Goal: Task Accomplishment & Management: Manage account settings

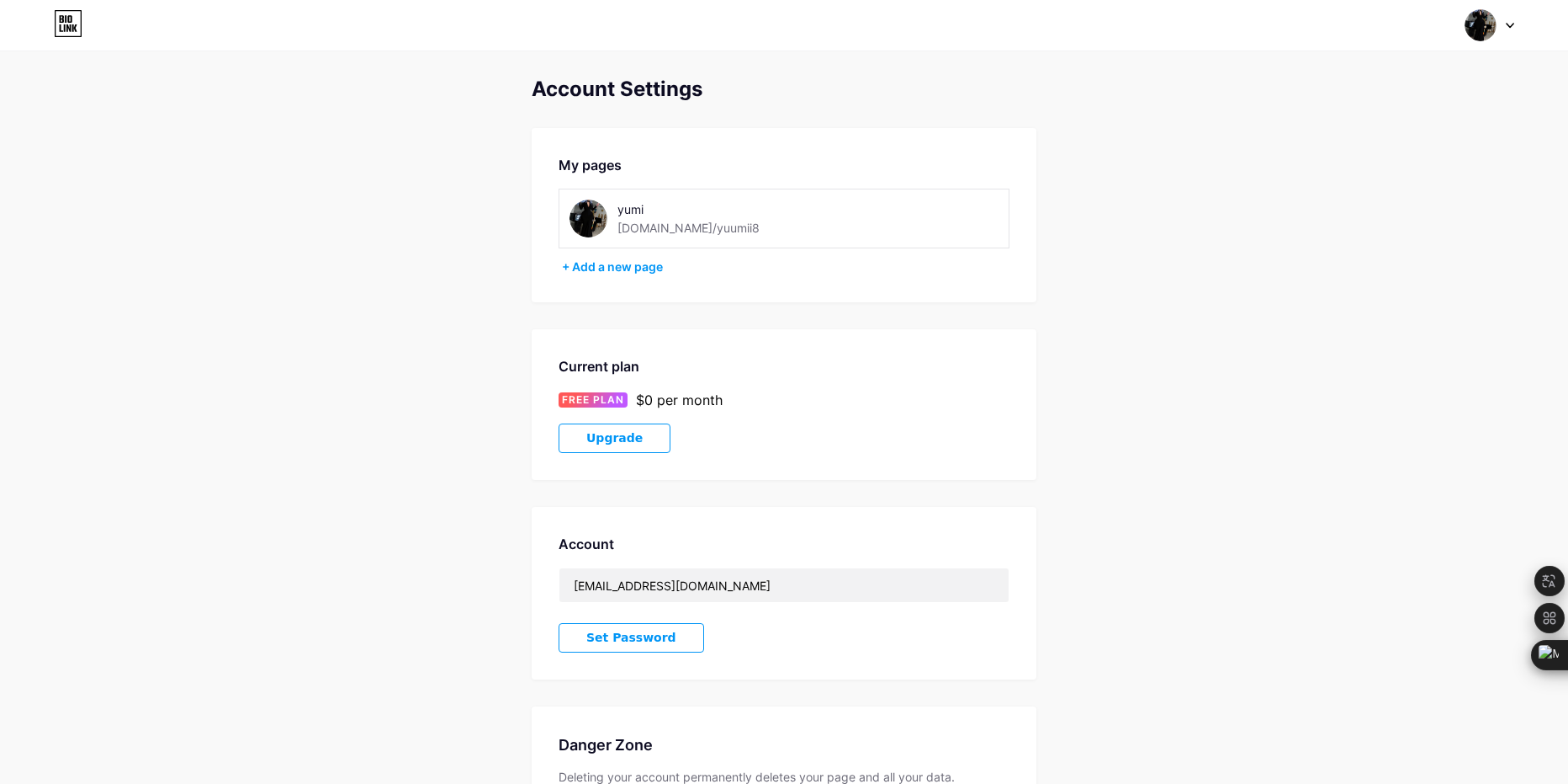
drag, startPoint x: 363, startPoint y: 237, endPoint x: 361, endPoint y: 227, distance: 10.2
click at [87, 32] on div "Switch accounts yumi [DOMAIN_NAME]/yuumii8 + Add a new page Dashboard Logout" at bounding box center [784, 25] width 1568 height 31
click at [74, 30] on icon at bounding box center [74, 28] width 5 height 7
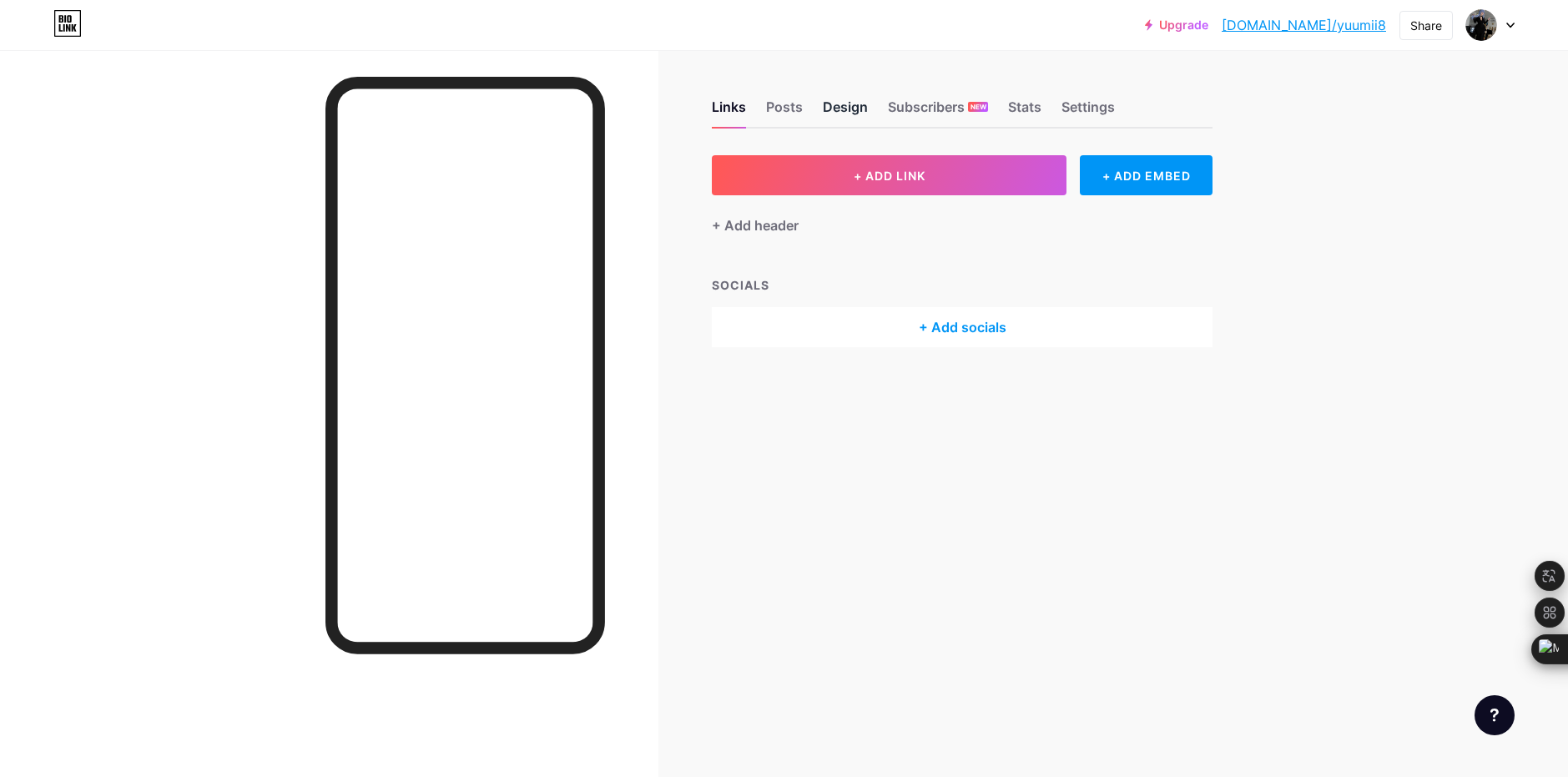
click at [863, 119] on div "Design" at bounding box center [845, 112] width 45 height 30
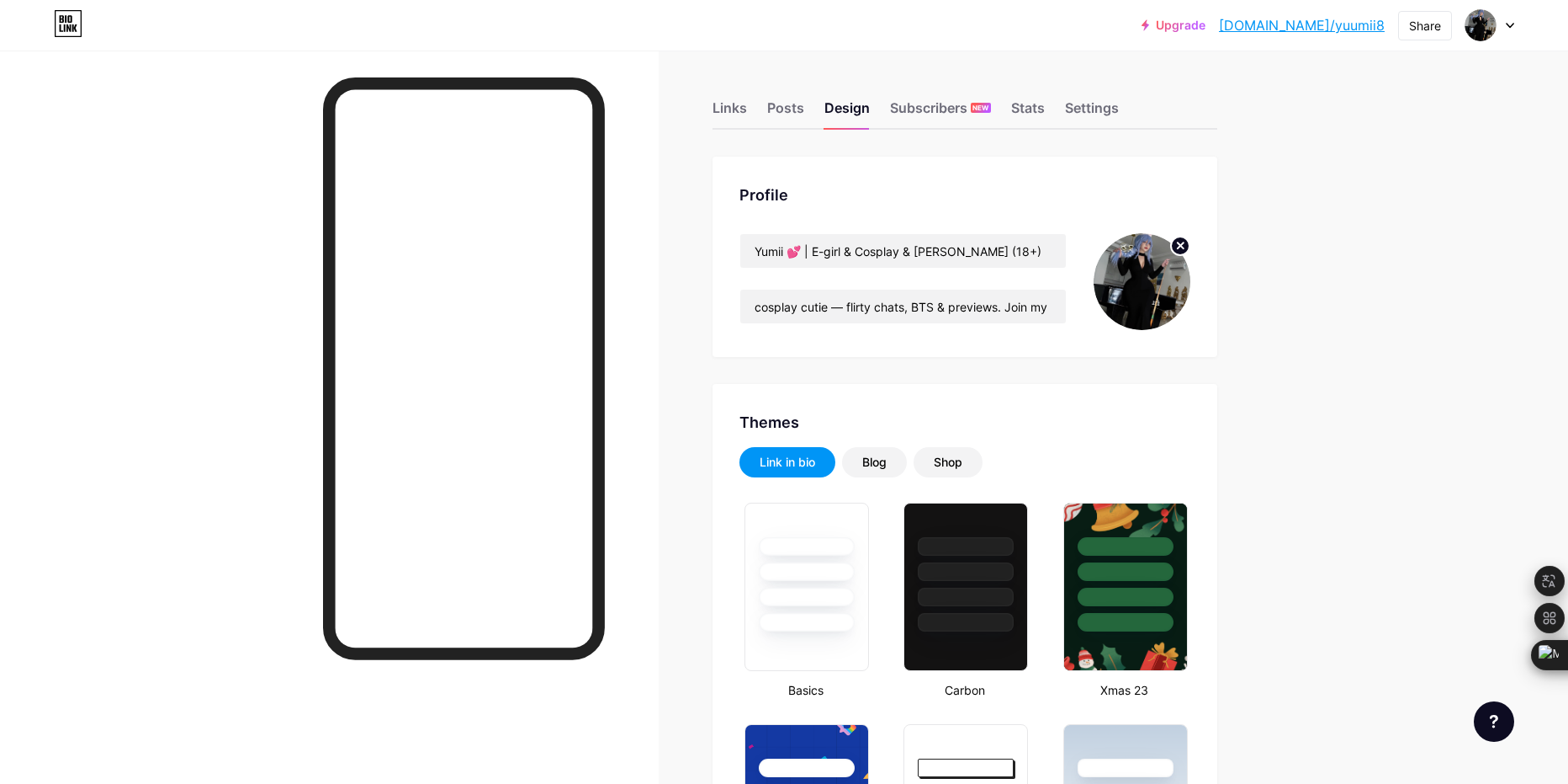
drag, startPoint x: 658, startPoint y: 337, endPoint x: 654, endPoint y: 399, distance: 62.1
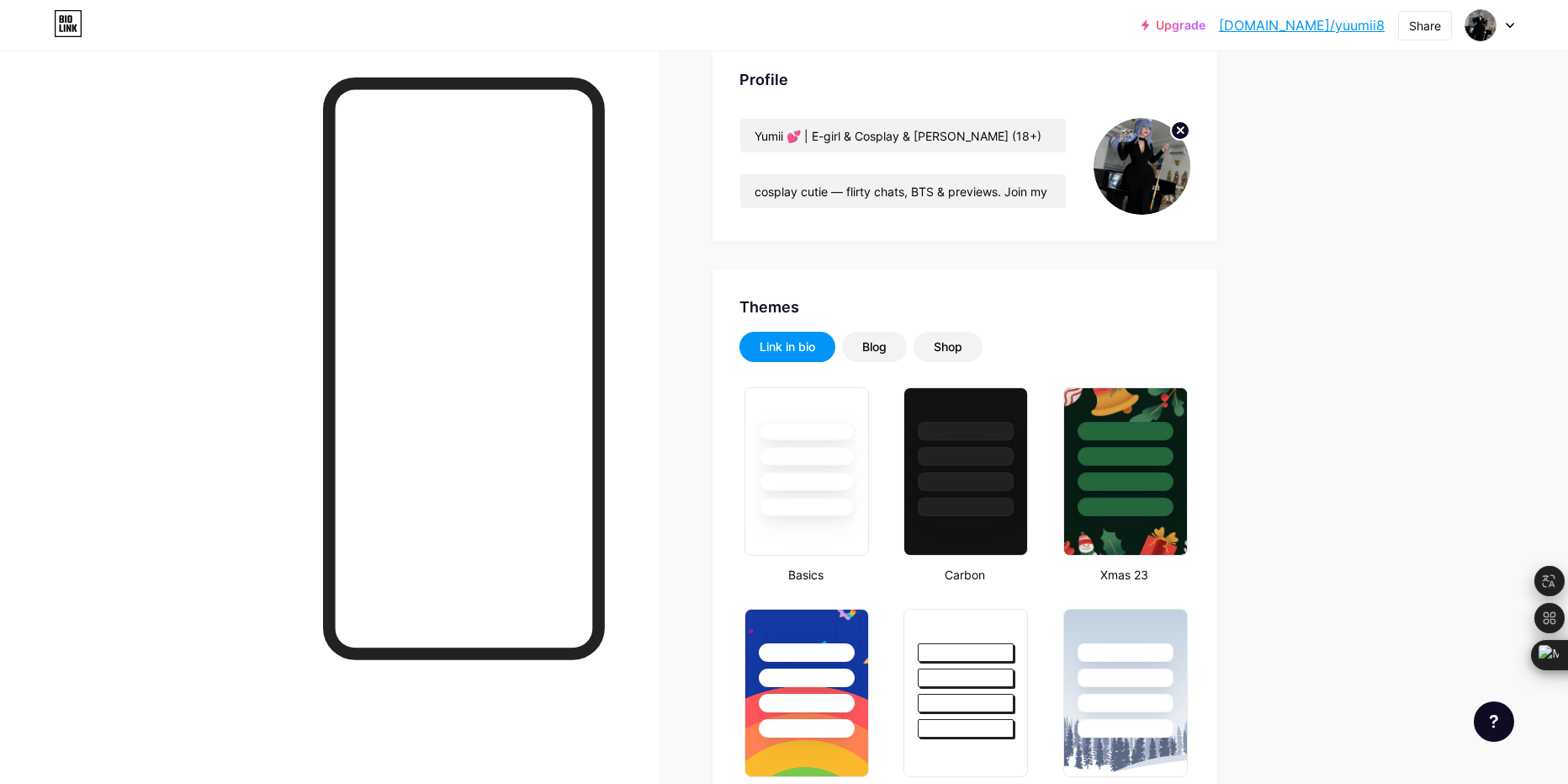
scroll to position [186, 0]
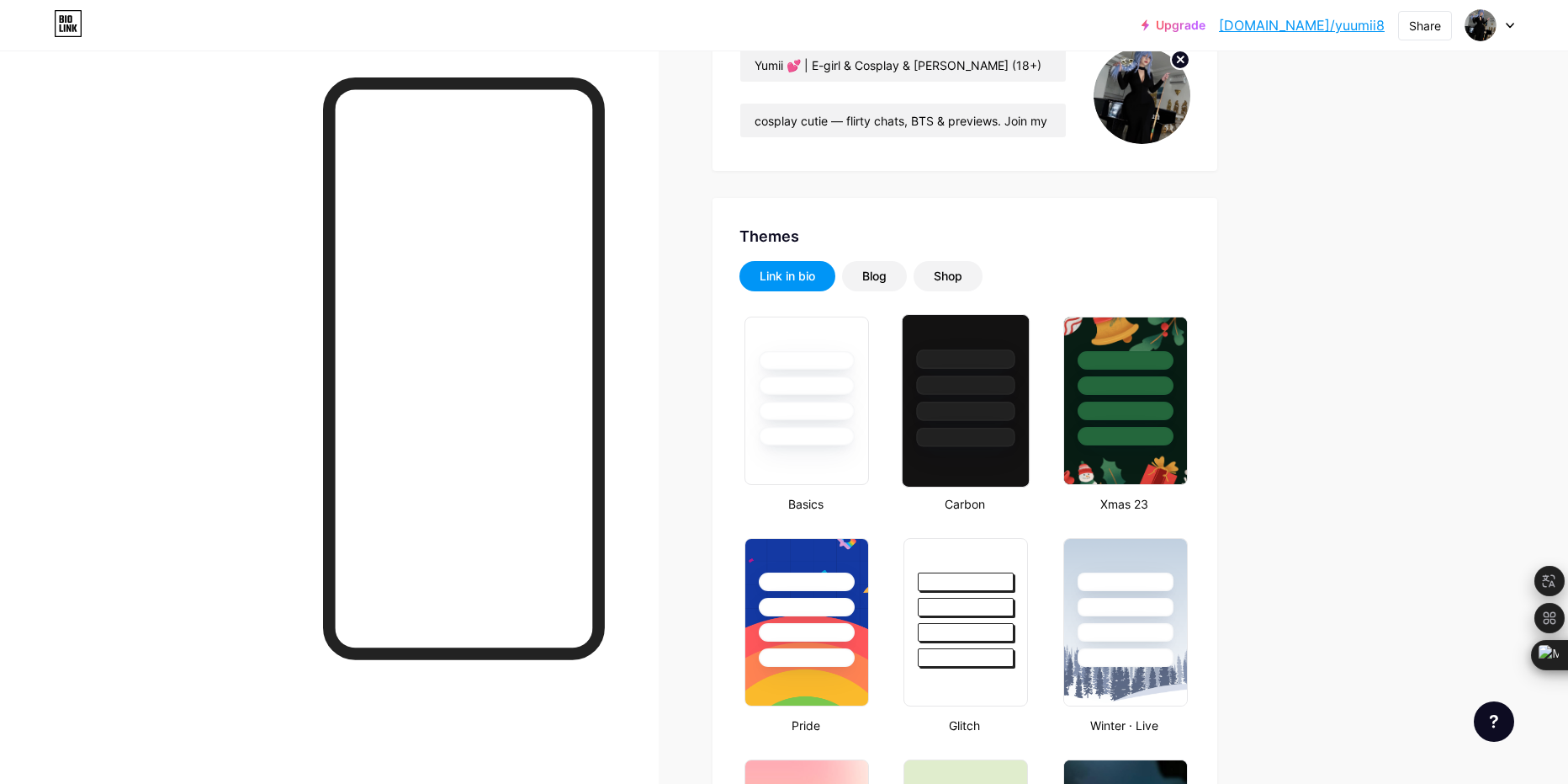
click at [923, 348] on div at bounding box center [966, 381] width 127 height 132
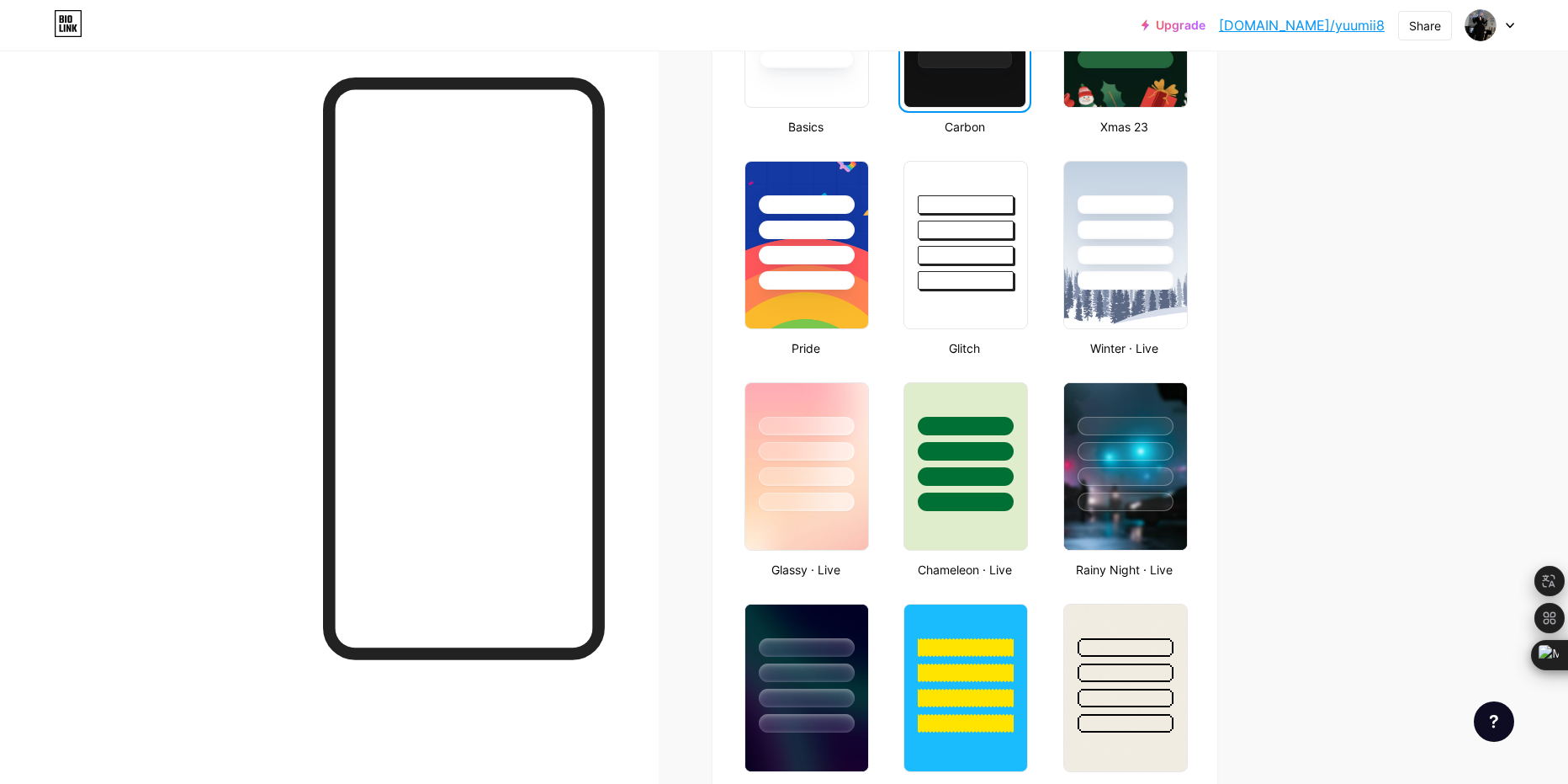
scroll to position [585, 0]
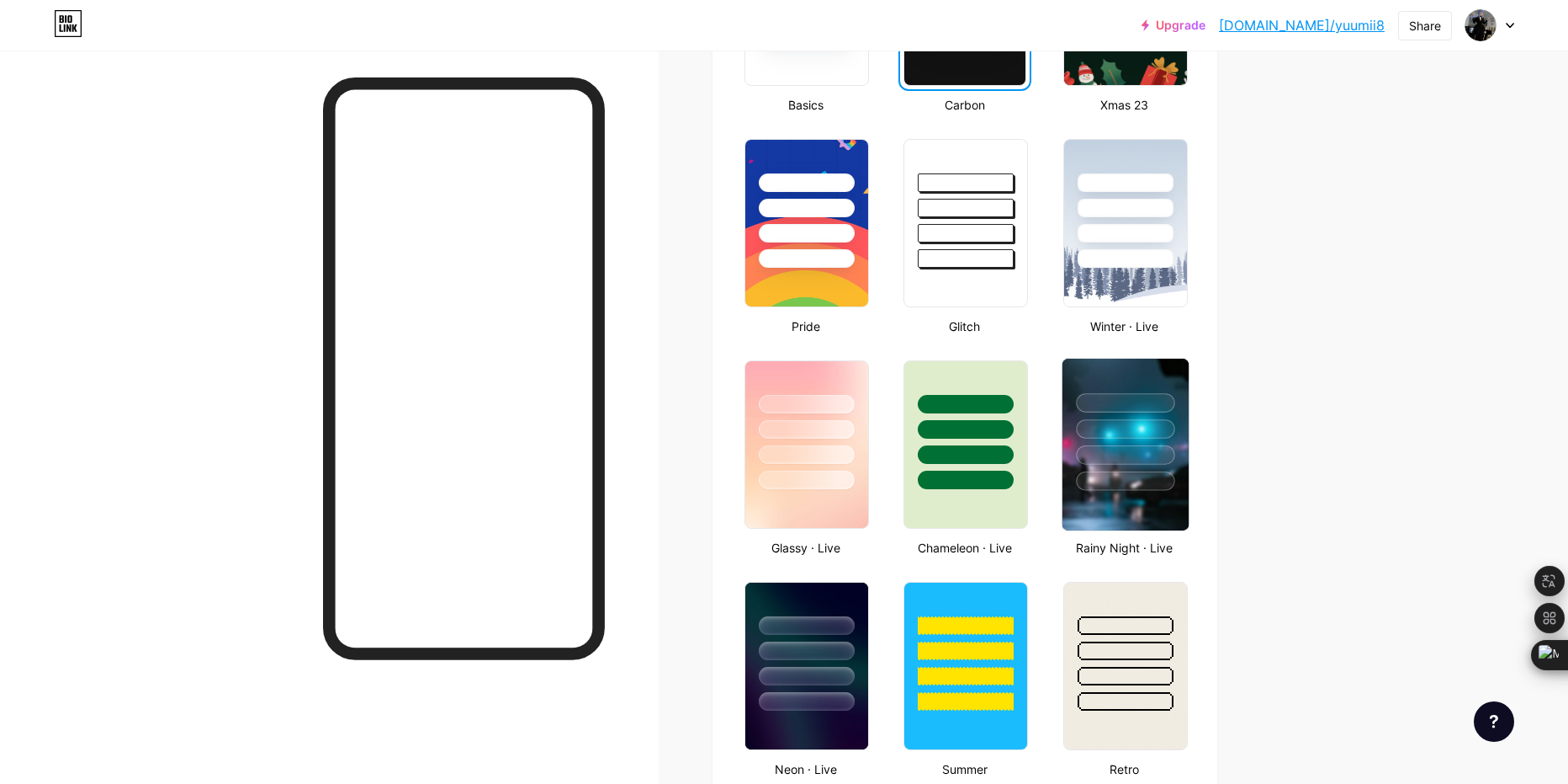
click at [1114, 458] on div at bounding box center [1126, 454] width 99 height 20
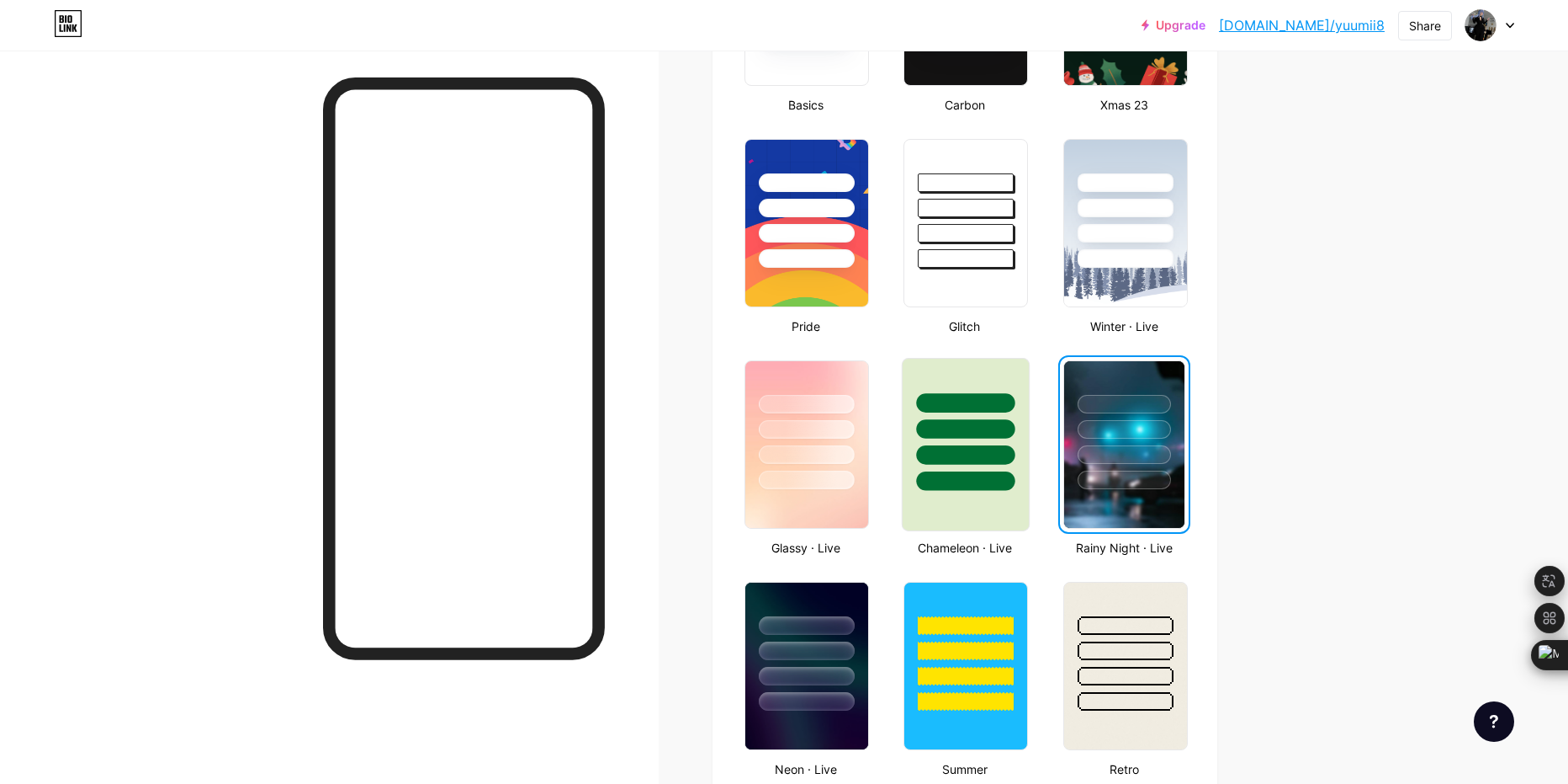
click at [985, 449] on div at bounding box center [966, 454] width 99 height 20
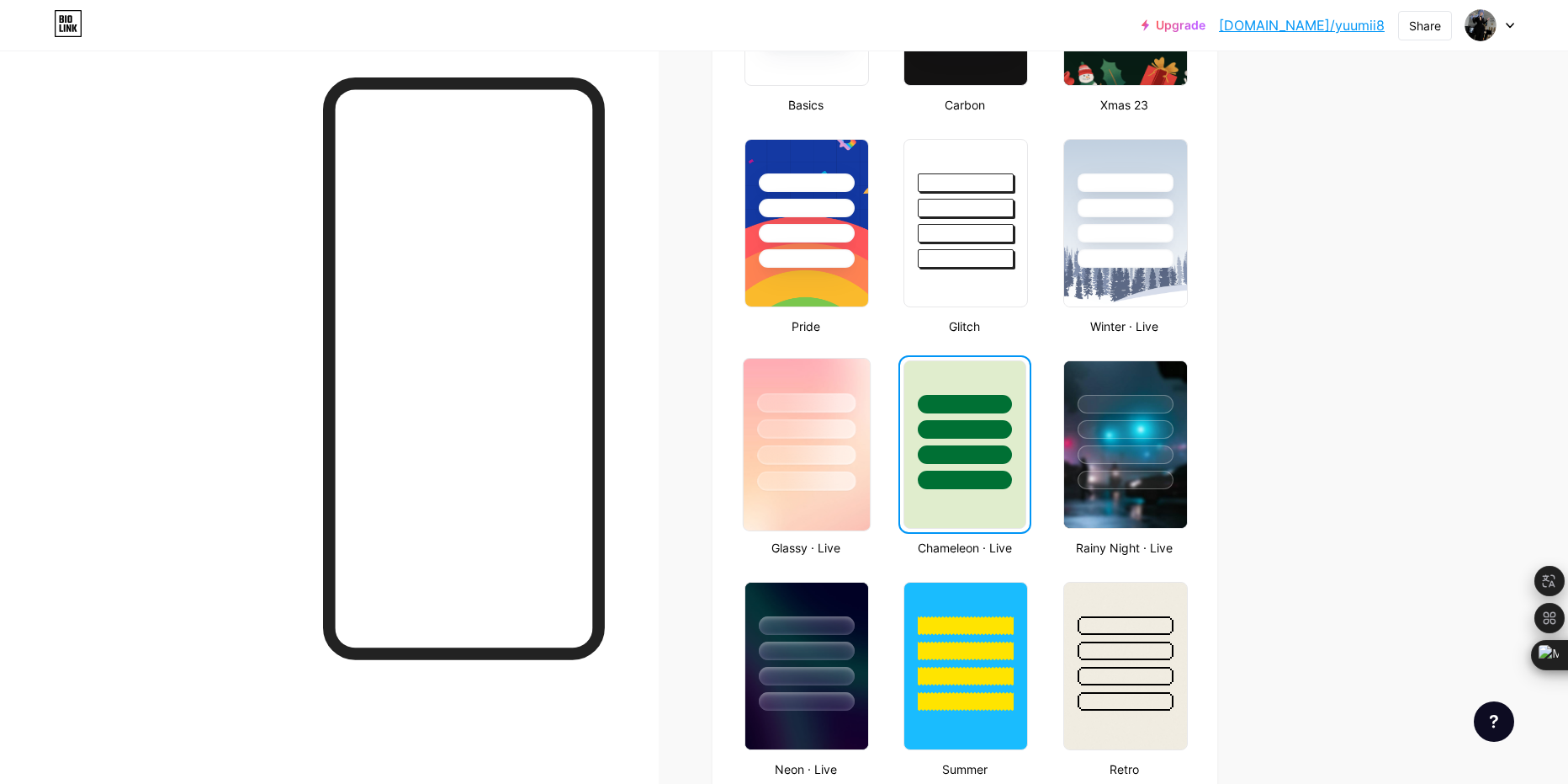
click at [870, 452] on div at bounding box center [807, 425] width 127 height 132
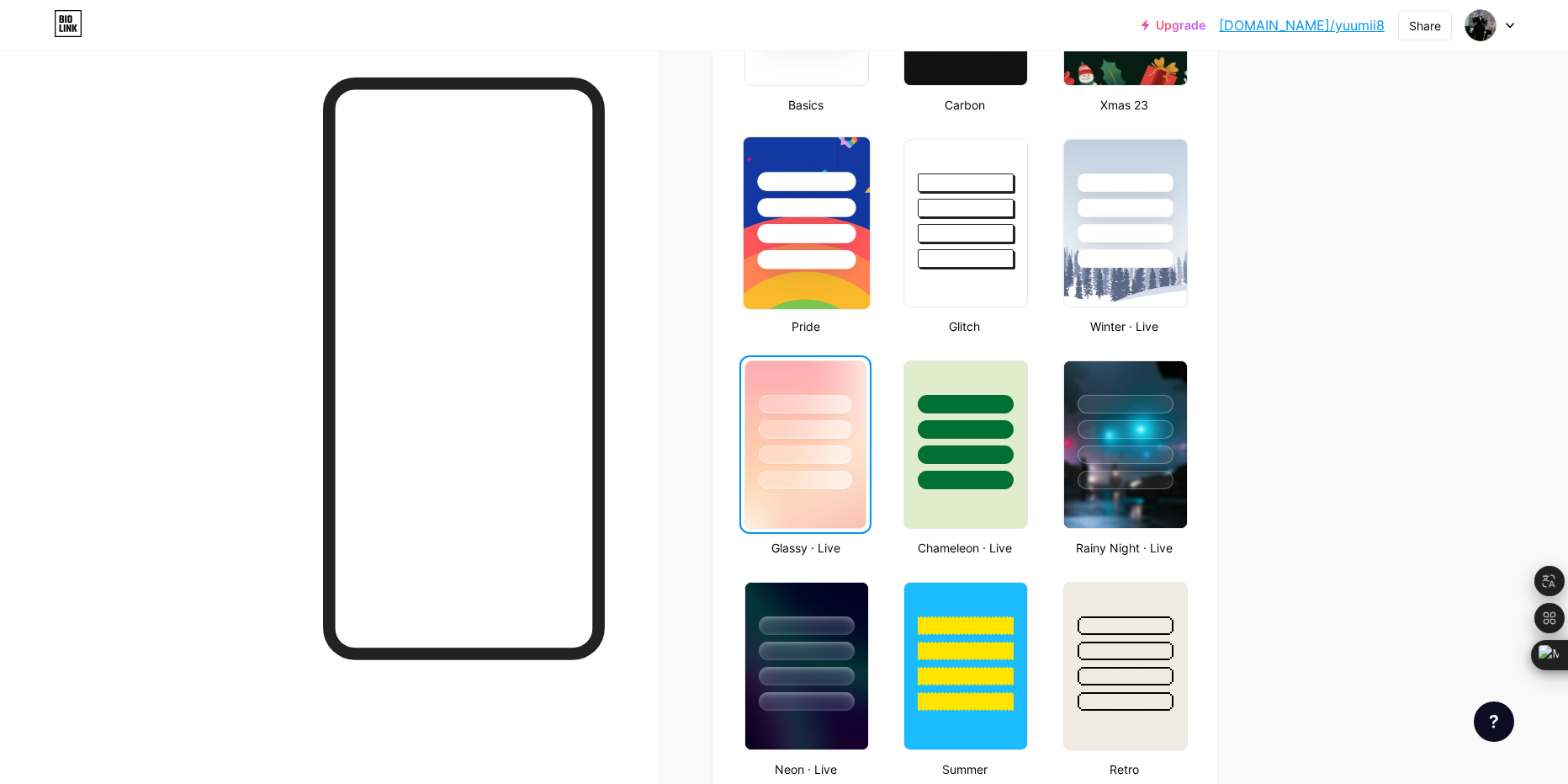
click at [837, 215] on div at bounding box center [807, 207] width 99 height 20
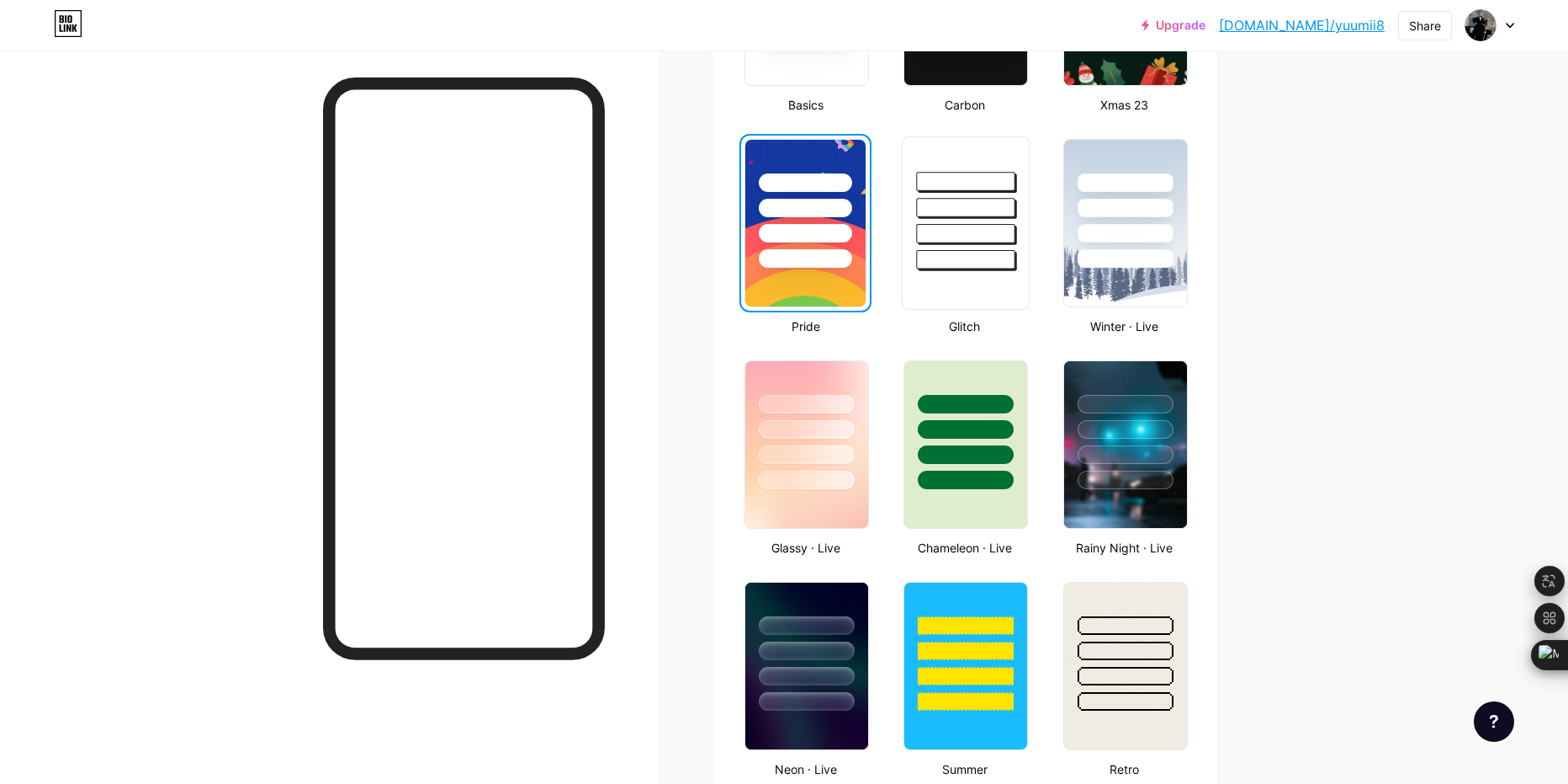
click at [982, 234] on div at bounding box center [966, 234] width 99 height 20
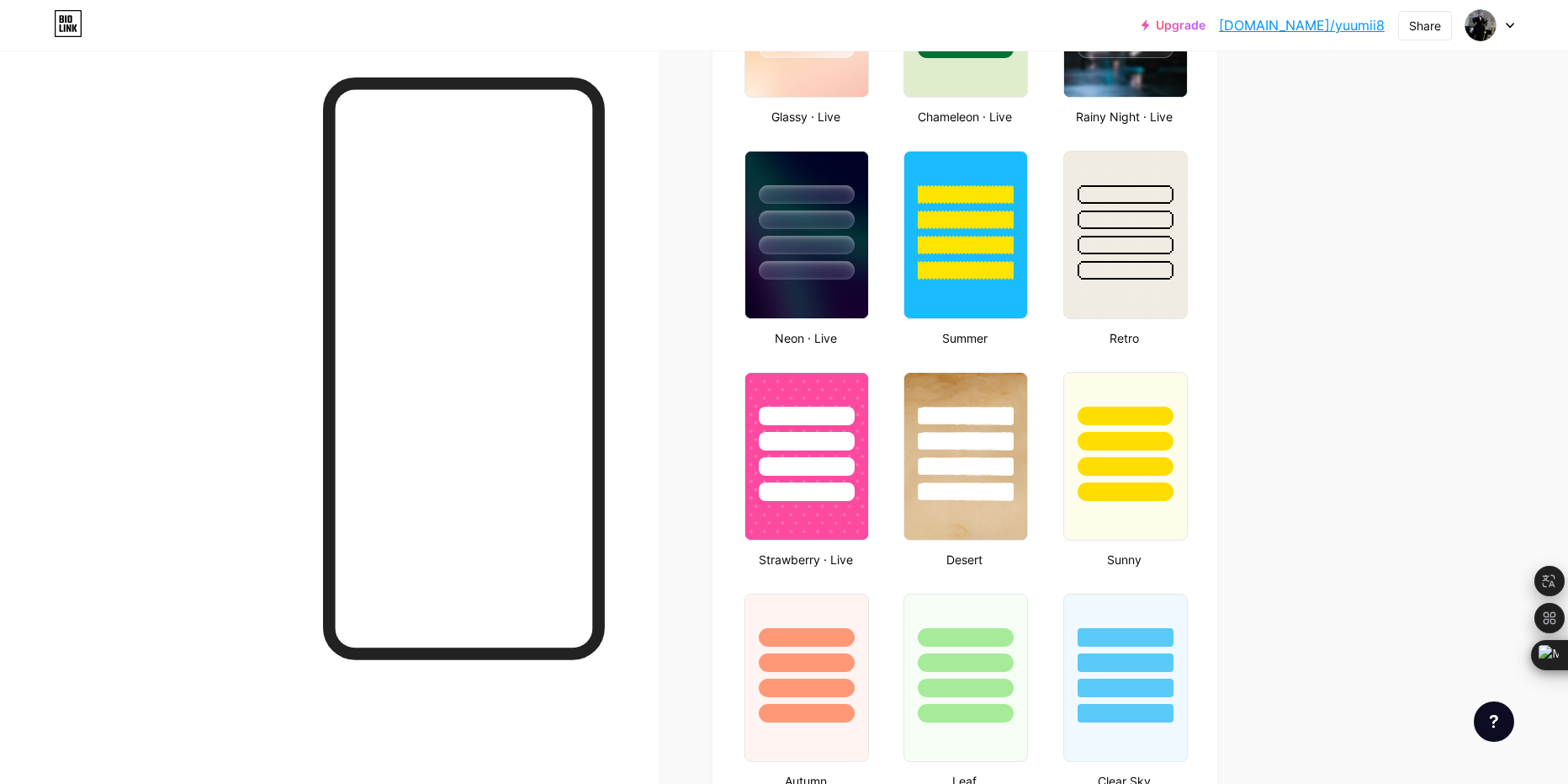
scroll to position [1241, 0]
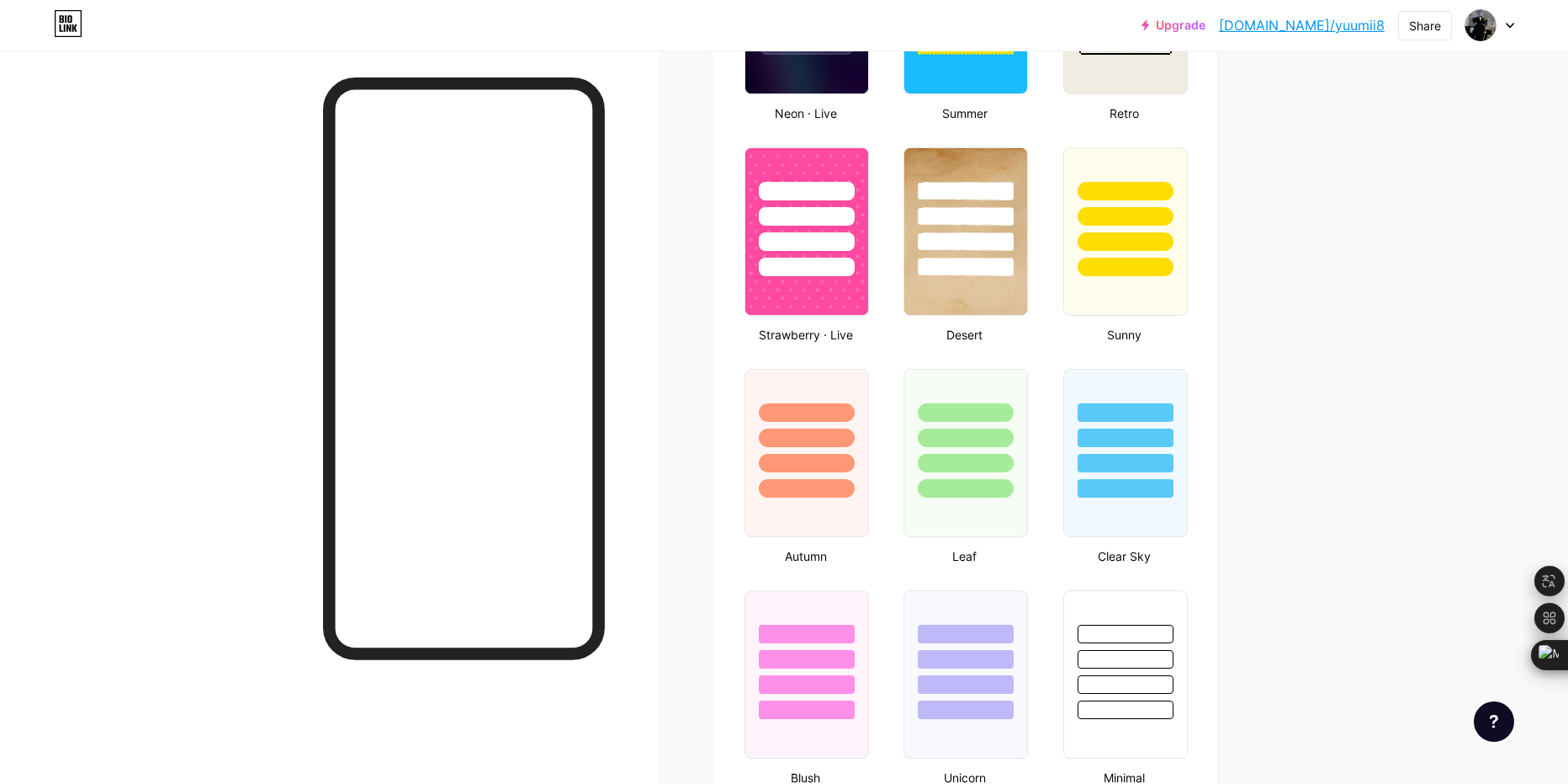
click at [759, 107] on div "Neon · Live" at bounding box center [806, 113] width 132 height 18
click at [780, 78] on img at bounding box center [807, 10] width 127 height 171
drag, startPoint x: 682, startPoint y: 212, endPoint x: 681, endPoint y: 237, distance: 25.0
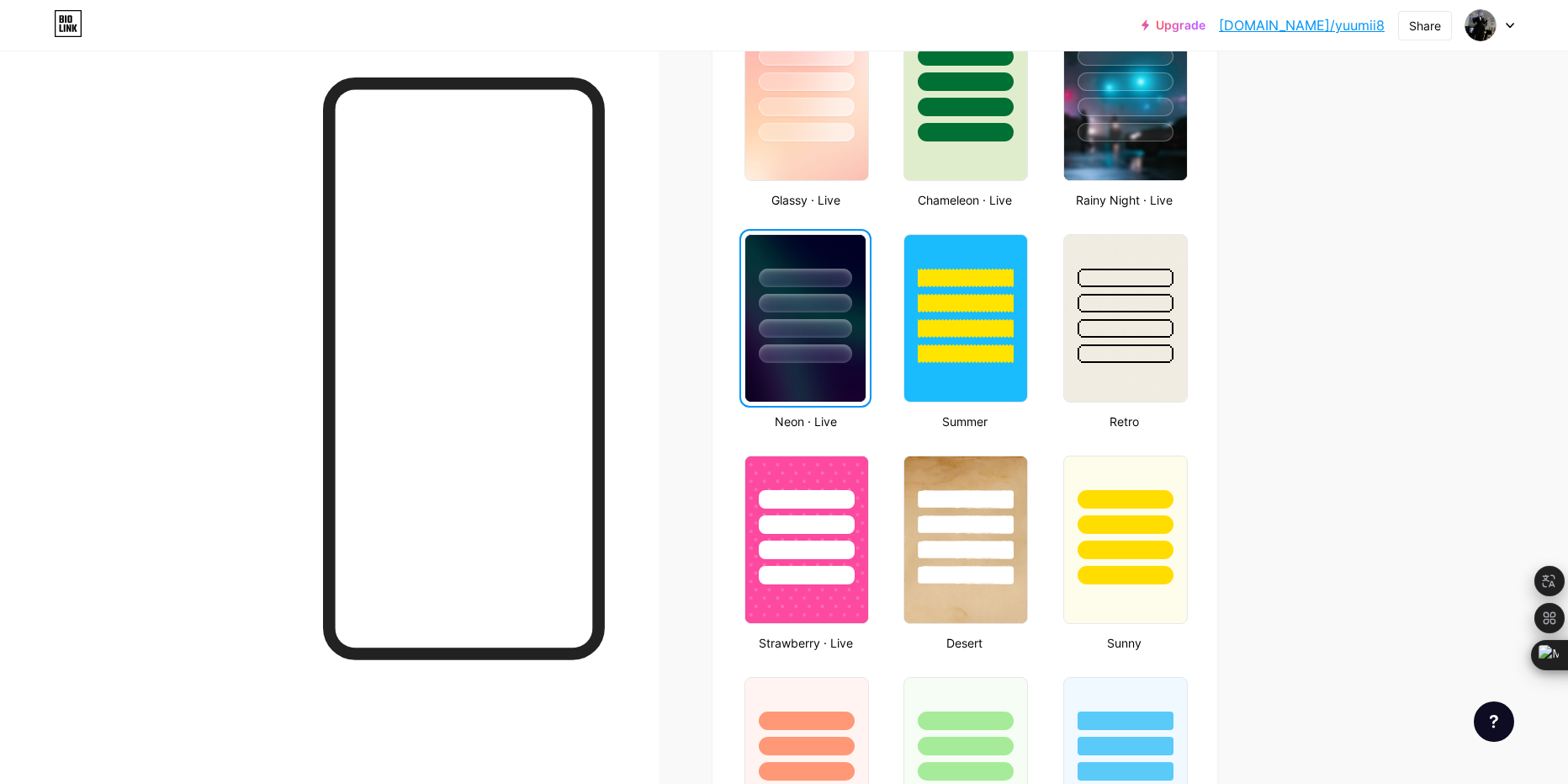
scroll to position [916, 0]
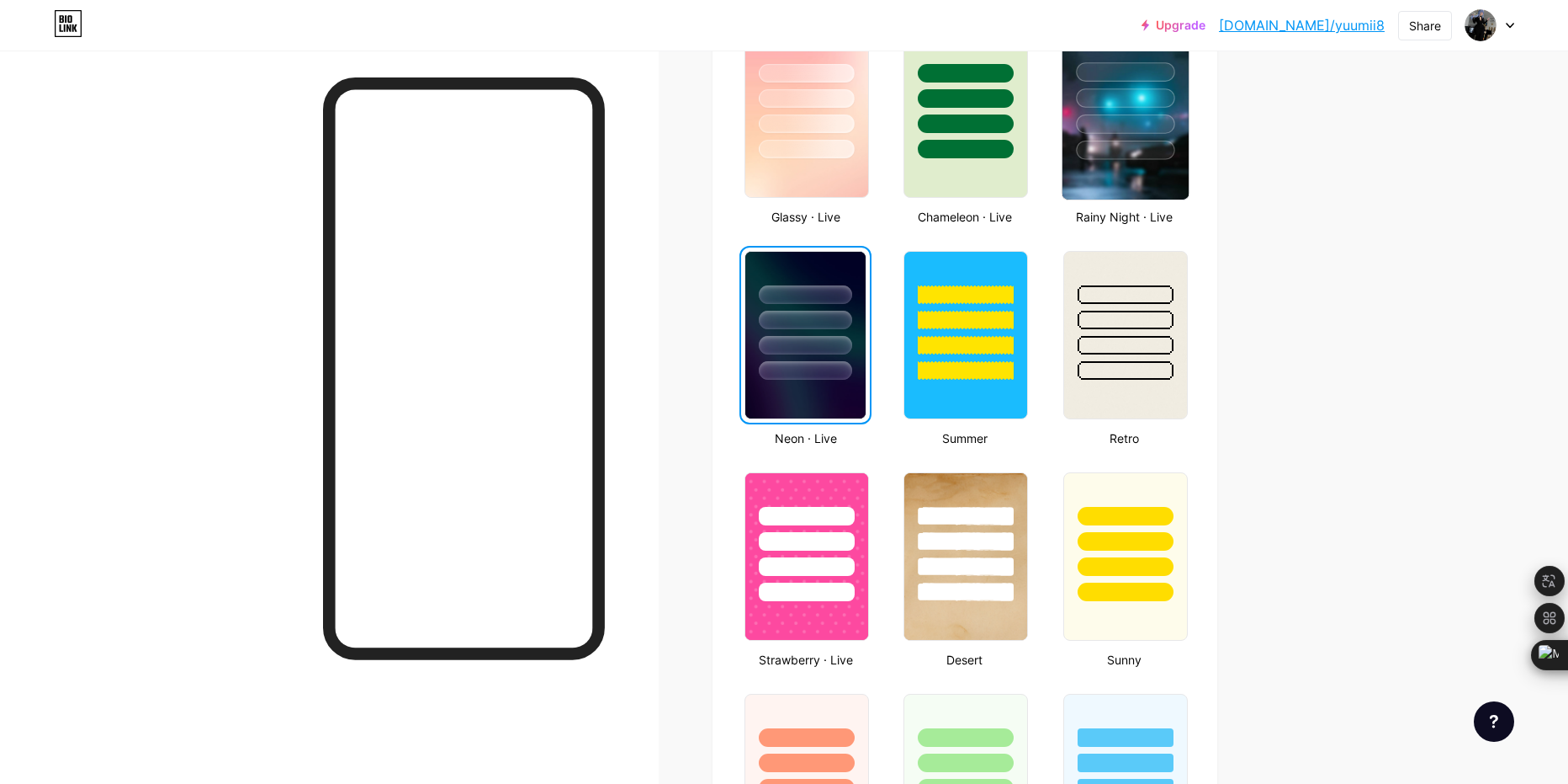
click at [1117, 145] on div at bounding box center [1126, 150] width 99 height 20
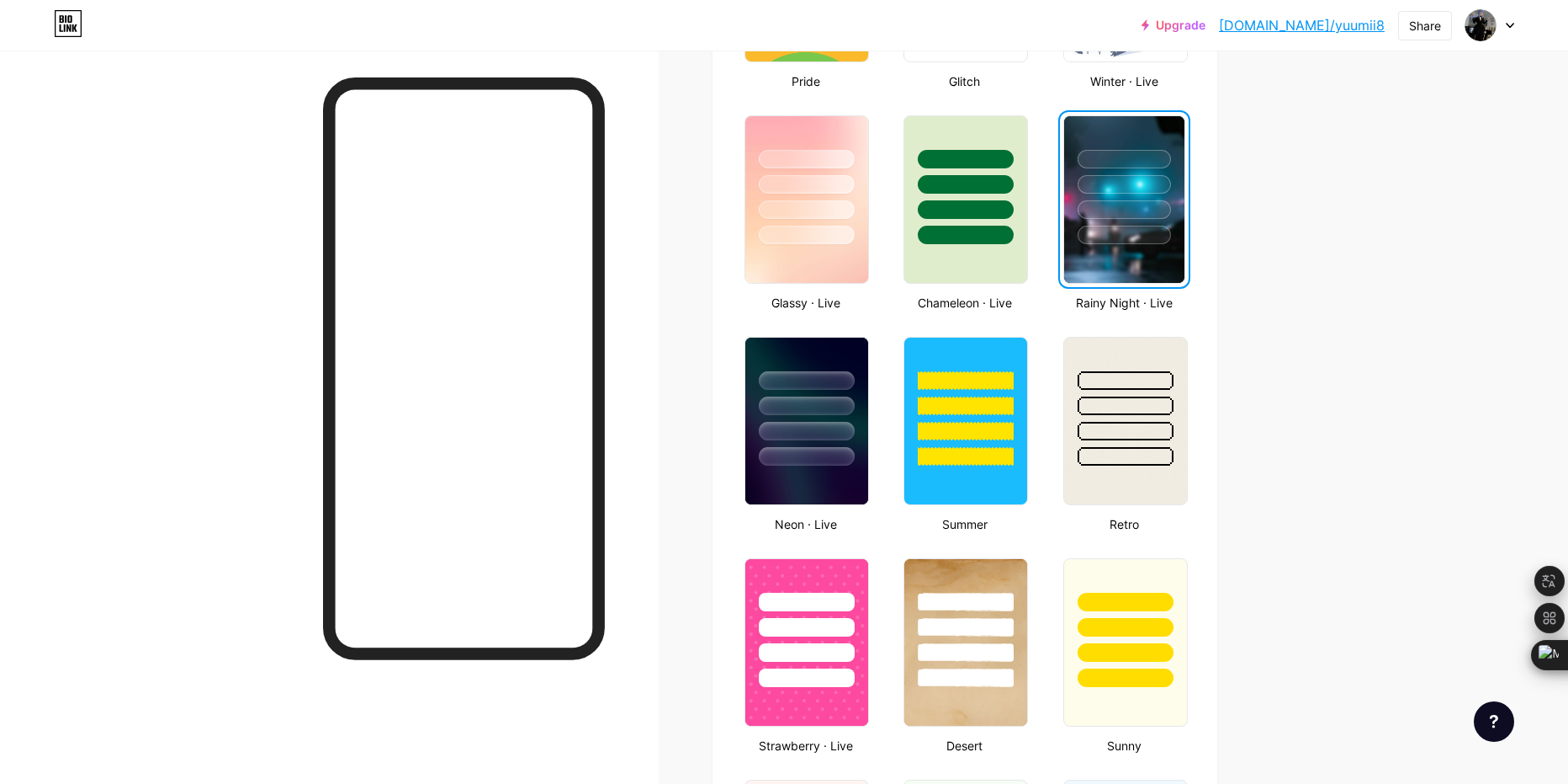
scroll to position [813, 0]
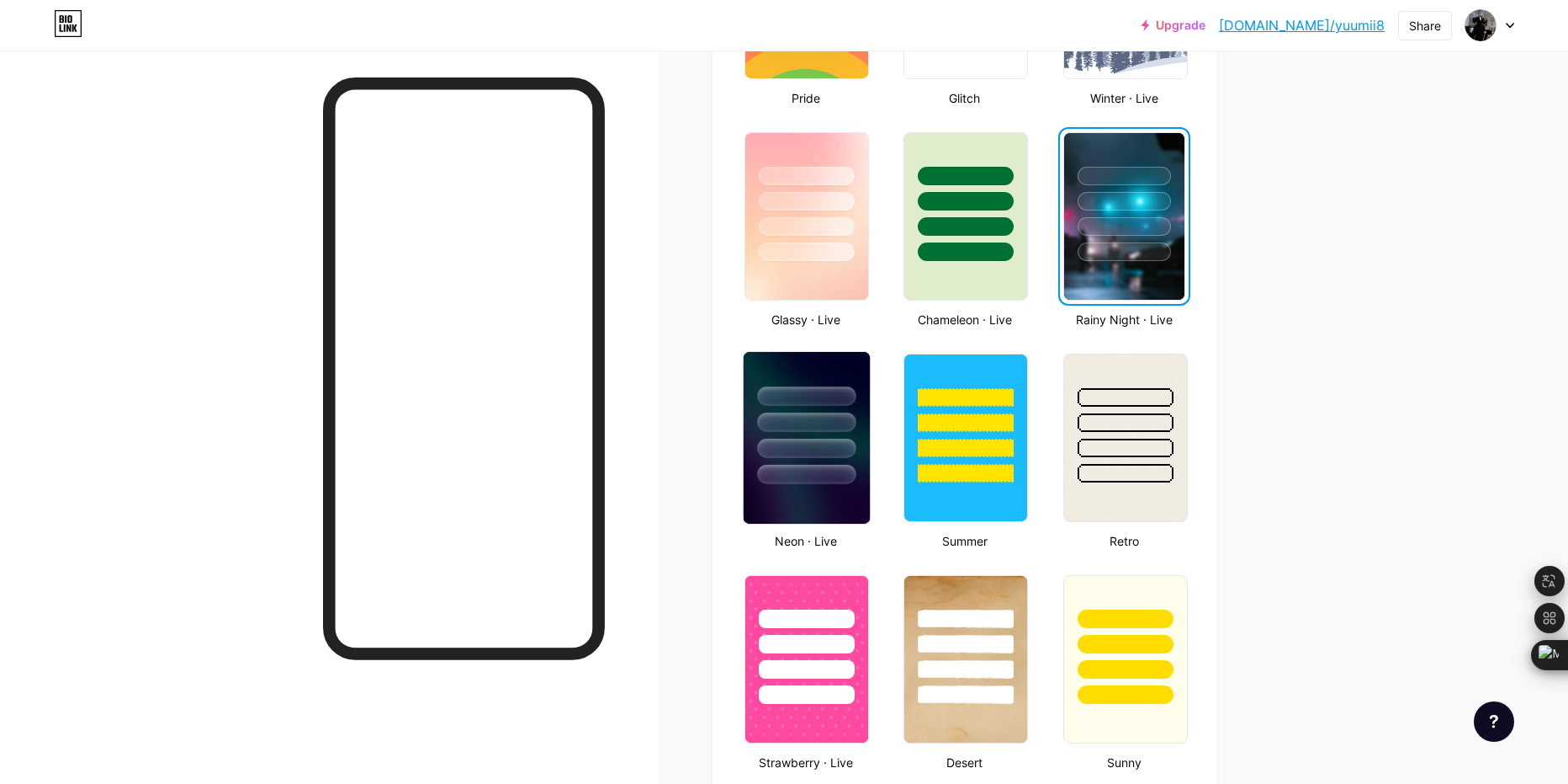
click at [870, 477] on div at bounding box center [807, 418] width 127 height 132
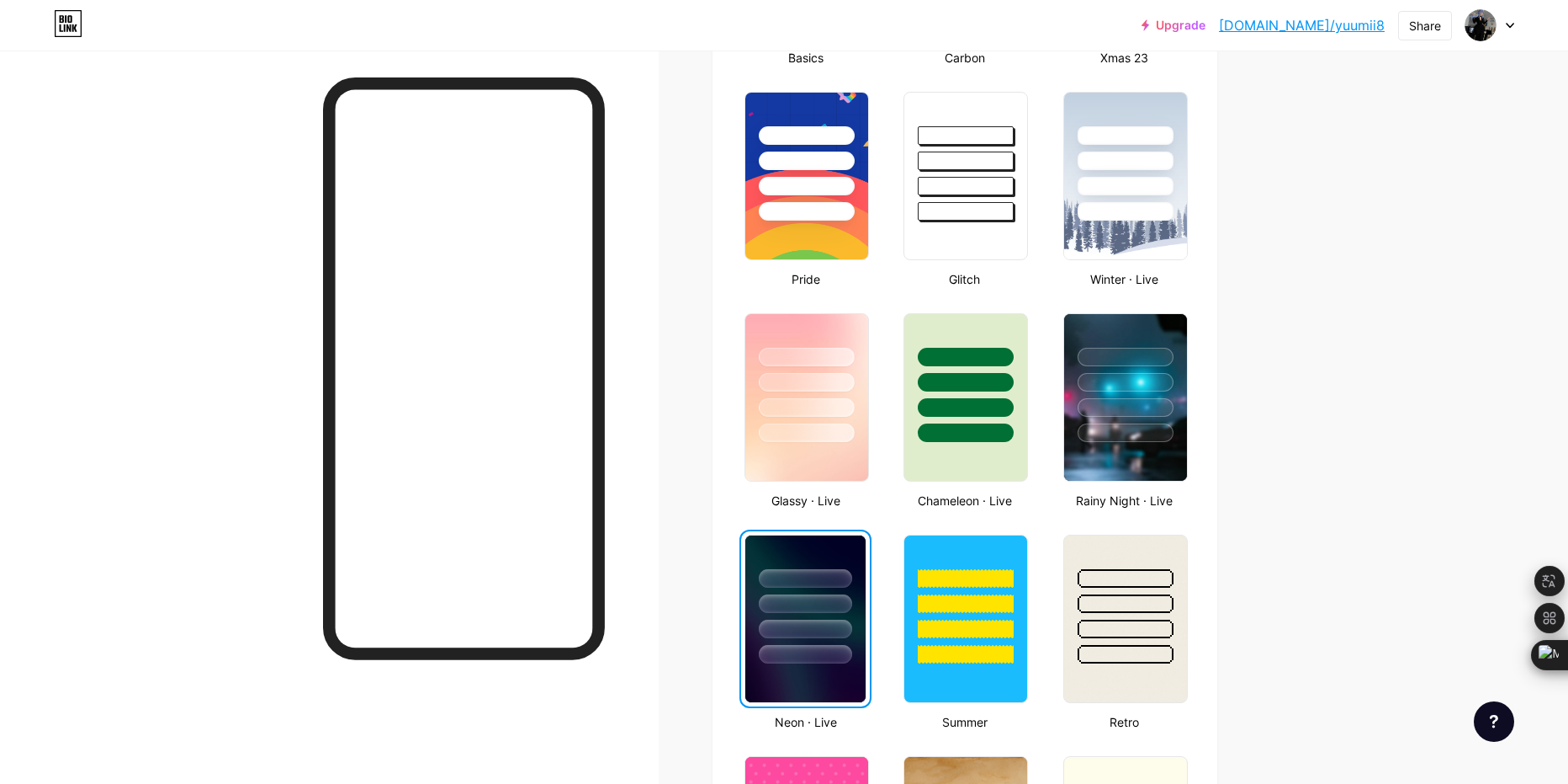
scroll to position [596, 0]
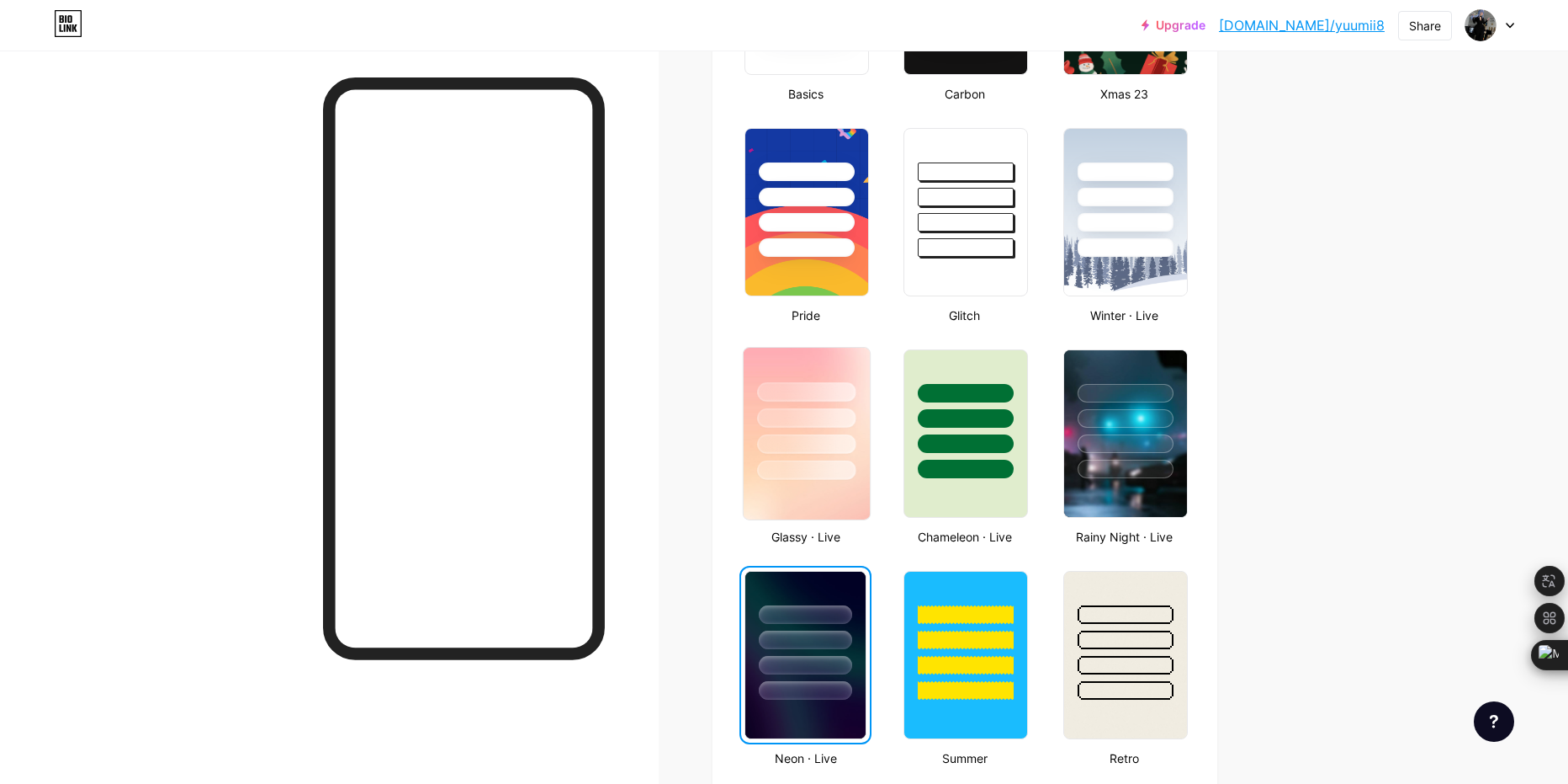
click at [865, 407] on div at bounding box center [807, 413] width 127 height 132
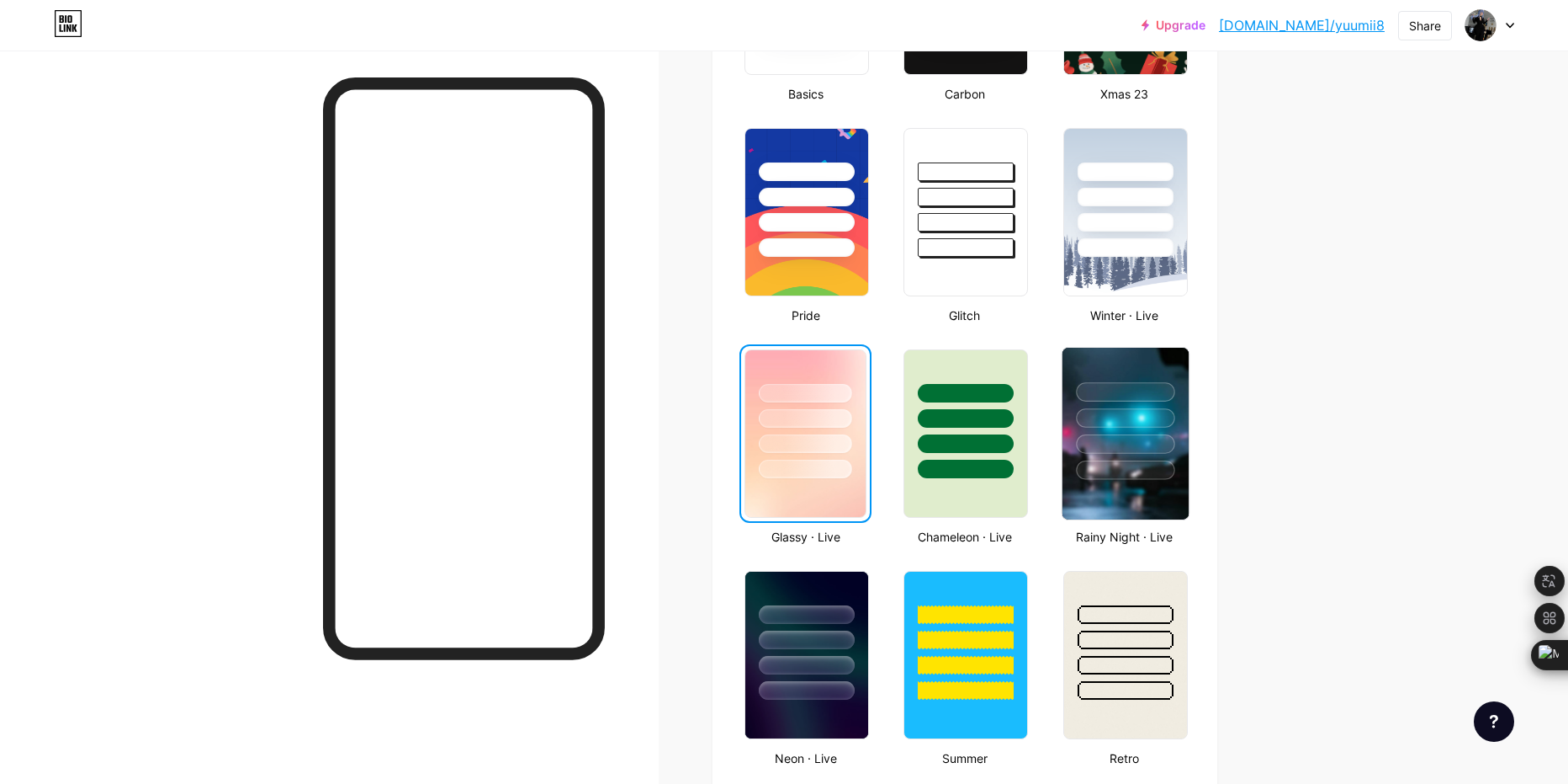
click at [1140, 439] on div at bounding box center [1126, 444] width 99 height 20
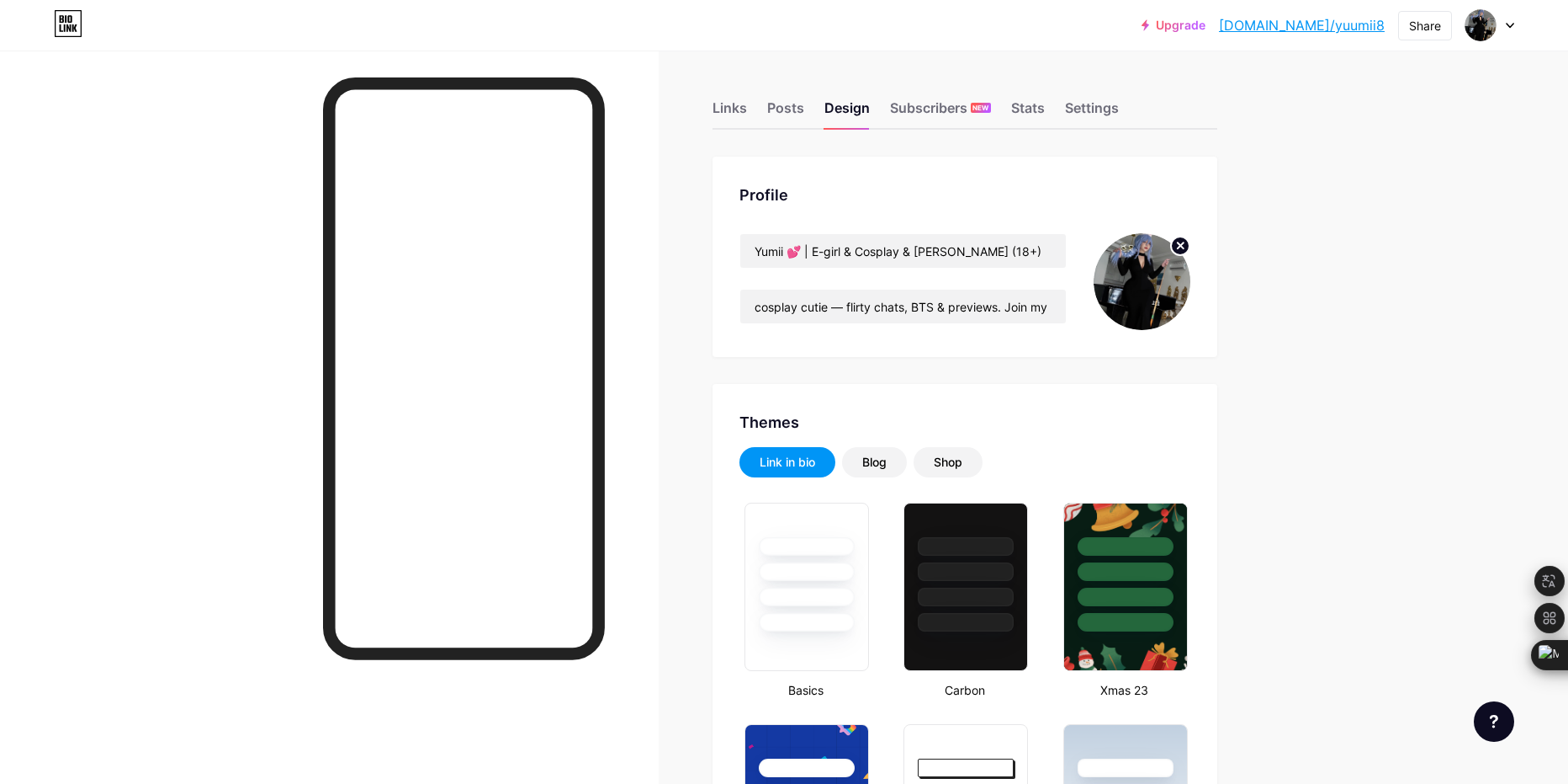
scroll to position [7, 0]
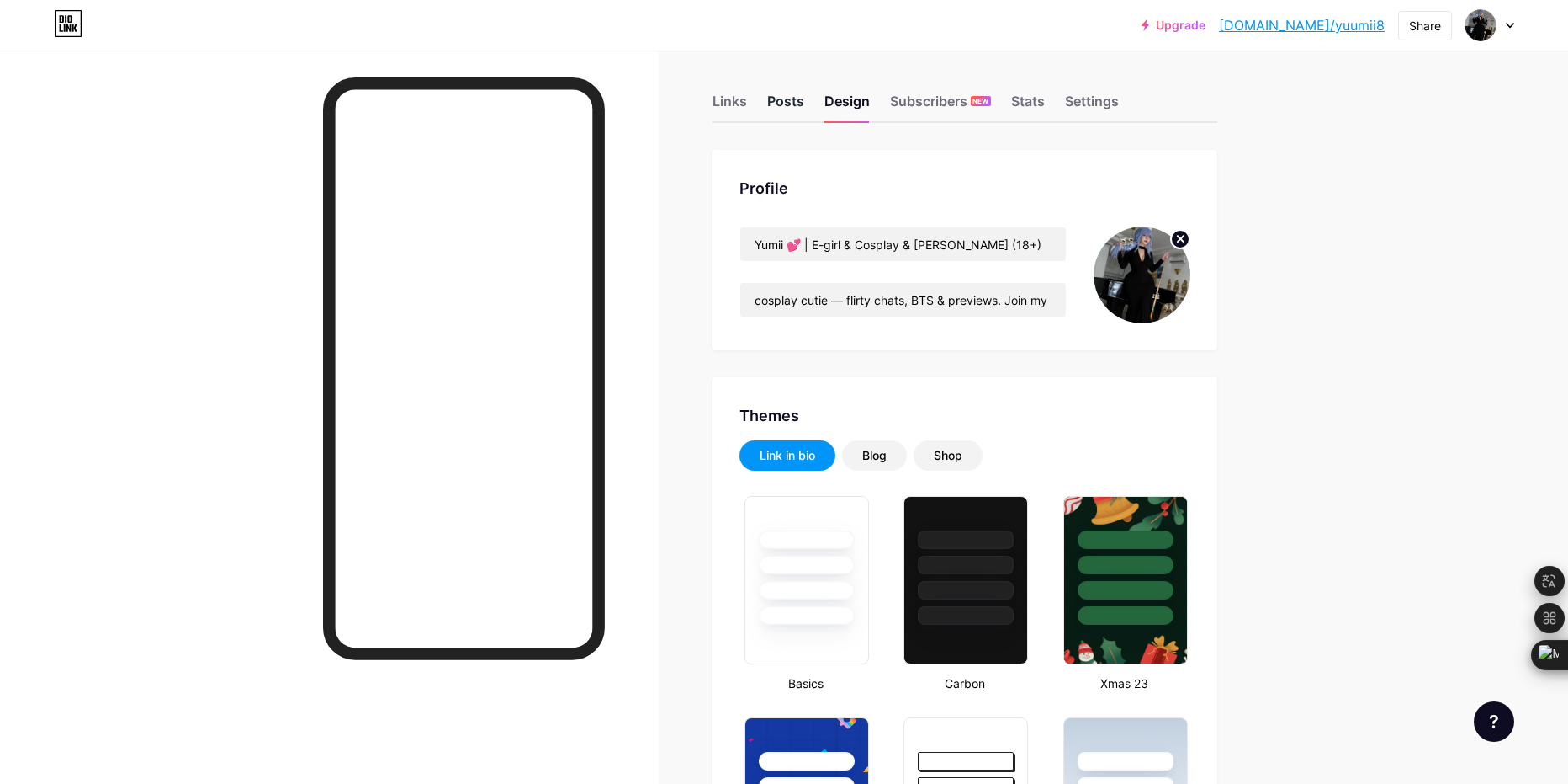
click at [791, 92] on div "Links Posts Design Subscribers NEW Stats Settings" at bounding box center [965, 93] width 505 height 59
click at [791, 112] on div "Posts" at bounding box center [786, 106] width 37 height 31
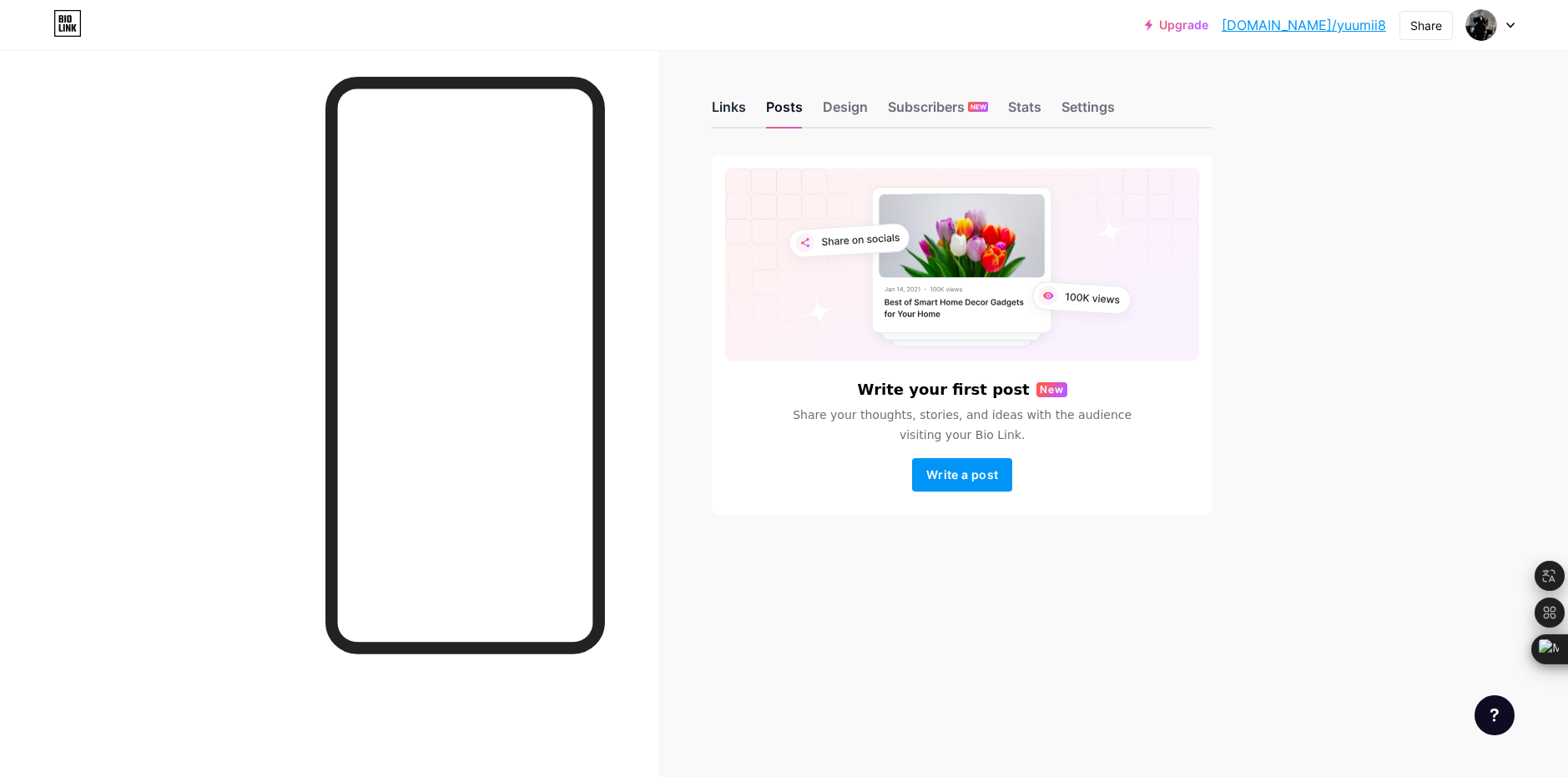
click at [719, 121] on div "Links" at bounding box center [728, 112] width 34 height 30
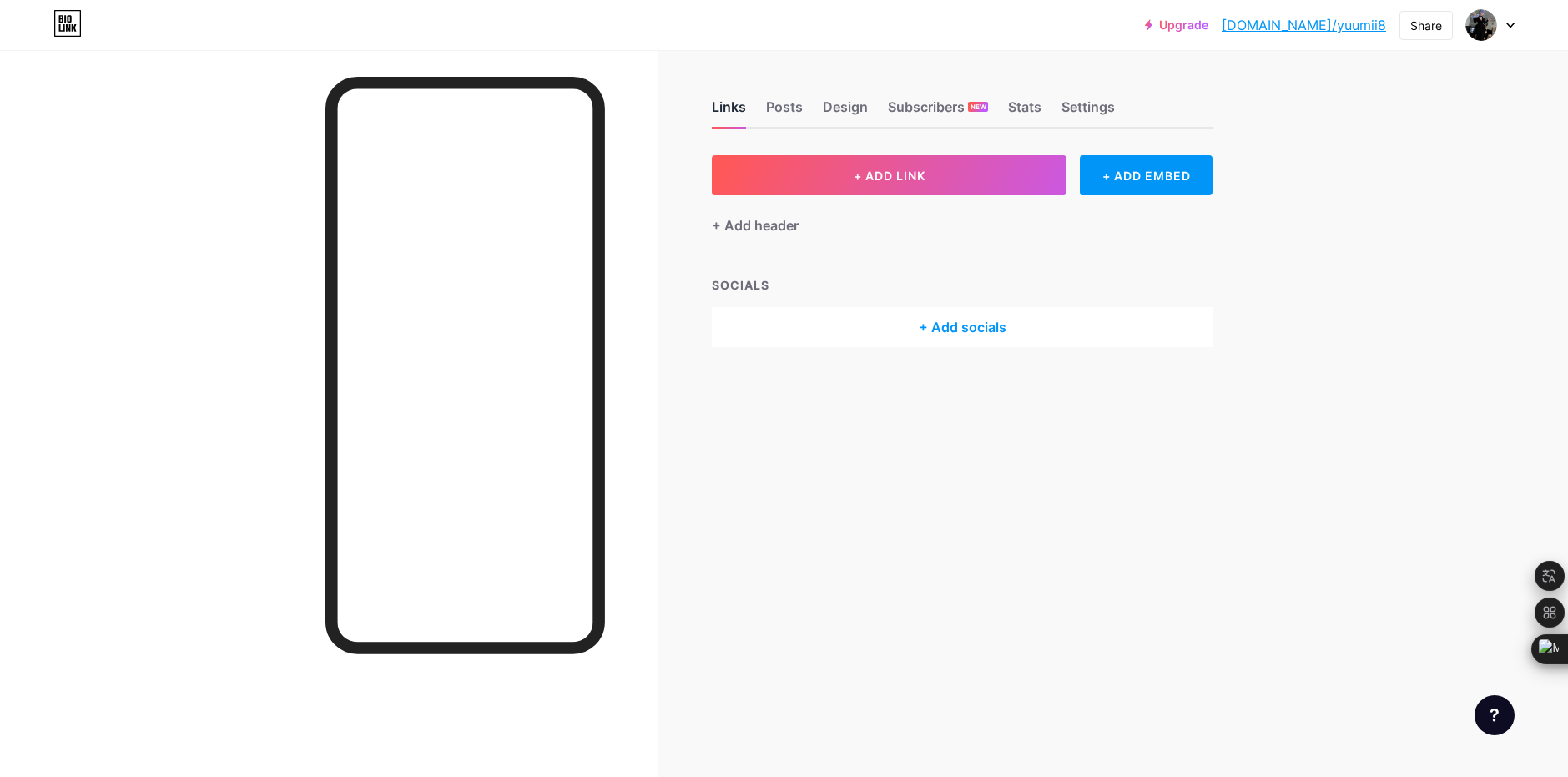
click at [727, 119] on div "Links" at bounding box center [728, 112] width 34 height 30
click at [912, 353] on div "Links Posts Design Subscribers NEW Stats Settings + ADD LINK + ADD EMBED + Add …" at bounding box center [641, 240] width 1283 height 380
click at [916, 314] on div "+ Add socials" at bounding box center [962, 327] width 501 height 40
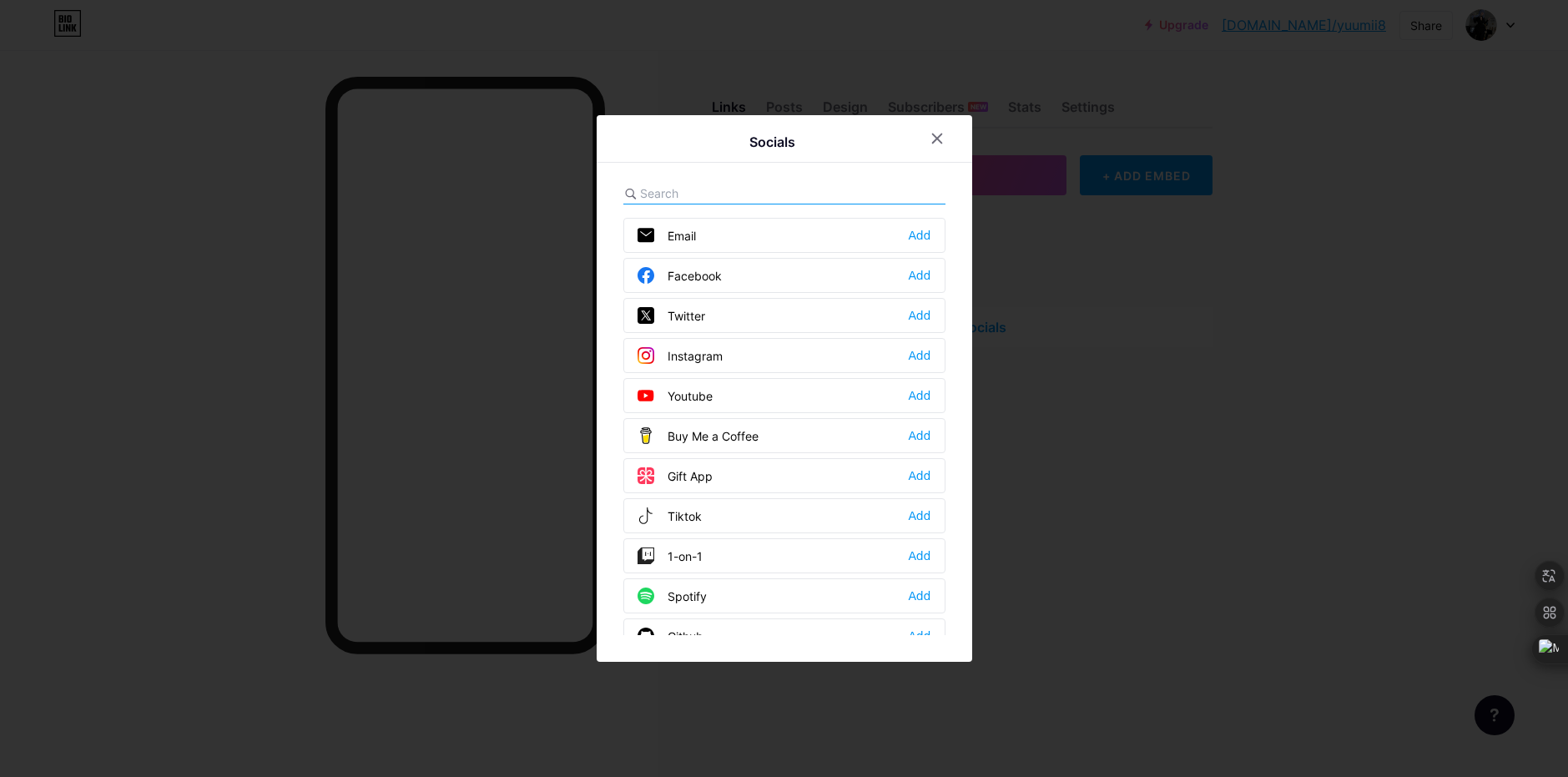
click at [710, 362] on div "Instagram" at bounding box center [680, 355] width 85 height 17
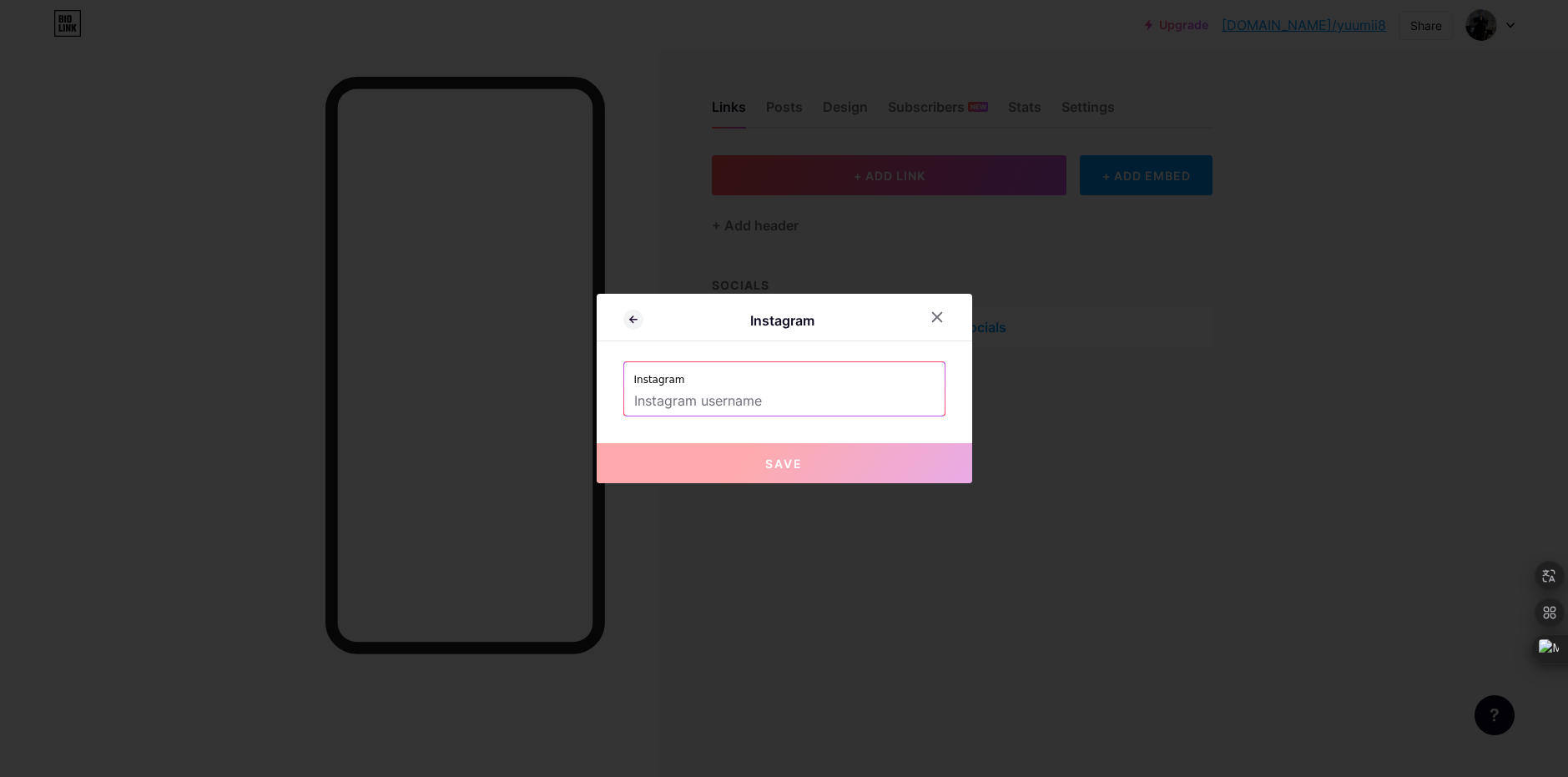
click at [746, 402] on input "text" at bounding box center [784, 401] width 301 height 29
paste input "yuumii.8"
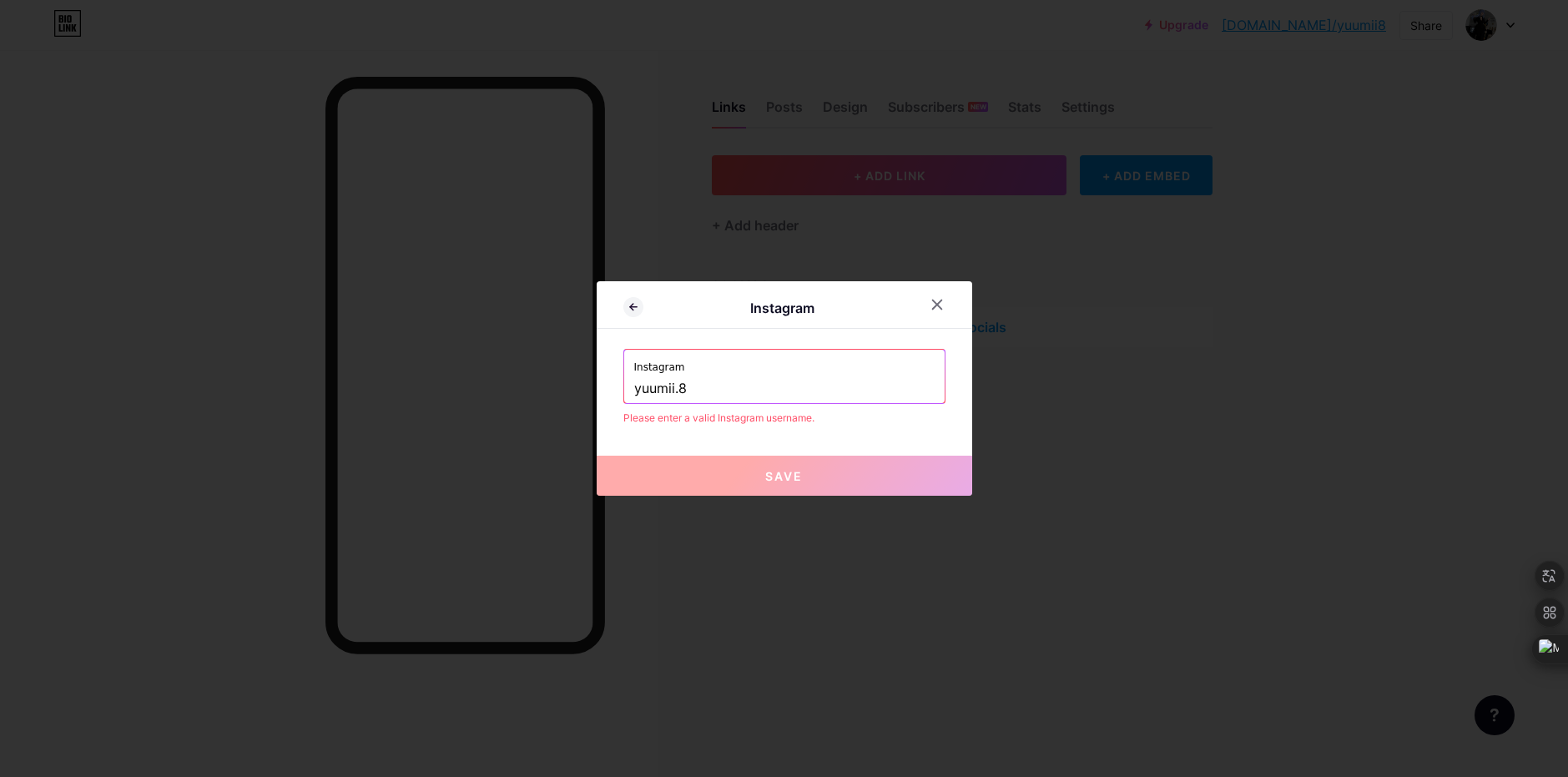
click at [640, 389] on input "yuumii.8" at bounding box center [784, 388] width 301 height 29
click at [634, 388] on input "yuumii.8" at bounding box center [784, 388] width 301 height 29
click at [766, 386] on input "@yuumii.8" at bounding box center [784, 388] width 301 height 29
drag, startPoint x: 628, startPoint y: 398, endPoint x: 640, endPoint y: 397, distance: 12.0
click at [634, 398] on input "@yuumii.8" at bounding box center [784, 388] width 301 height 29
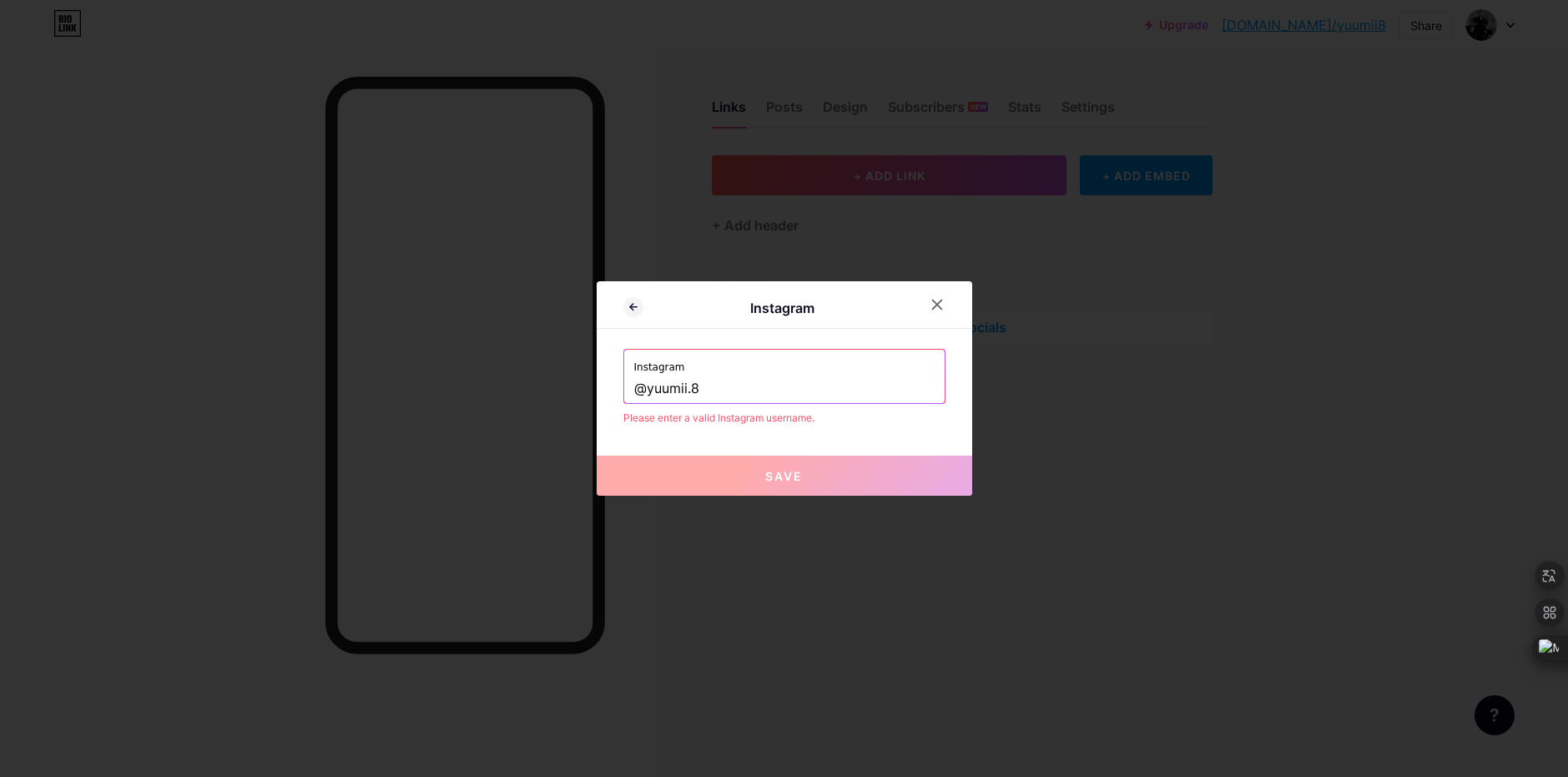
click at [646, 395] on input "@yuumii.8" at bounding box center [784, 388] width 301 height 29
click at [634, 394] on input "@yuumii.8" at bounding box center [784, 388] width 301 height 29
click at [635, 390] on input "@yuumii.8" at bounding box center [784, 388] width 301 height 29
click at [733, 399] on input "@yuumii.8" at bounding box center [784, 388] width 301 height 29
click at [646, 393] on input "@yuumii.8" at bounding box center [784, 388] width 301 height 29
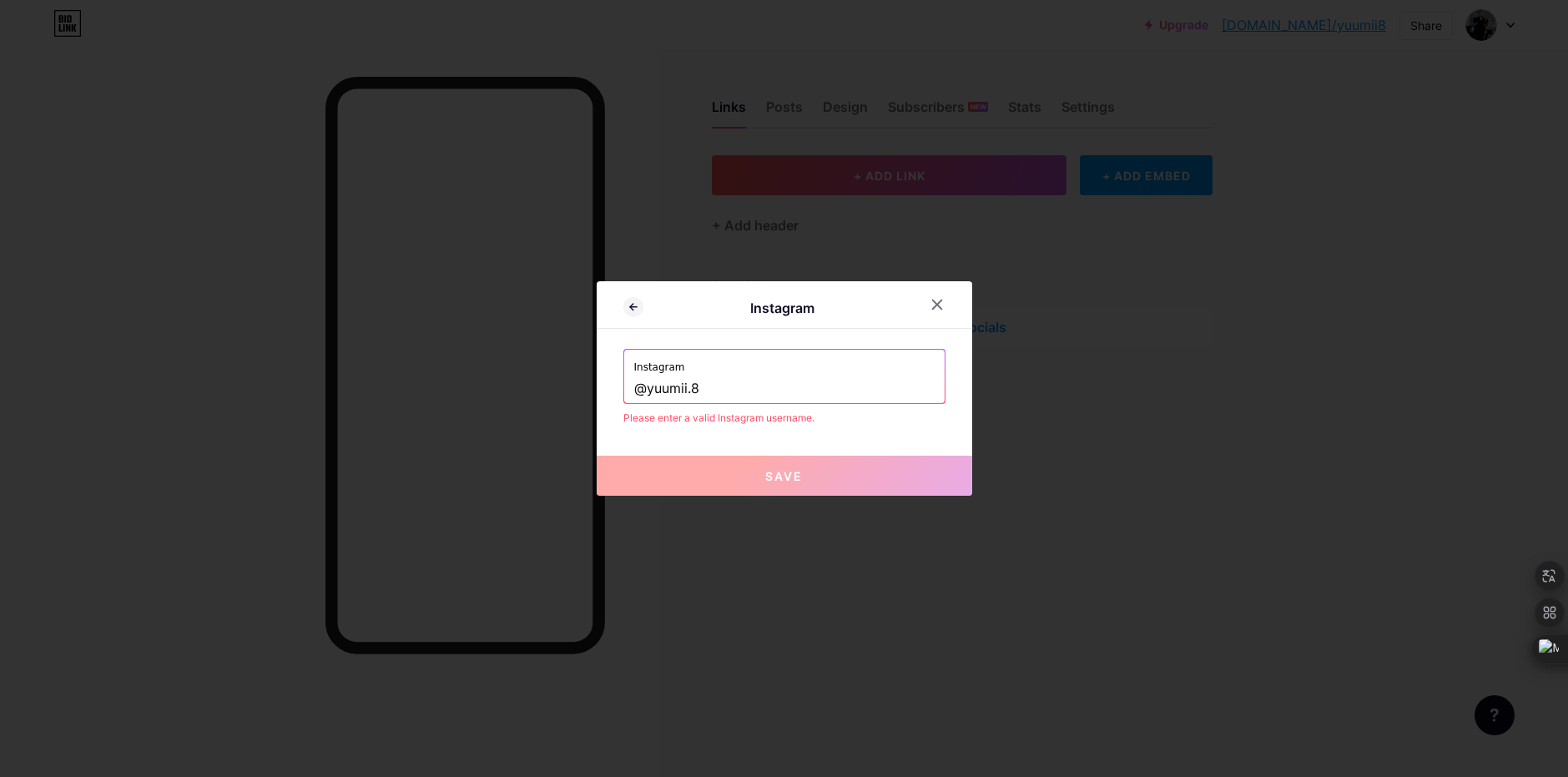
click at [640, 392] on input "@yuumii.8" at bounding box center [784, 388] width 301 height 29
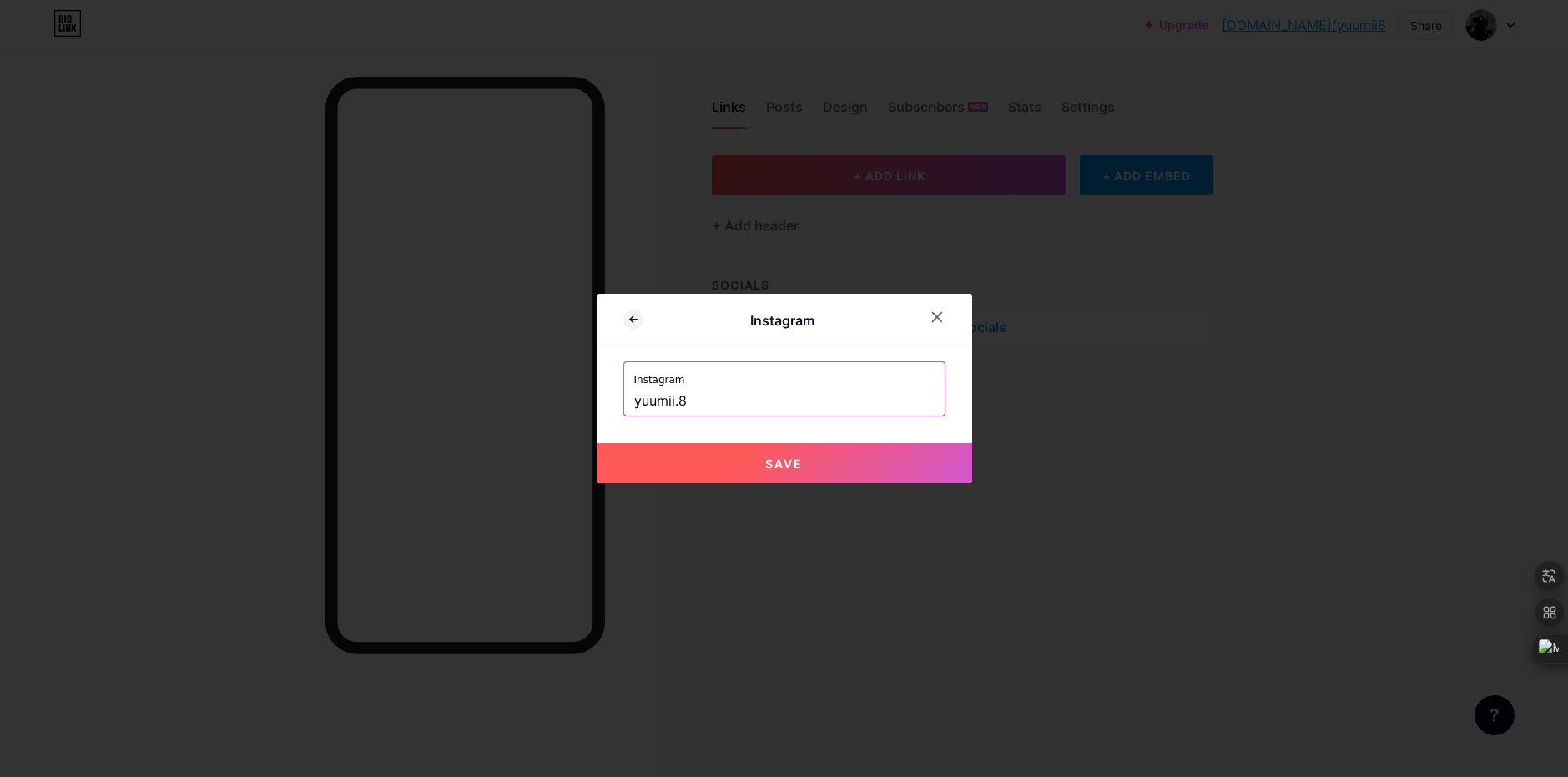
click at [682, 448] on button "Save" at bounding box center [784, 462] width 376 height 40
type input "[URL][DOMAIN_NAME]"
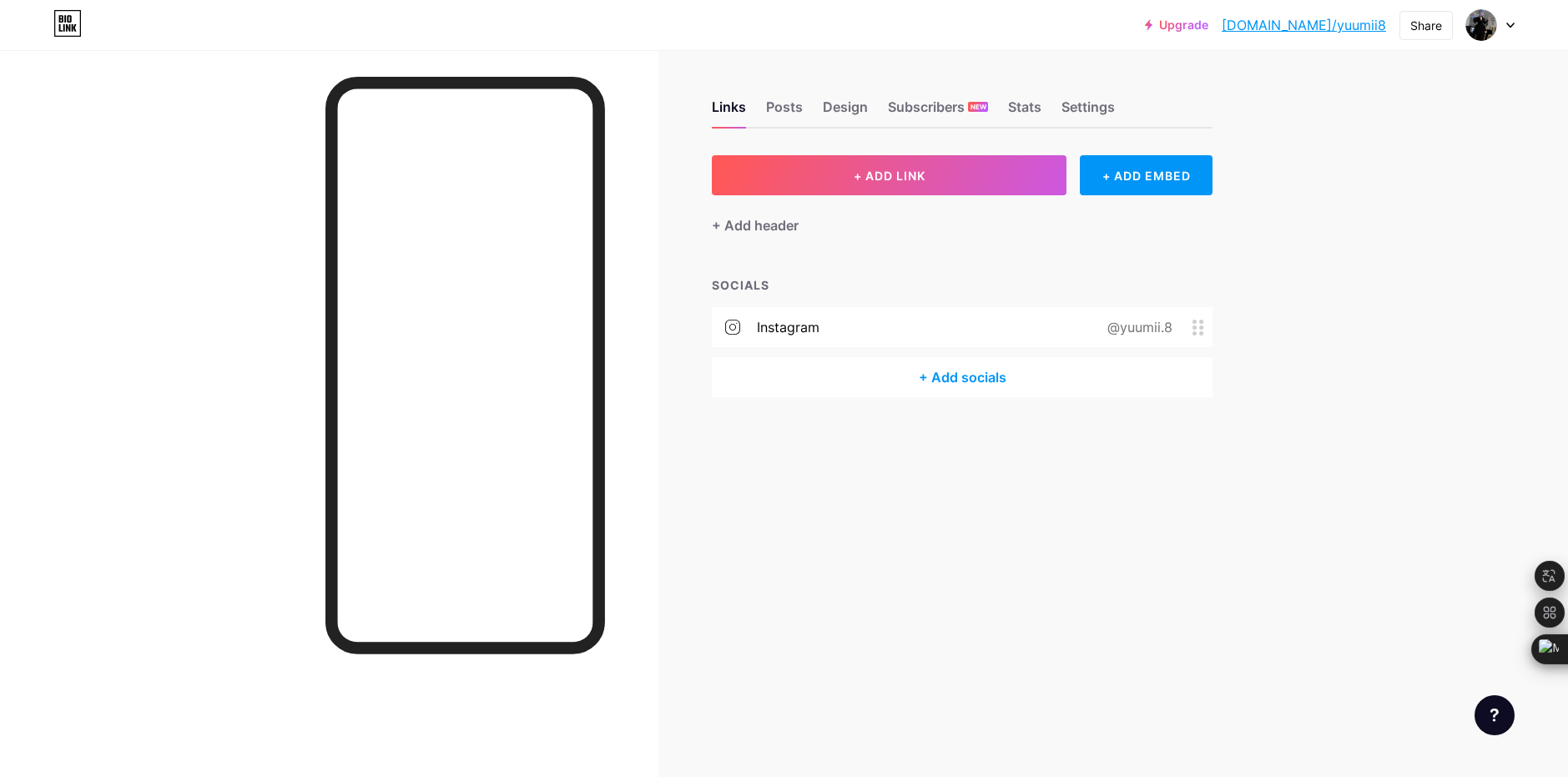
click at [821, 326] on div "instagram @yuumii.8" at bounding box center [962, 327] width 501 height 40
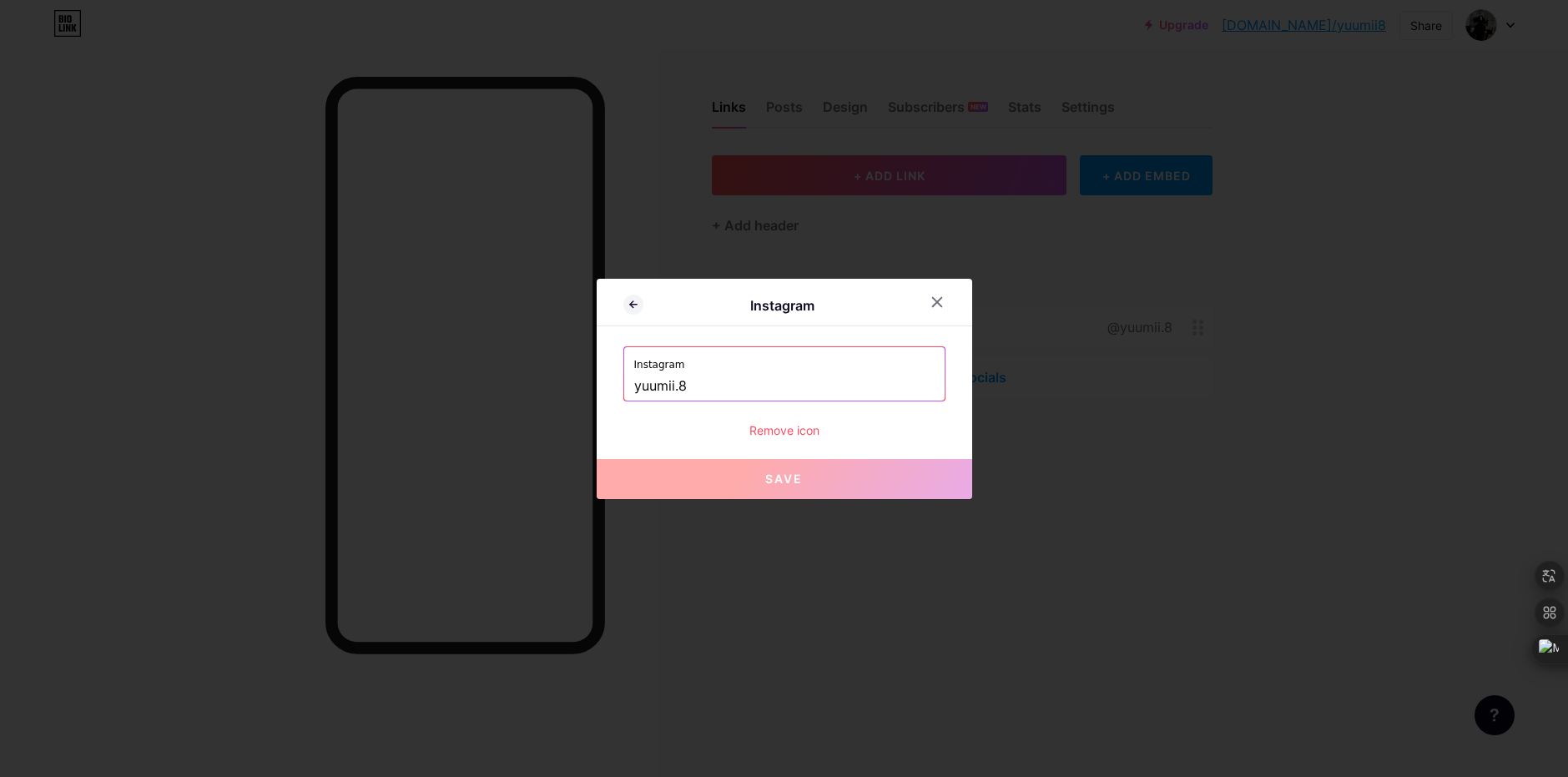
click at [913, 299] on div "Instagram" at bounding box center [783, 305] width 279 height 20
click at [923, 309] on div at bounding box center [937, 302] width 30 height 30
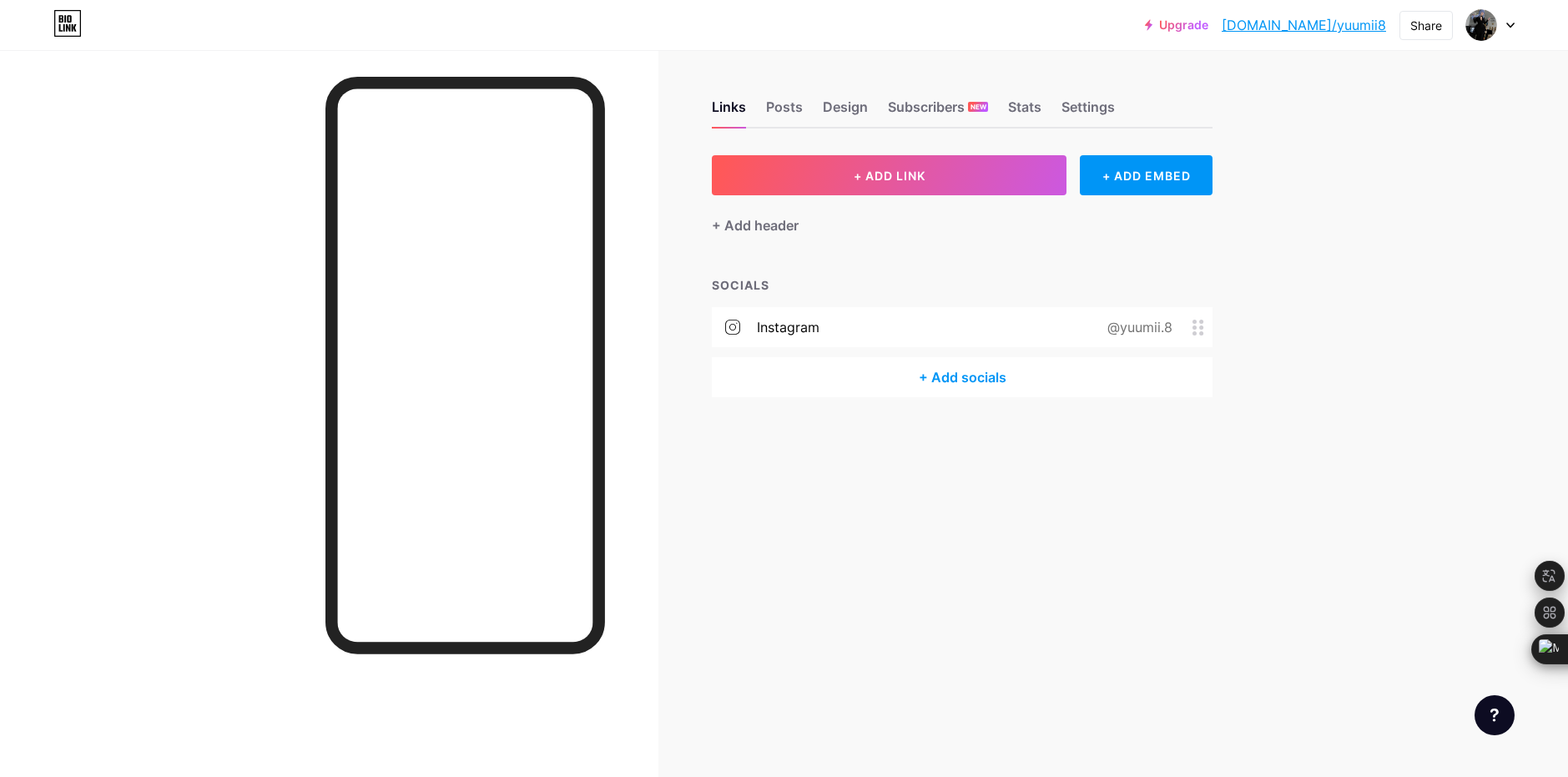
click at [820, 366] on div "+ Add socials" at bounding box center [962, 377] width 501 height 40
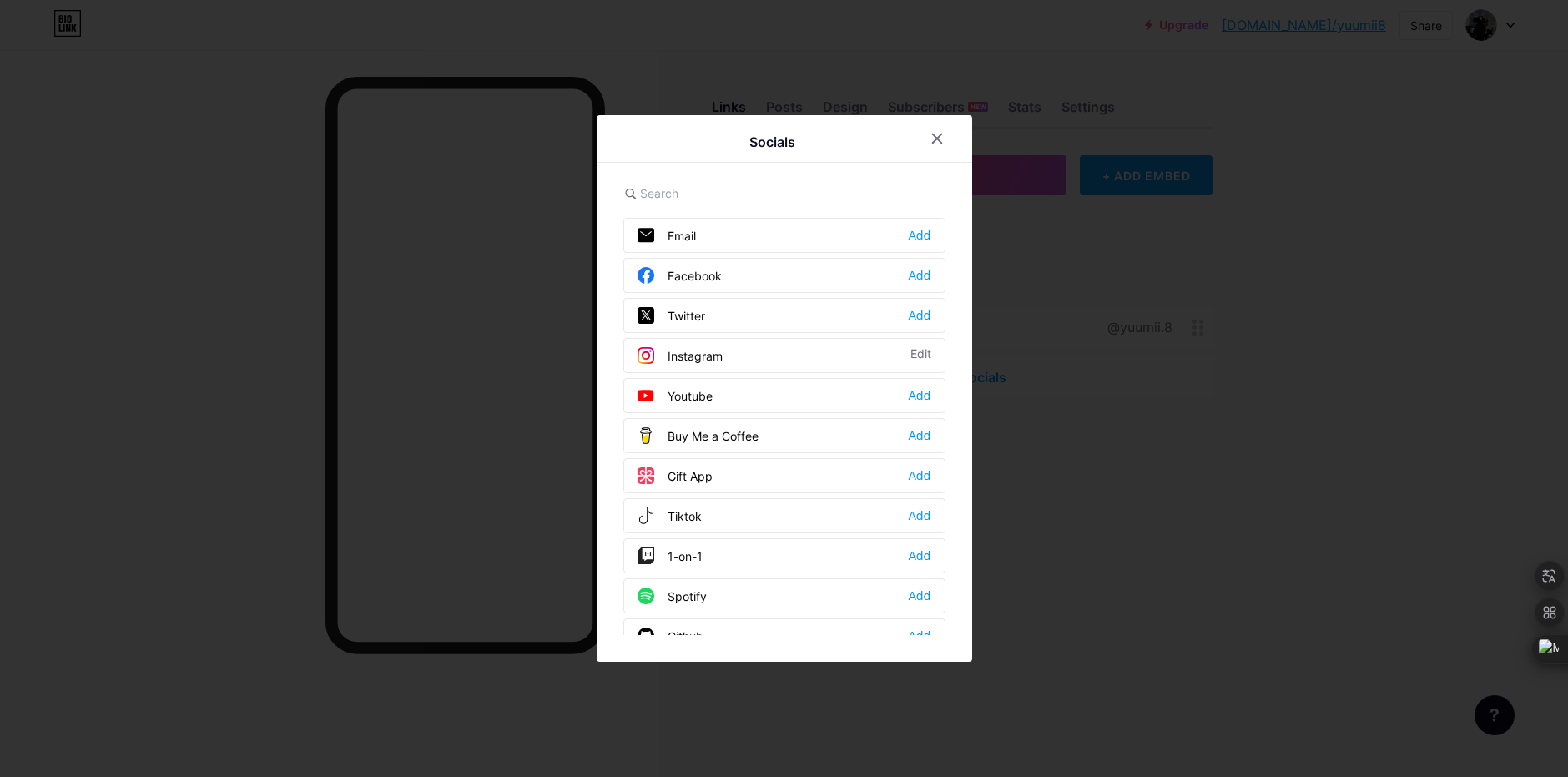
click at [1095, 180] on div at bounding box center [784, 388] width 1568 height 777
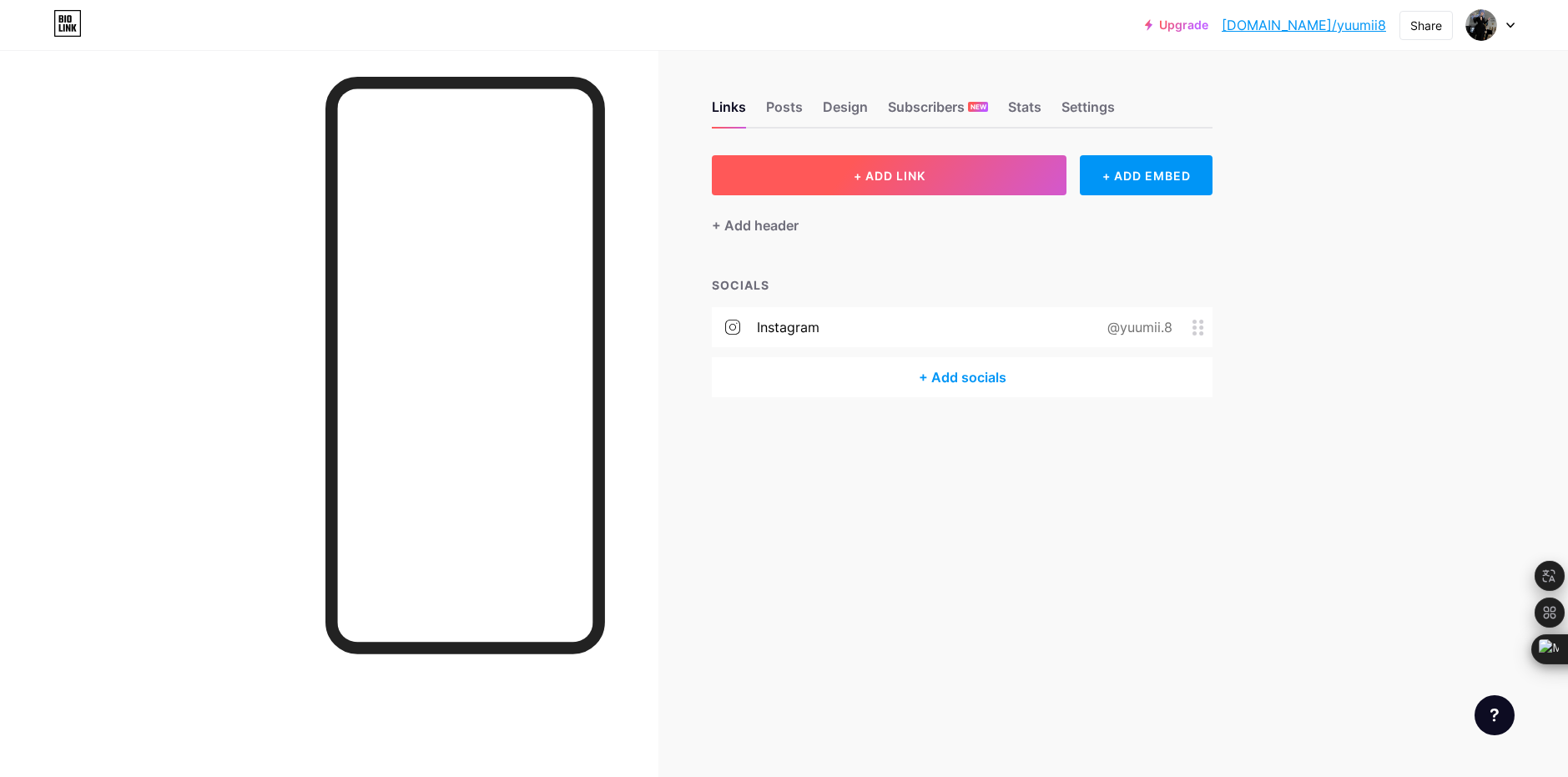
click at [858, 166] on button "+ ADD LINK" at bounding box center [889, 174] width 354 height 40
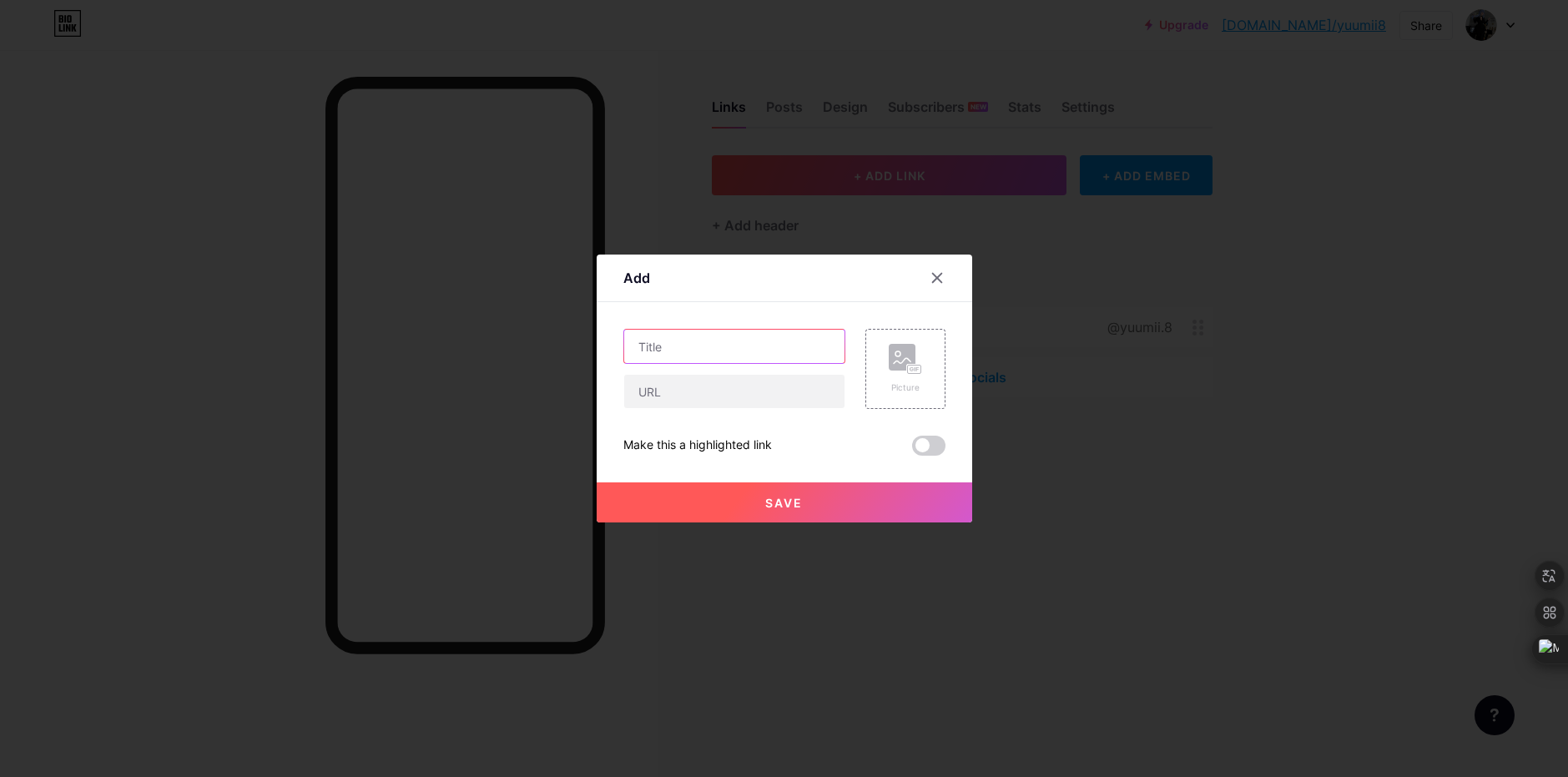
click at [758, 354] on input "text" at bounding box center [734, 346] width 221 height 33
click at [257, 85] on div at bounding box center [784, 388] width 1568 height 777
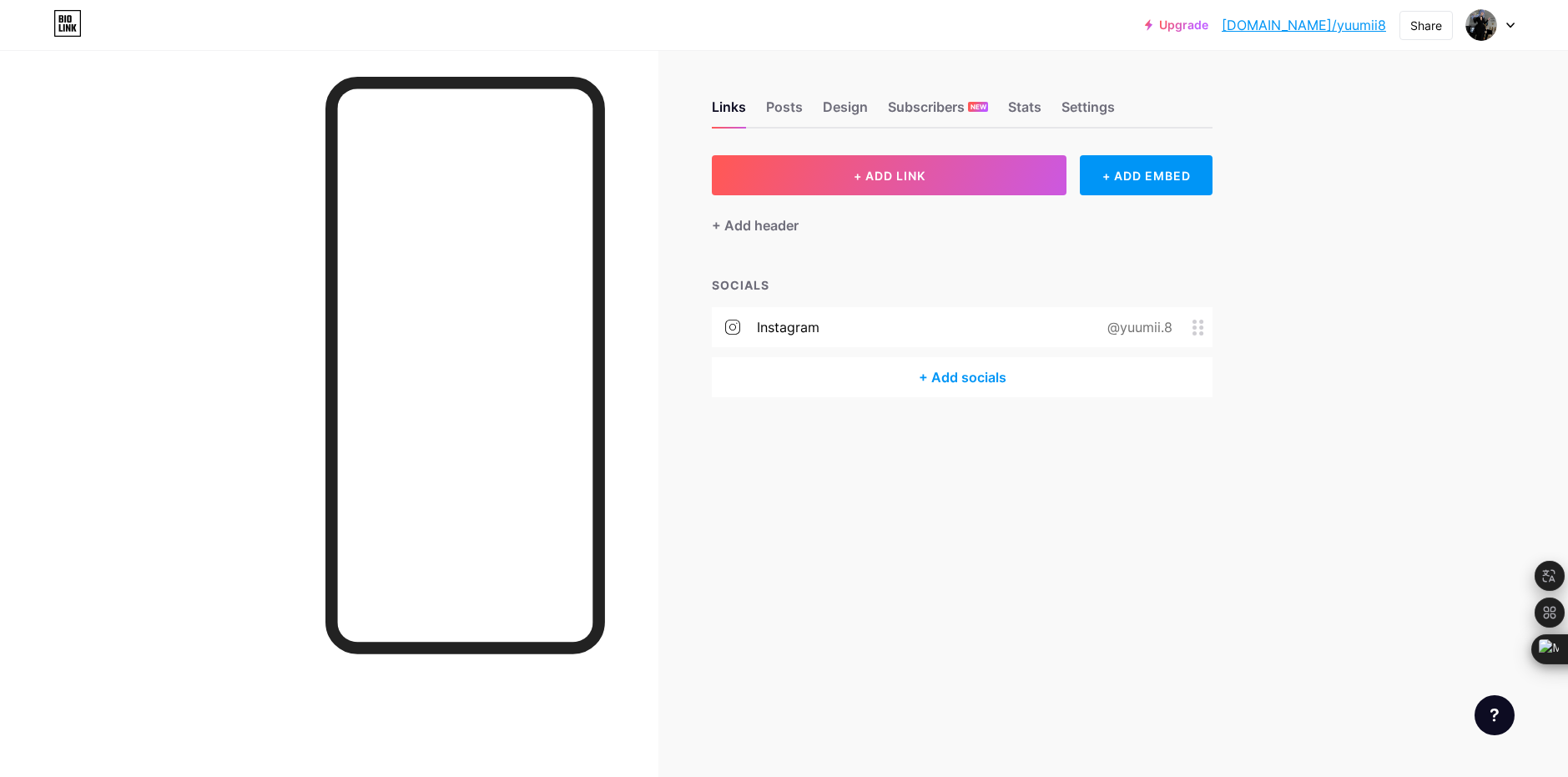
click at [849, 309] on div "instagram @yuumii.8" at bounding box center [962, 327] width 501 height 40
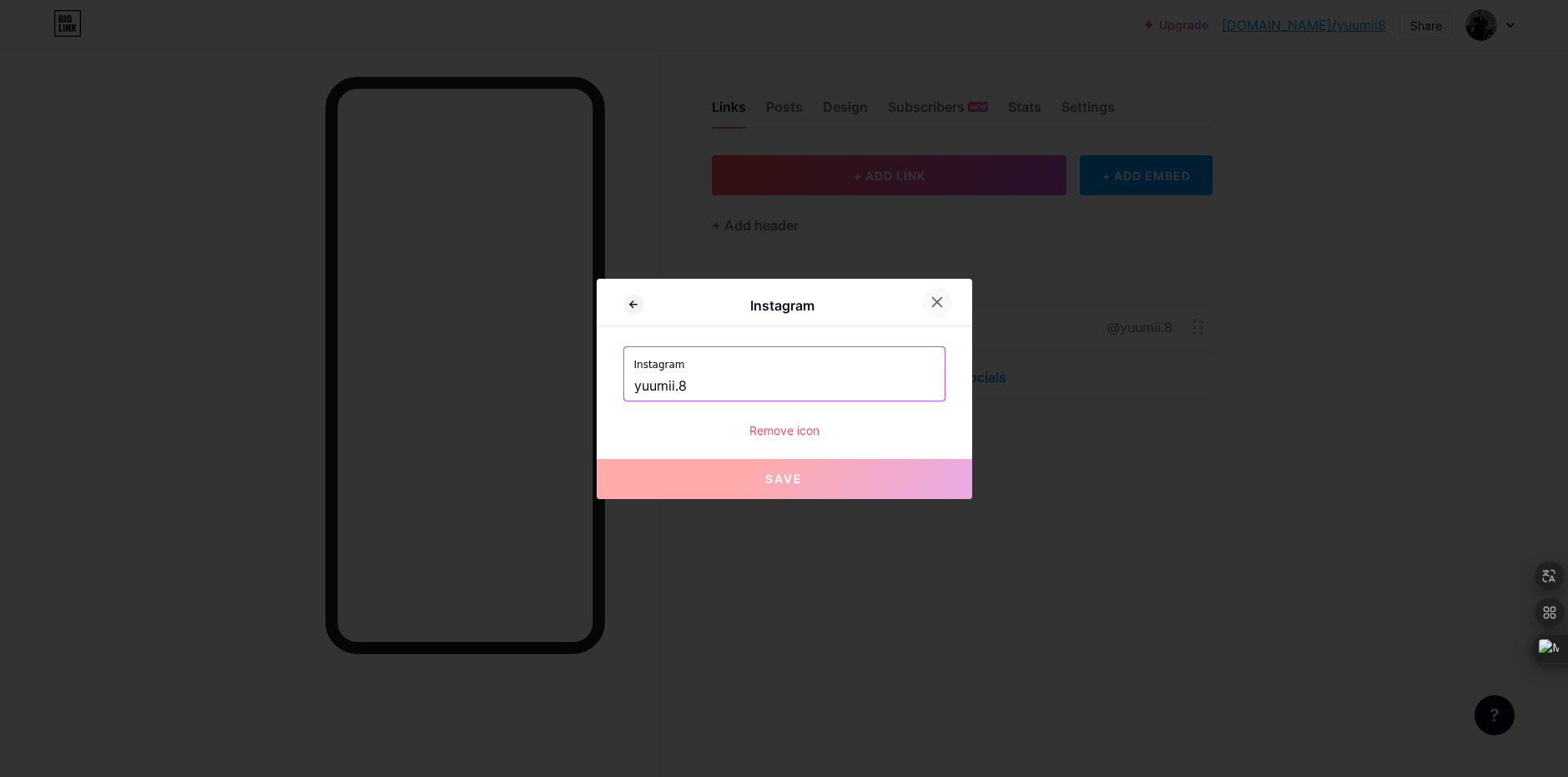
click at [937, 300] on div at bounding box center [937, 302] width 30 height 30
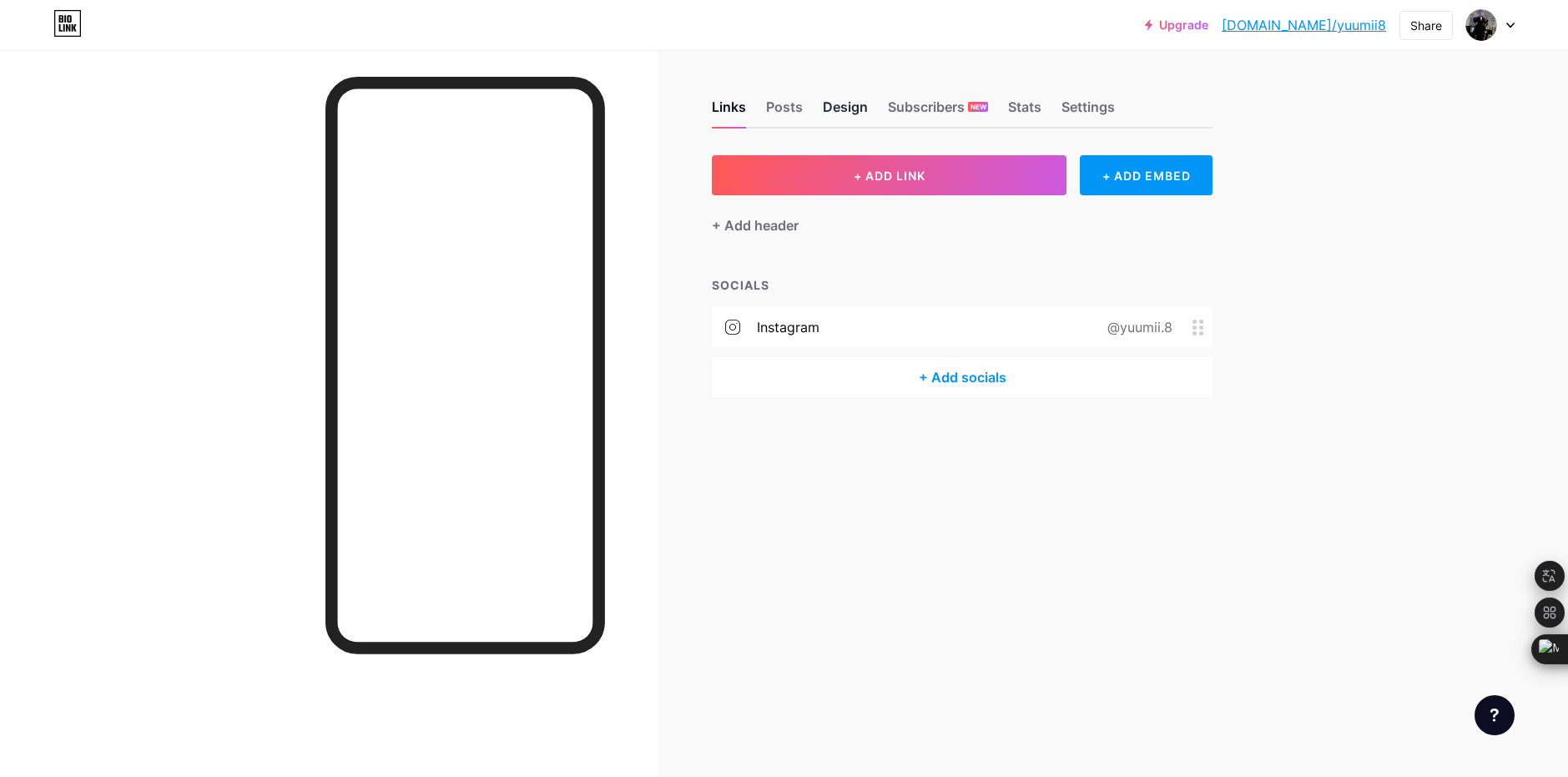
click at [823, 112] on div "Design" at bounding box center [845, 112] width 45 height 30
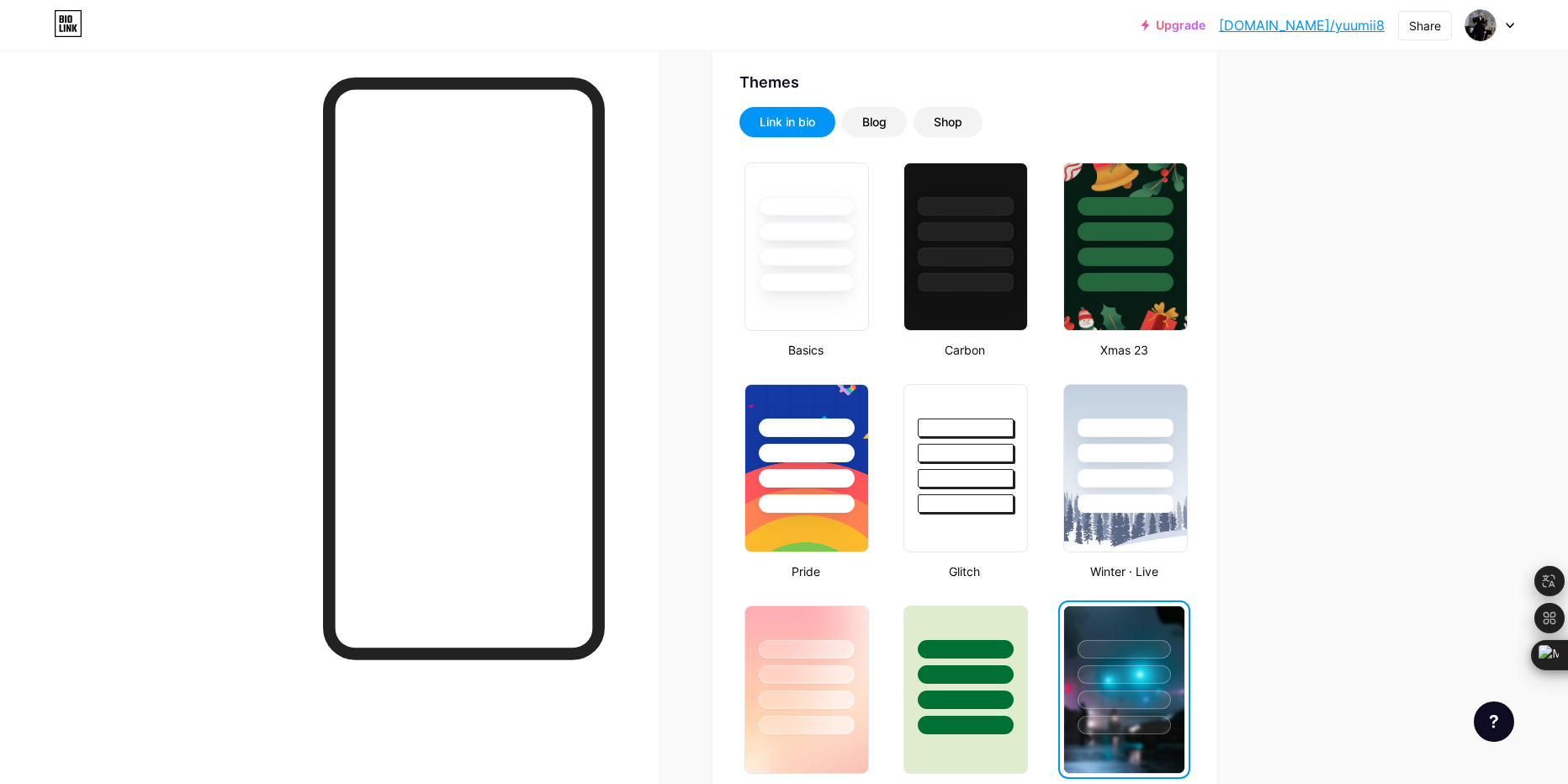
scroll to position [428, 0]
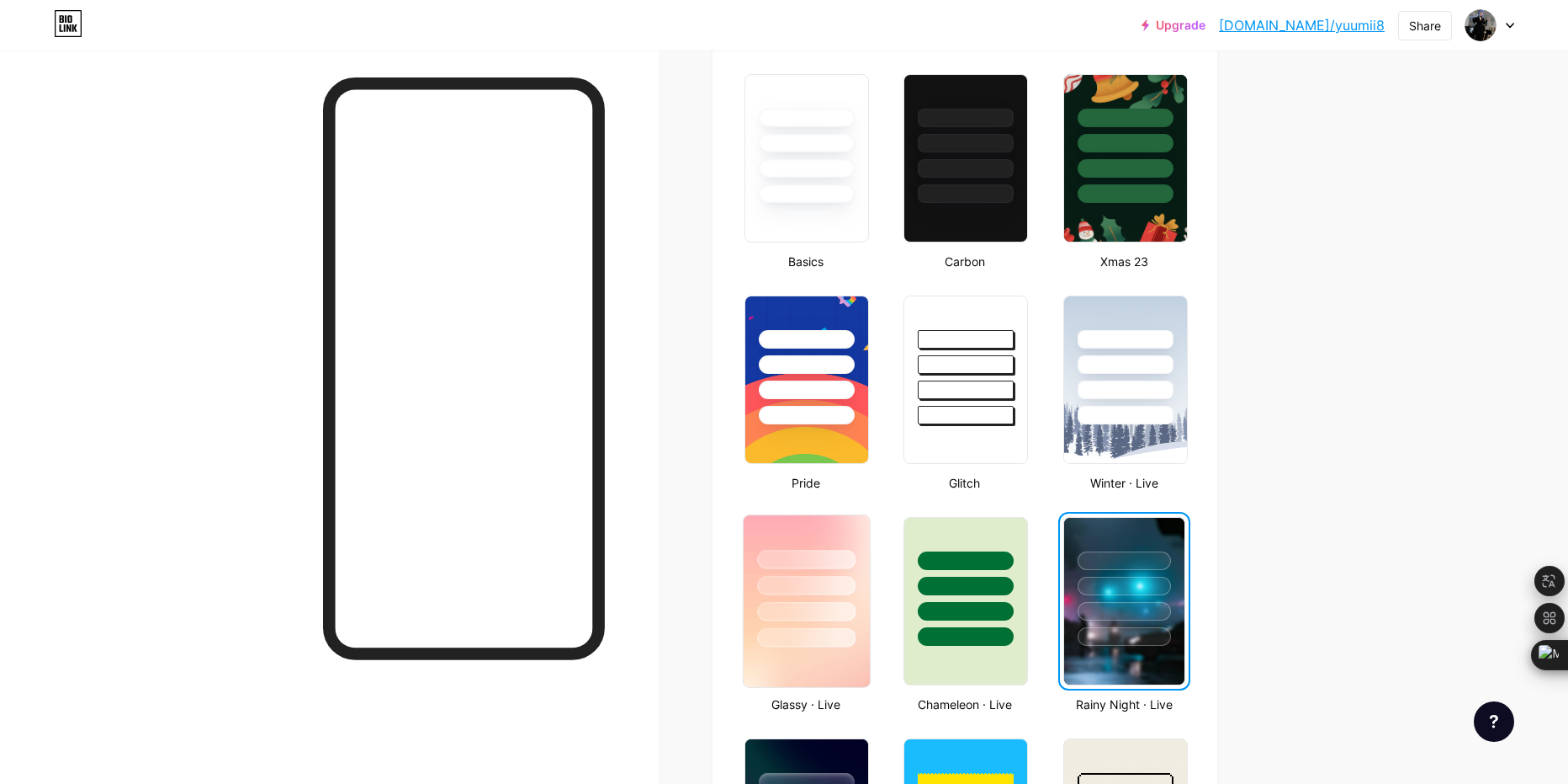
click at [851, 604] on div at bounding box center [807, 612] width 99 height 20
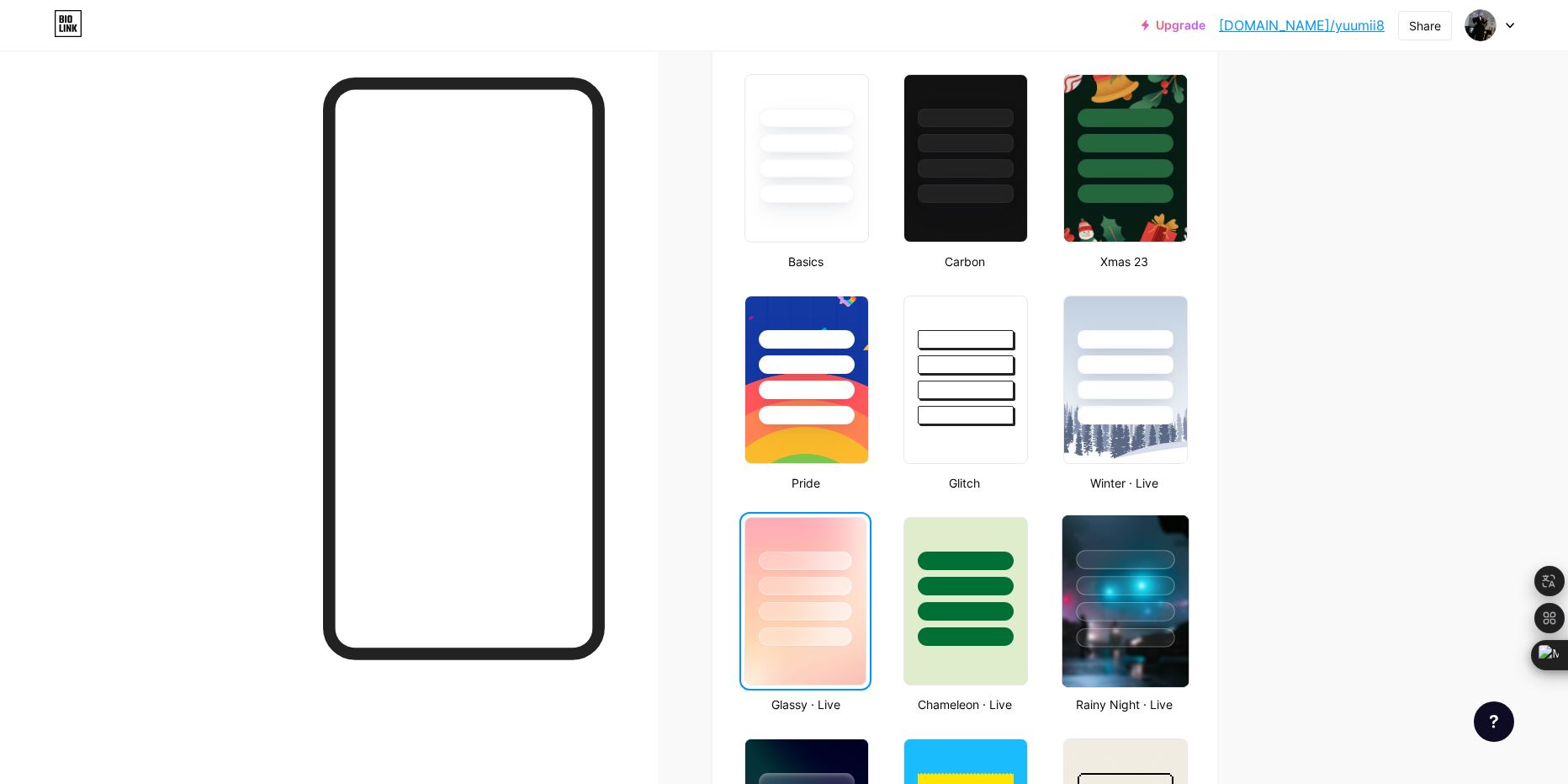
click at [1103, 575] on div at bounding box center [1125, 581] width 127 height 132
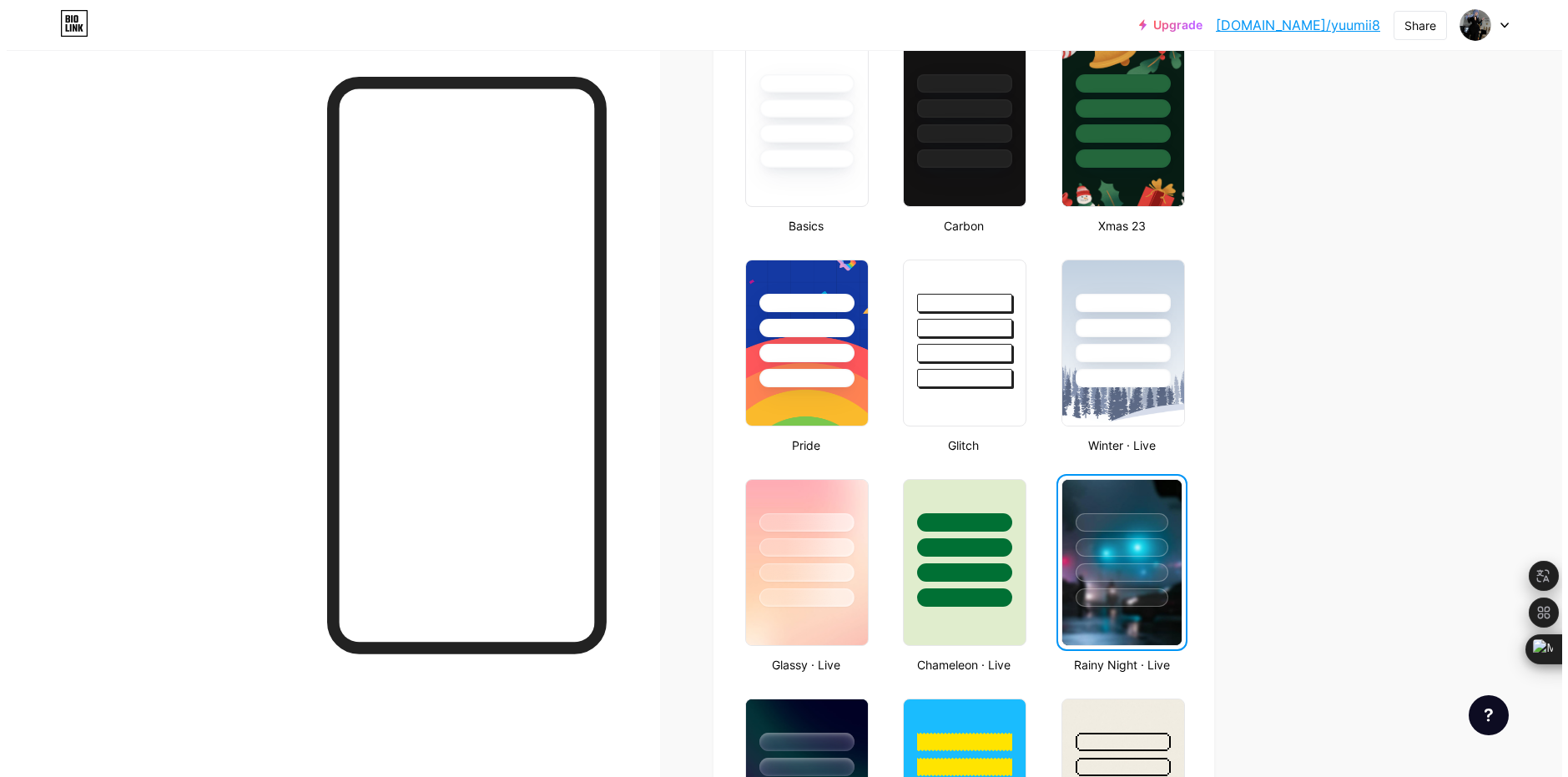
scroll to position [0, 0]
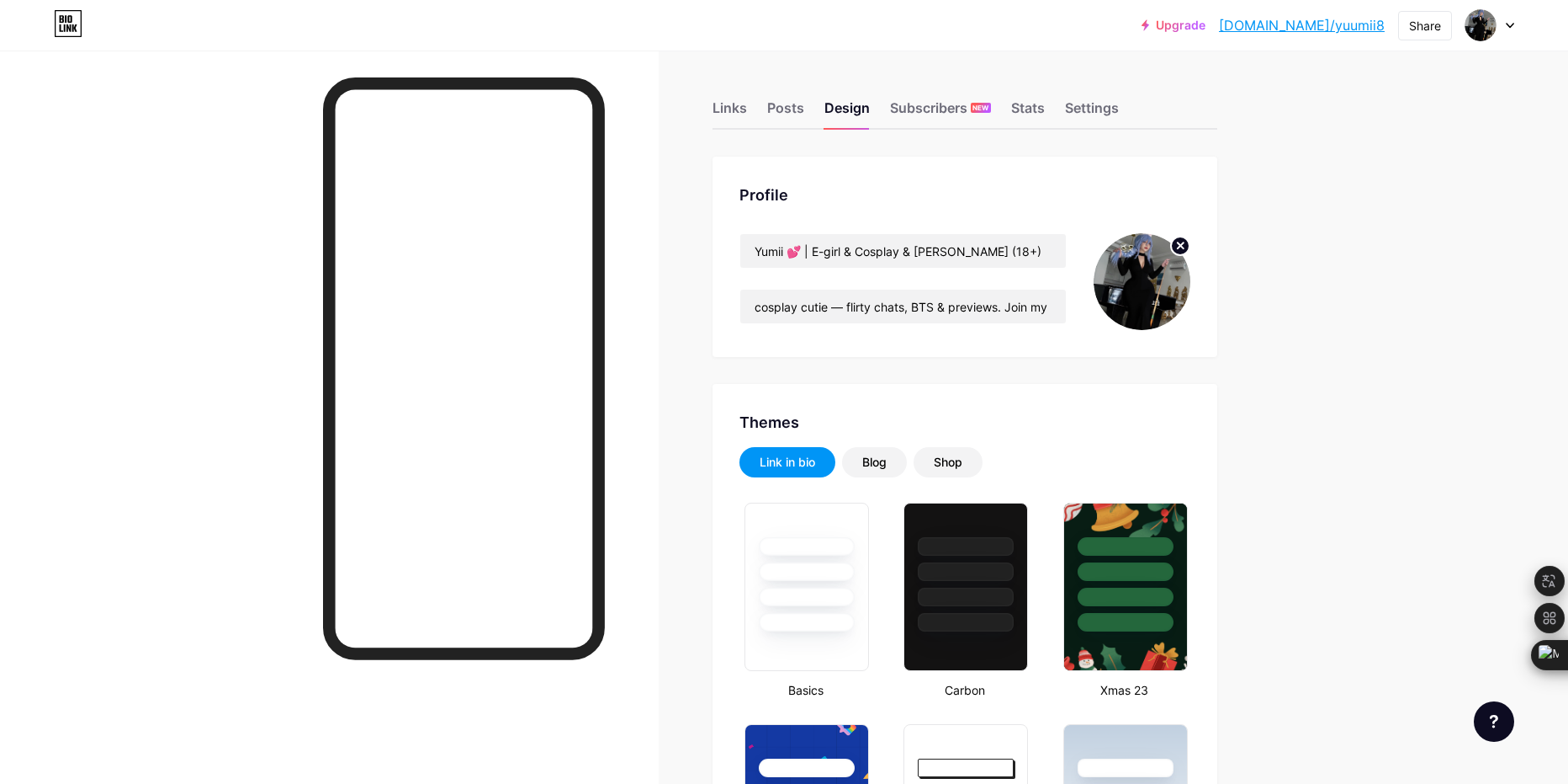
click at [762, 113] on div "Links Posts Design Subscribers NEW Stats Settings" at bounding box center [965, 100] width 505 height 59
click at [752, 109] on div "Links Posts Design Subscribers NEW Stats Settings" at bounding box center [965, 100] width 505 height 59
click at [746, 110] on div "Links" at bounding box center [730, 113] width 34 height 31
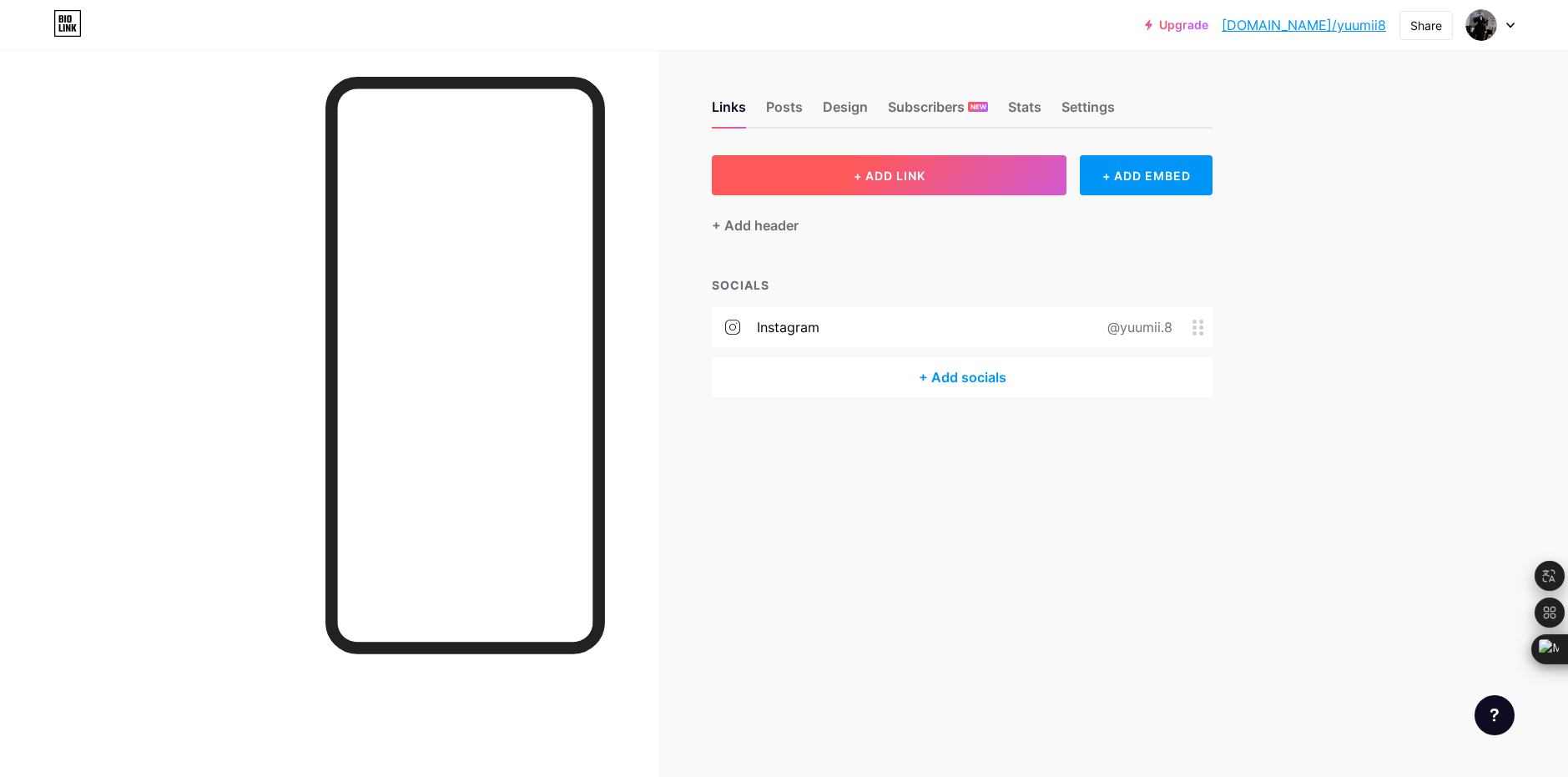
click at [841, 171] on button "+ ADD LINK" at bounding box center [889, 174] width 354 height 40
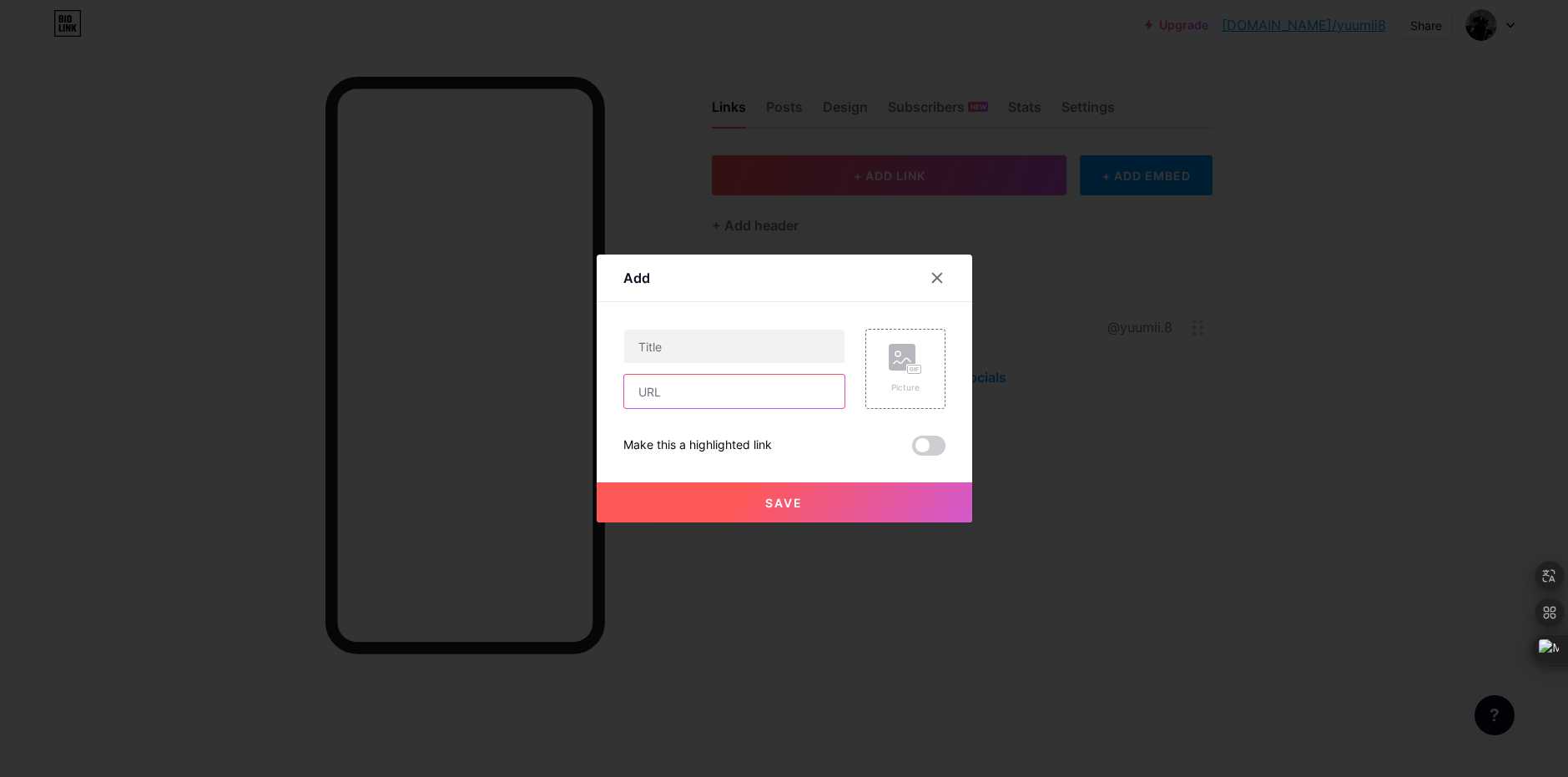
click at [702, 388] on input "text" at bounding box center [734, 391] width 221 height 33
paste input "[URL][DOMAIN_NAME]"
type input "[URL][DOMAIN_NAME]"
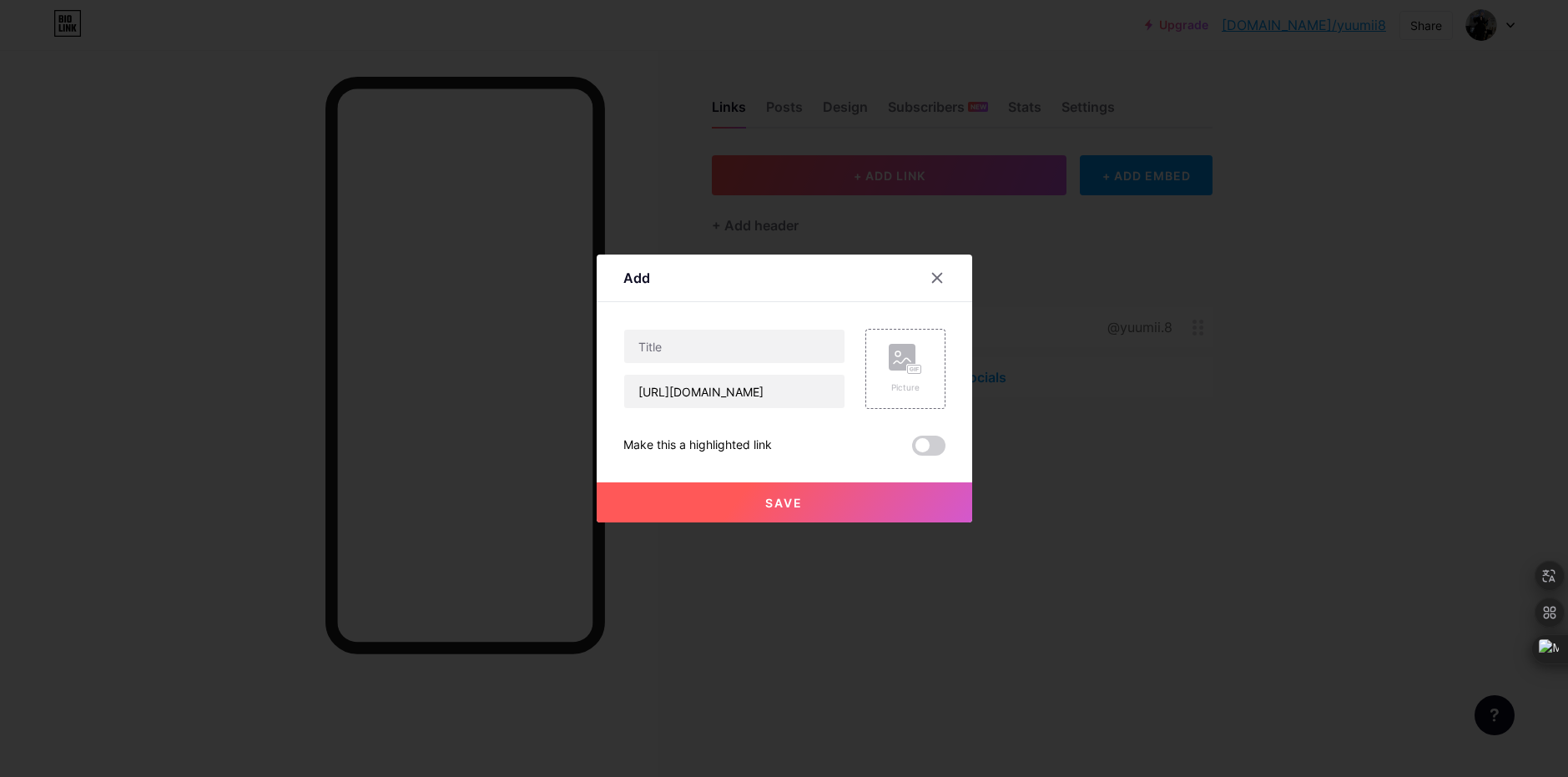
click at [674, 367] on div "[URL][DOMAIN_NAME]" at bounding box center [734, 368] width 222 height 80
click at [666, 345] on input "text" at bounding box center [734, 346] width 221 height 33
paste input "📢 Join my Telegram (private)"
type input "📢 Join my Telegram (private)"
click at [874, 372] on div "Picture" at bounding box center [905, 368] width 80 height 80
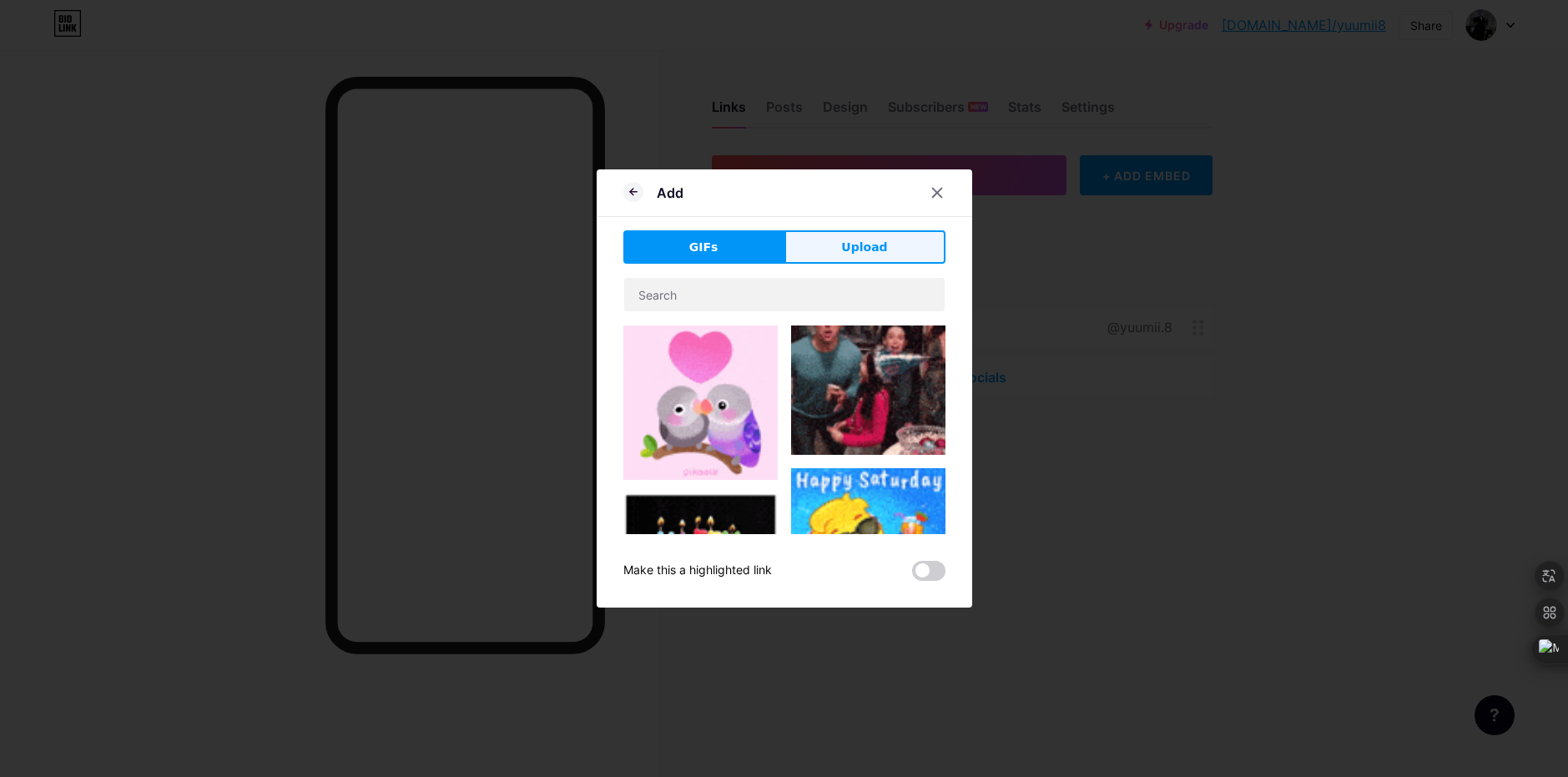
click at [892, 242] on button "Upload" at bounding box center [865, 247] width 162 height 33
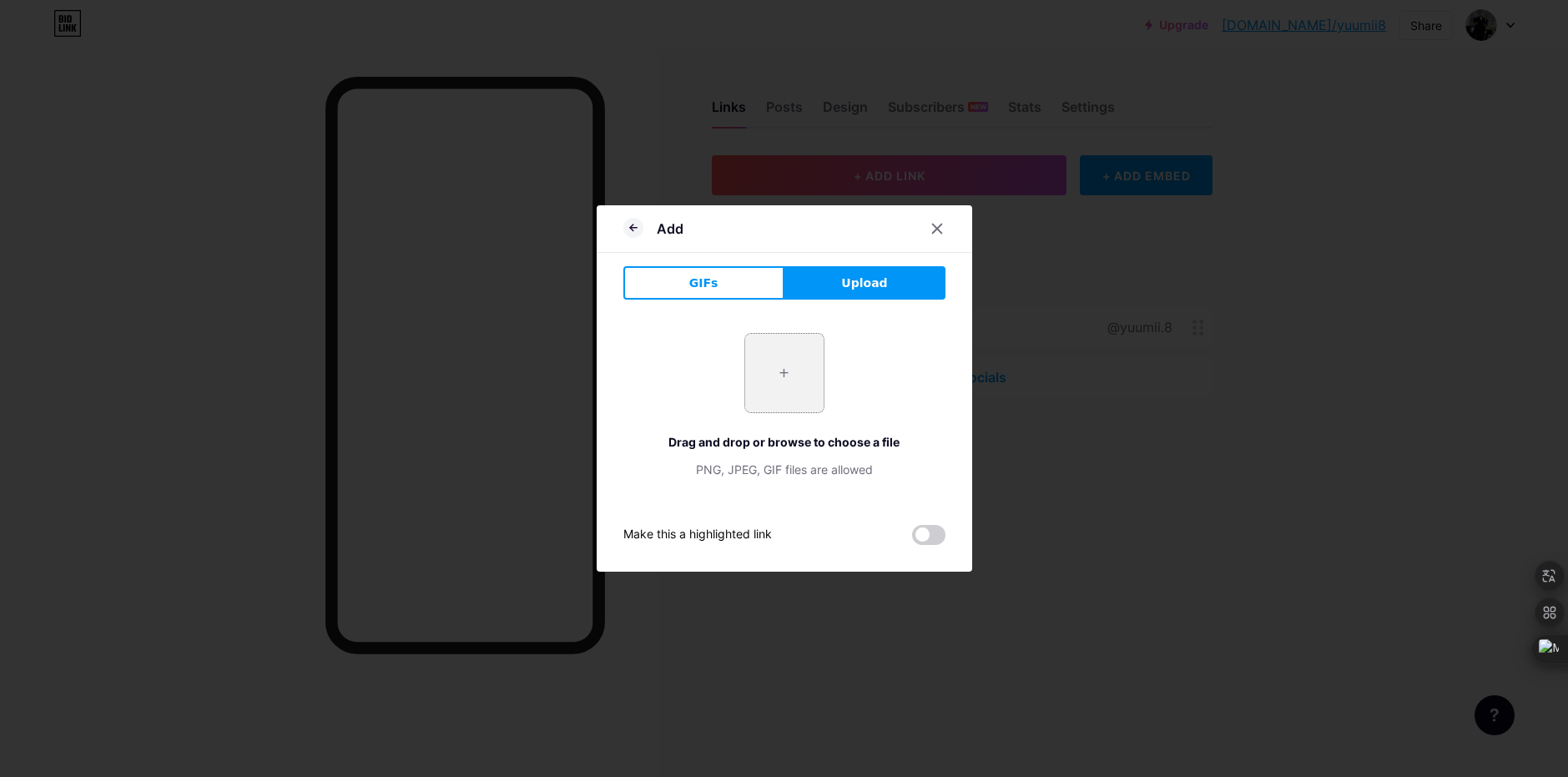
click at [767, 373] on input "file" at bounding box center [784, 373] width 78 height 78
type input "C:\fakepath\image_2025-08-16_121607903.png"
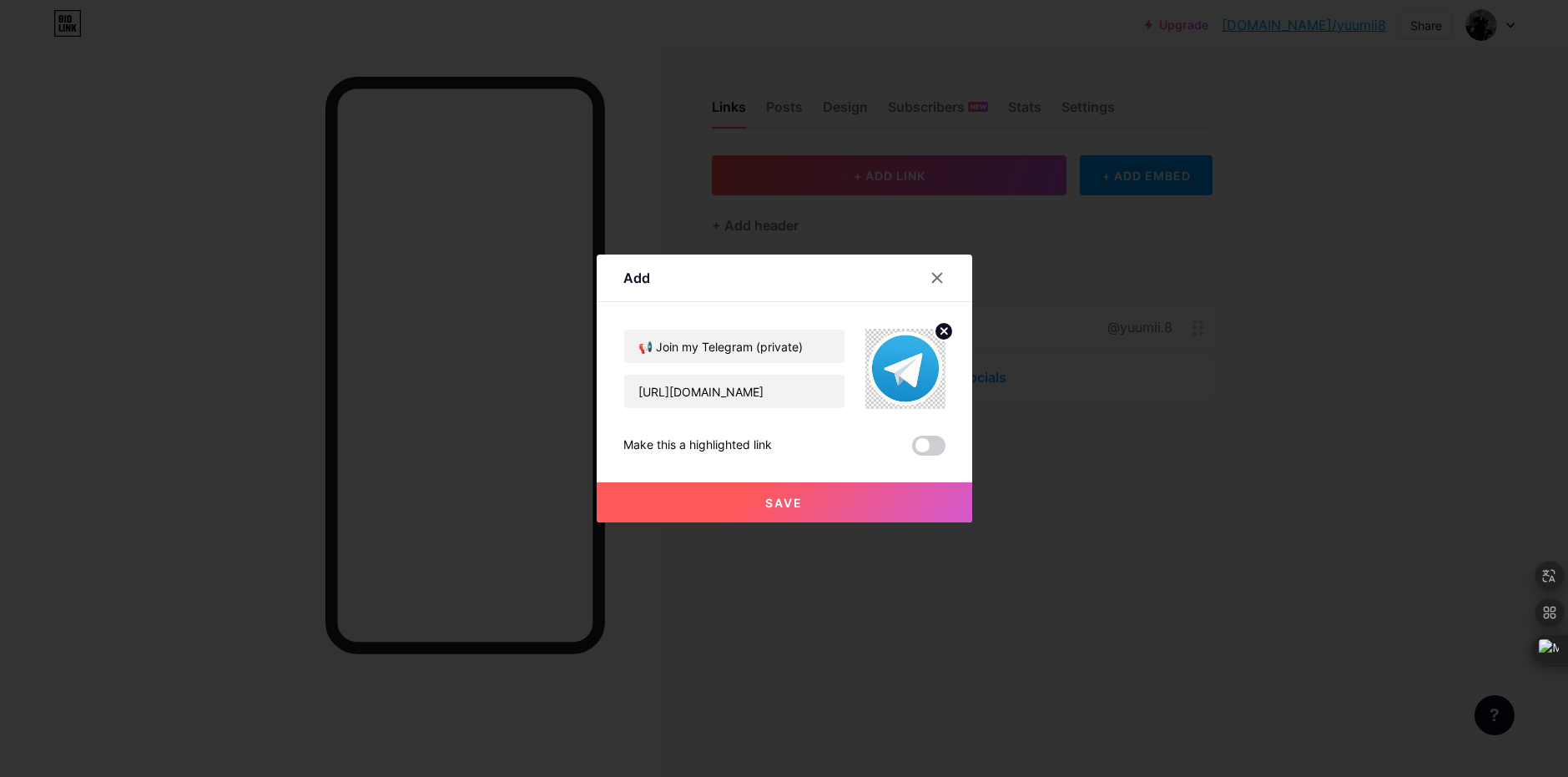
click at [887, 503] on button "Save" at bounding box center [784, 502] width 376 height 40
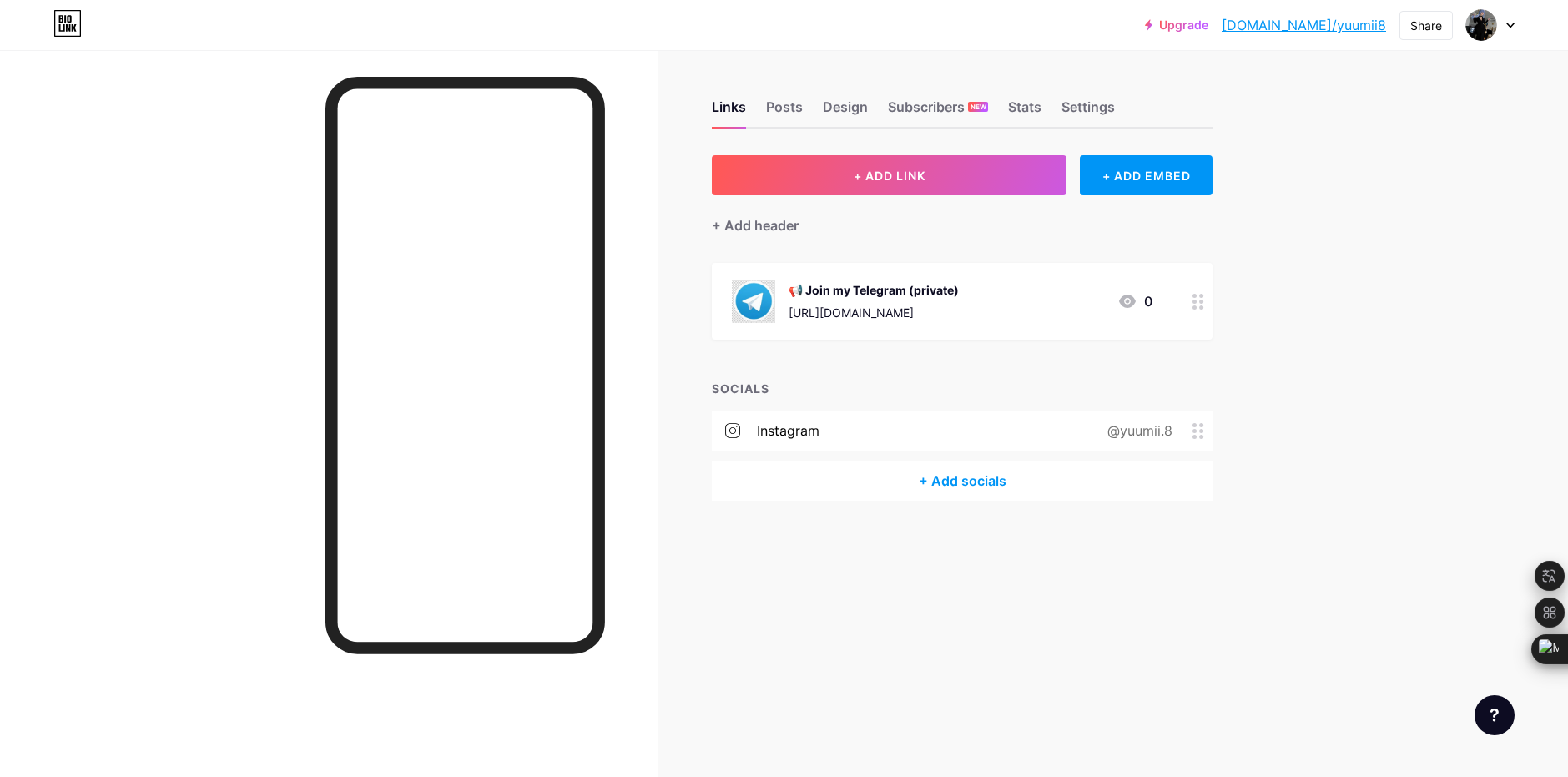
click at [959, 196] on div "+ Add header" at bounding box center [962, 216] width 501 height 41
click at [940, 174] on button "+ ADD LINK" at bounding box center [889, 174] width 354 height 40
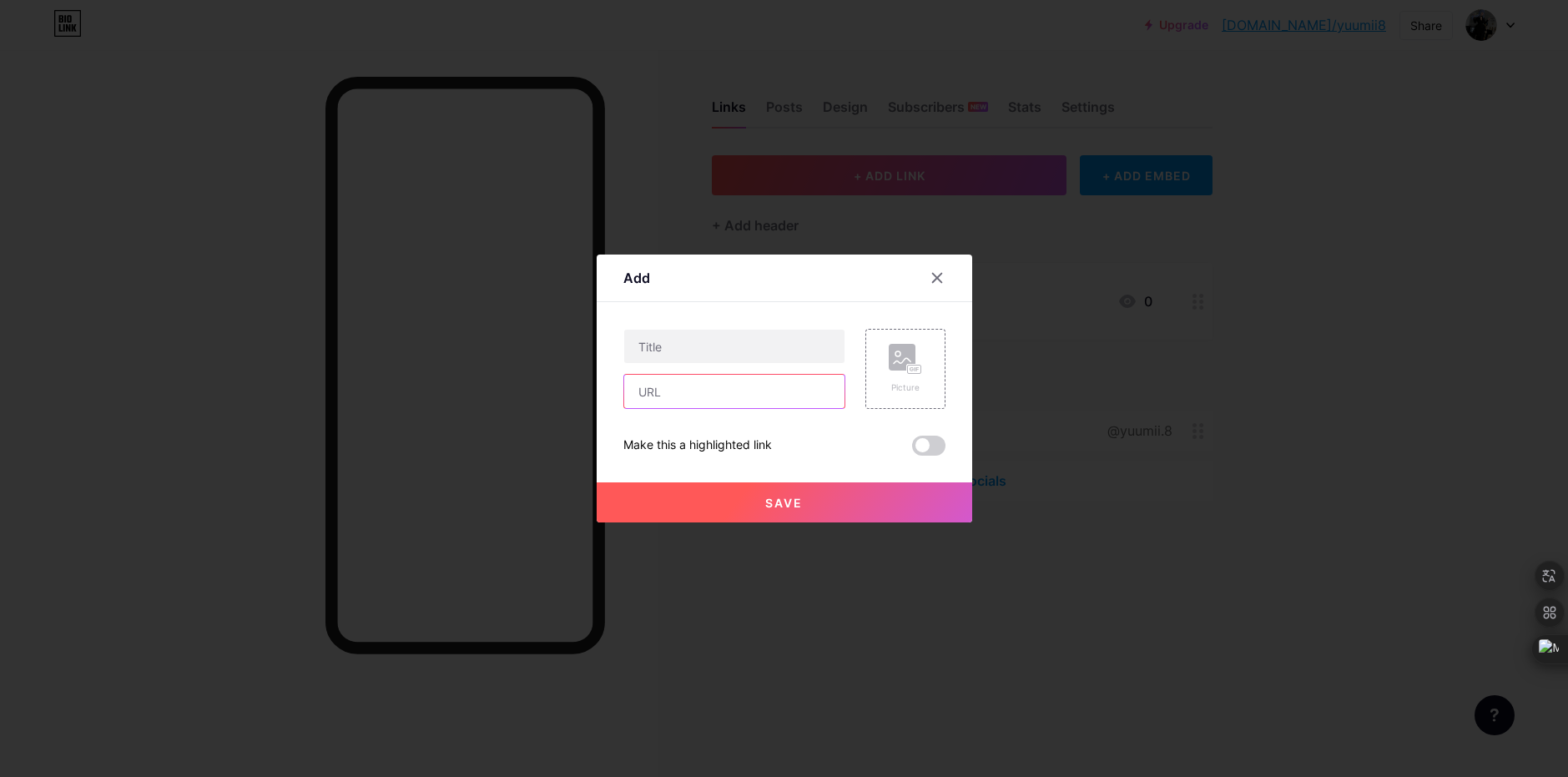
click at [719, 377] on input "text" at bounding box center [734, 391] width 221 height 33
paste input "Hey! Here is the link to my Fanvue profile [URL][DOMAIN_NAME]"
type input "Hey! Here is the link to my Fanvue profile [URL][DOMAIN_NAME]"
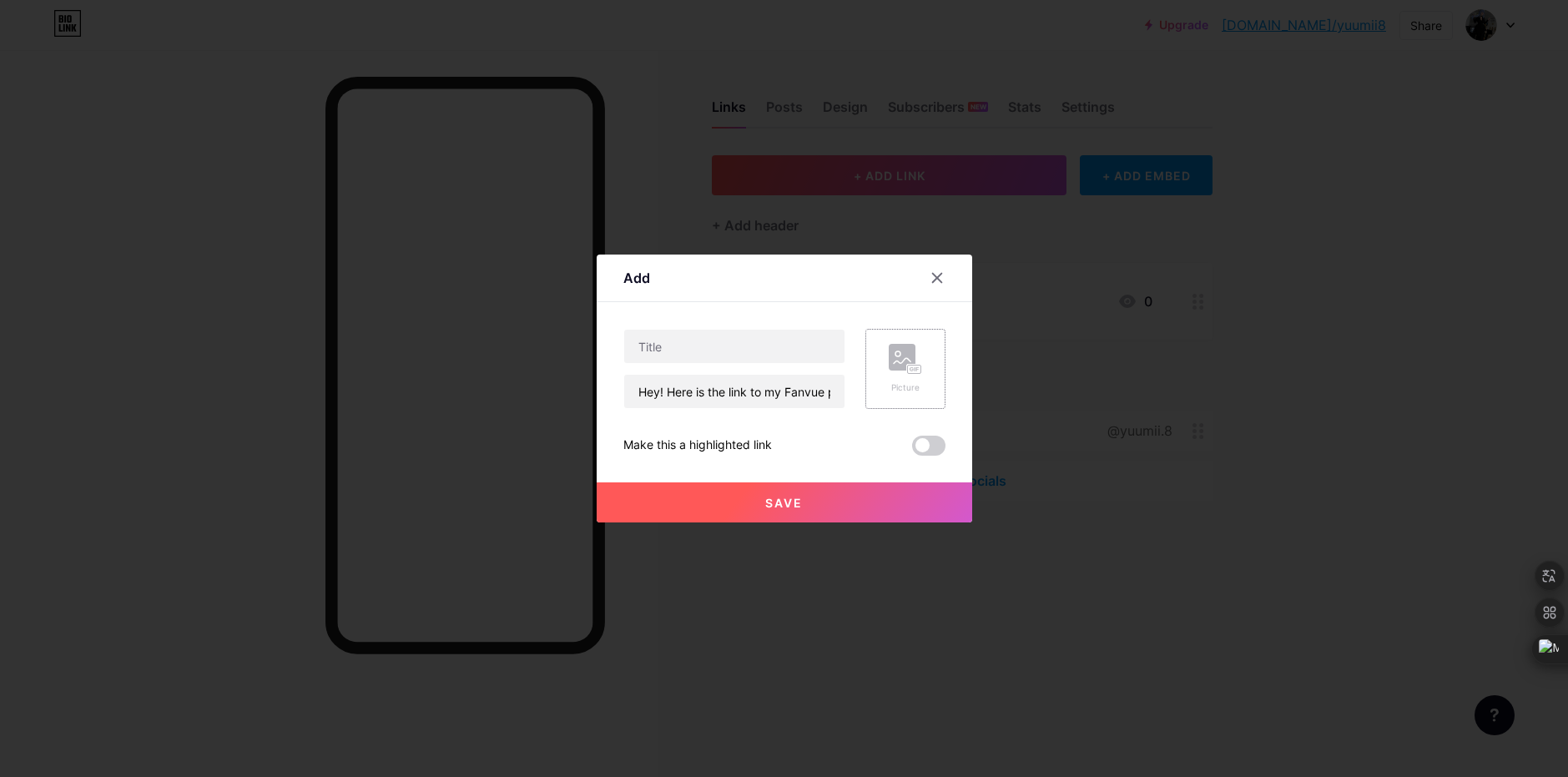
click at [933, 338] on div "Picture" at bounding box center [905, 368] width 80 height 80
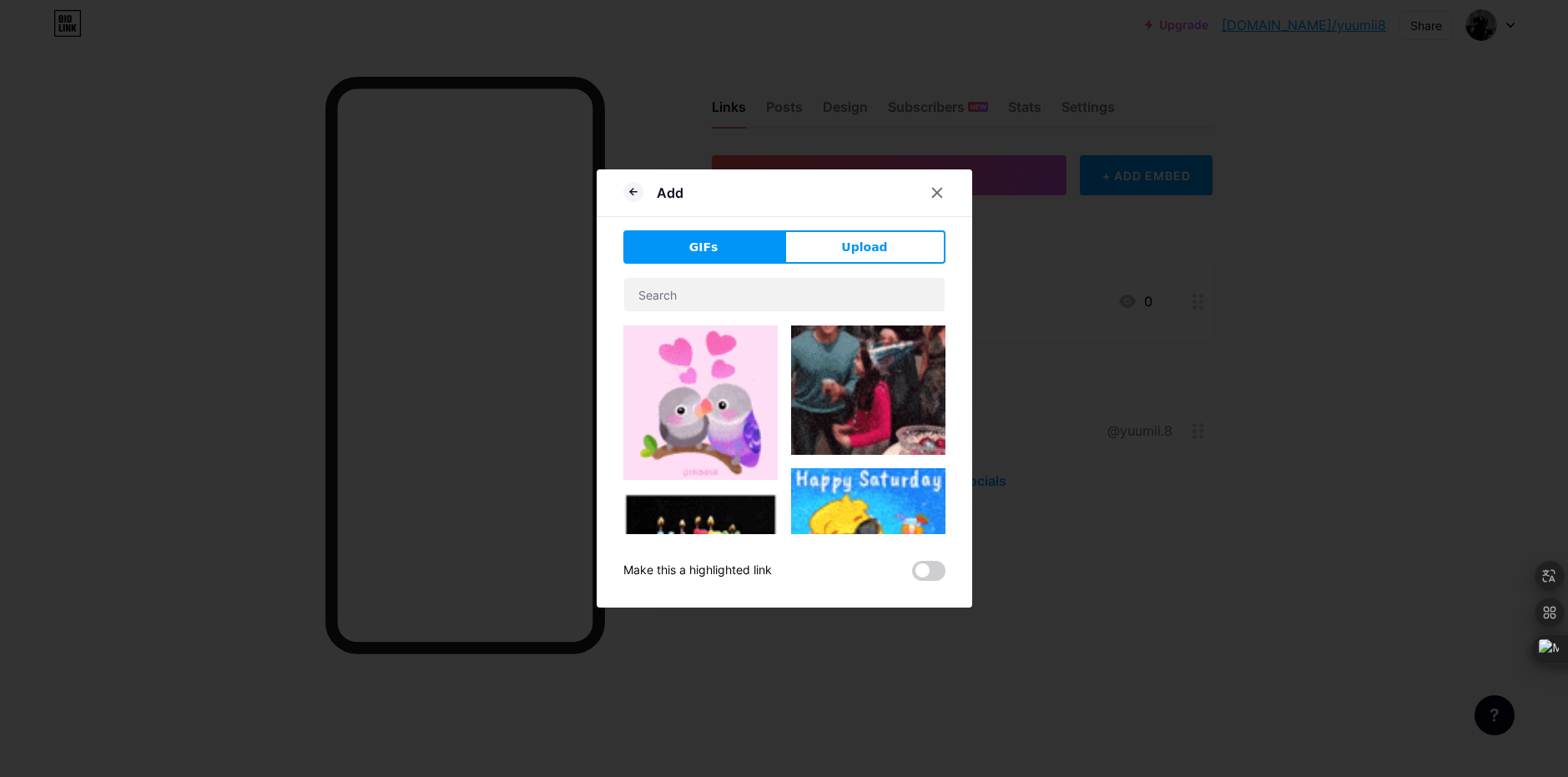
click at [855, 255] on span "Upload" at bounding box center [864, 247] width 46 height 18
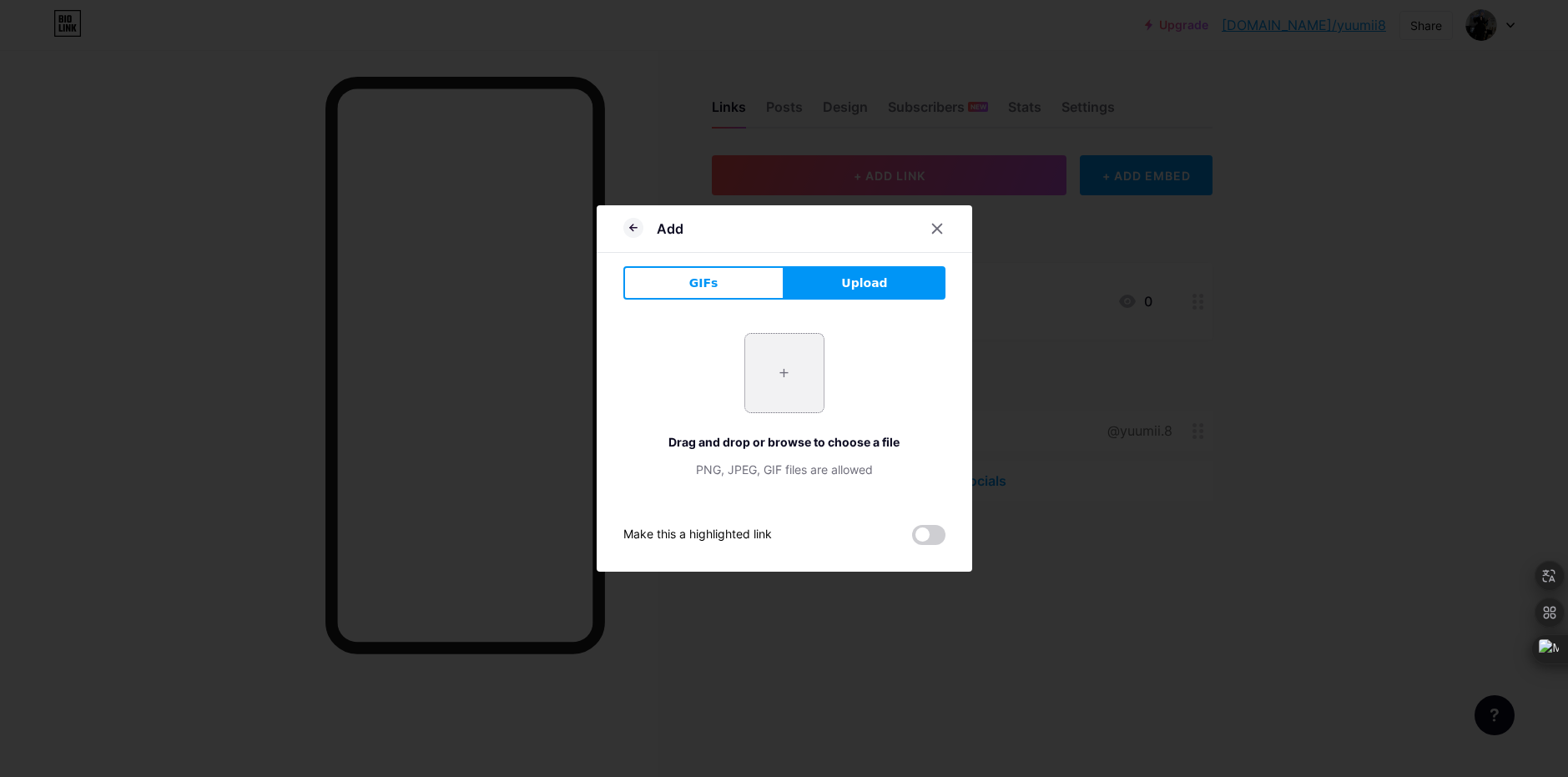
click at [746, 360] on input "file" at bounding box center [784, 373] width 78 height 78
type input "C:\fakepath\image_2025-08-16_121848265.png"
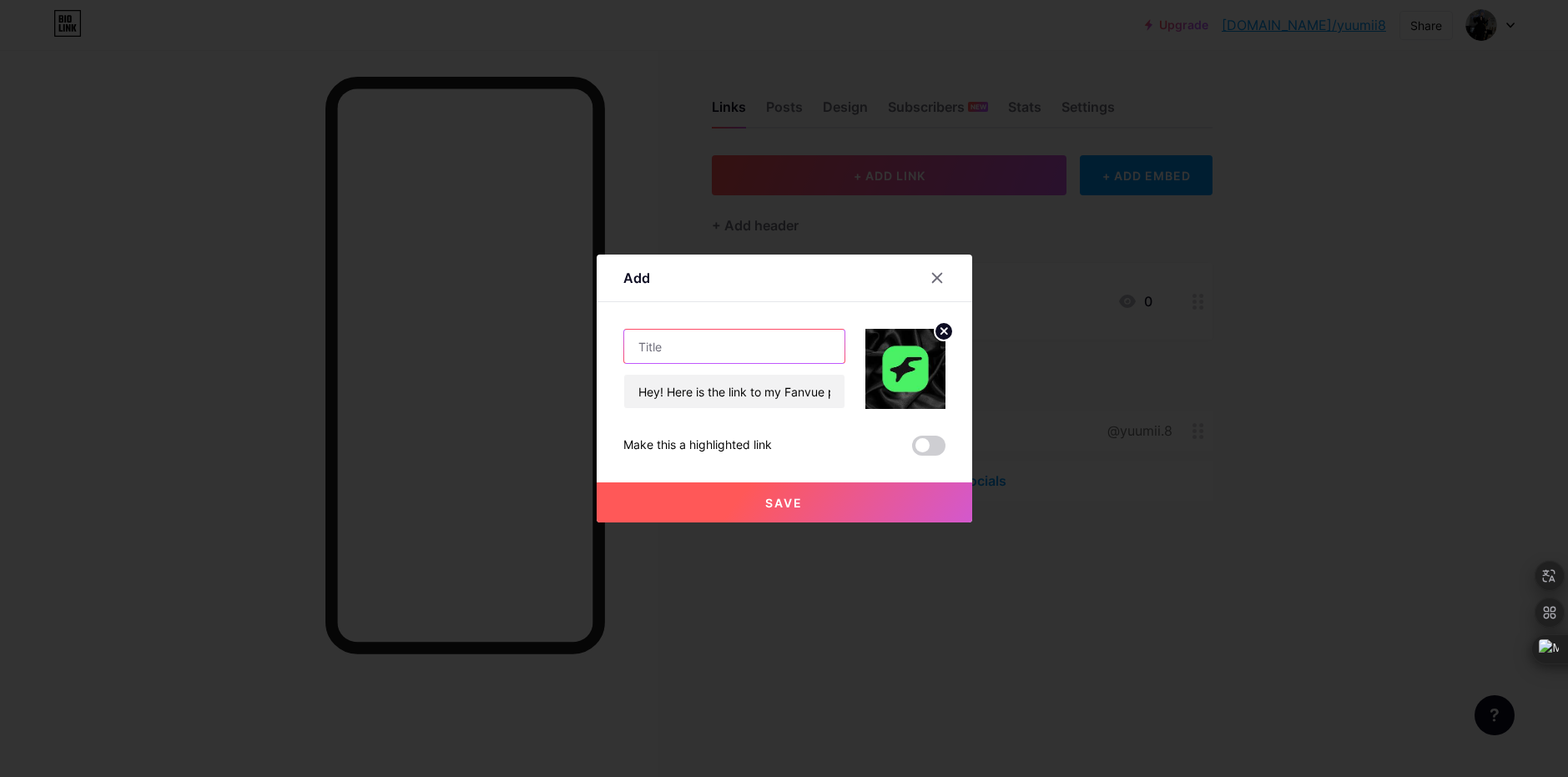
click at [675, 338] on input "text" at bounding box center [734, 346] width 221 height 33
paste input "🔓 Exclusive Access (18+)"
type input "🔓 Exclusive Access (18+)"
click at [740, 509] on button "Save" at bounding box center [784, 502] width 376 height 40
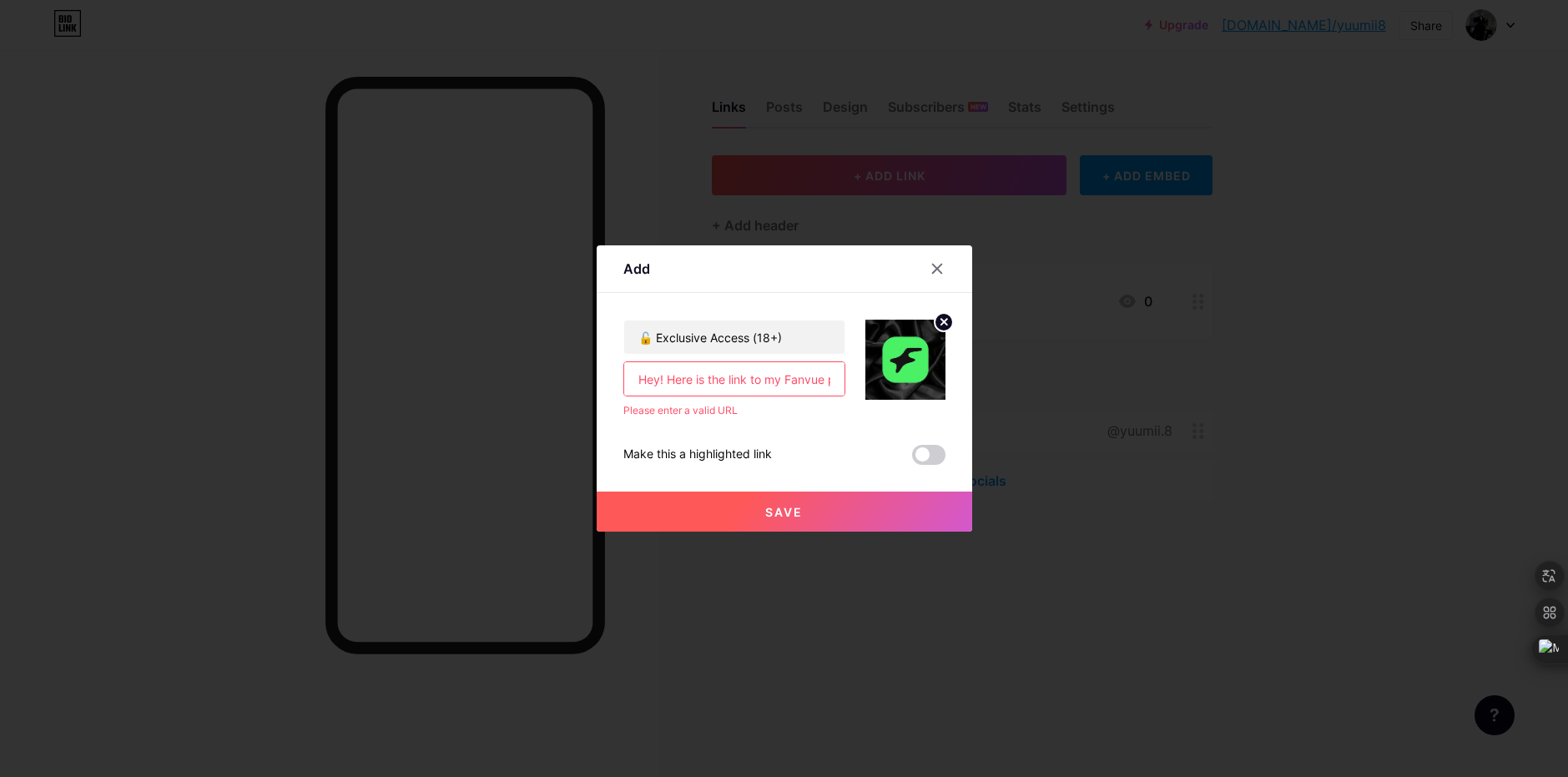
drag, startPoint x: 616, startPoint y: 373, endPoint x: 679, endPoint y: 388, distance: 64.8
click at [679, 388] on div "Add Content YouTube Play YouTube video without leaving your page. ADD Vimeo Pla…" at bounding box center [784, 388] width 376 height 286
drag, startPoint x: 626, startPoint y: 380, endPoint x: 758, endPoint y: 383, distance: 132.0
click at [758, 383] on input "Hey! Here is the link to my Fanvue profile [URL][DOMAIN_NAME]" at bounding box center [734, 378] width 221 height 33
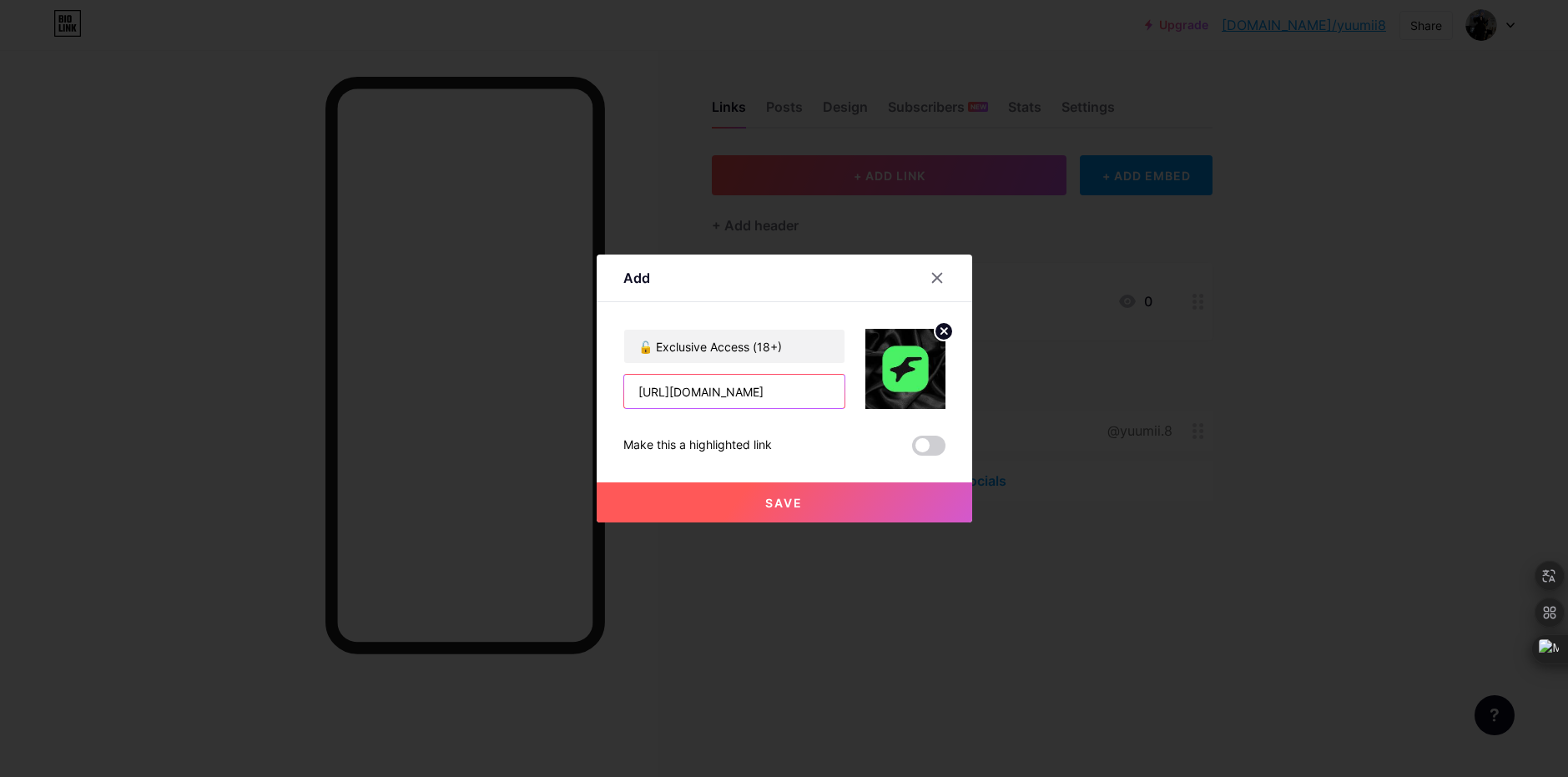
scroll to position [0, 0]
type input "[URL][DOMAIN_NAME]"
click at [800, 499] on button "Save" at bounding box center [784, 502] width 376 height 40
